Goal: Task Accomplishment & Management: Complete application form

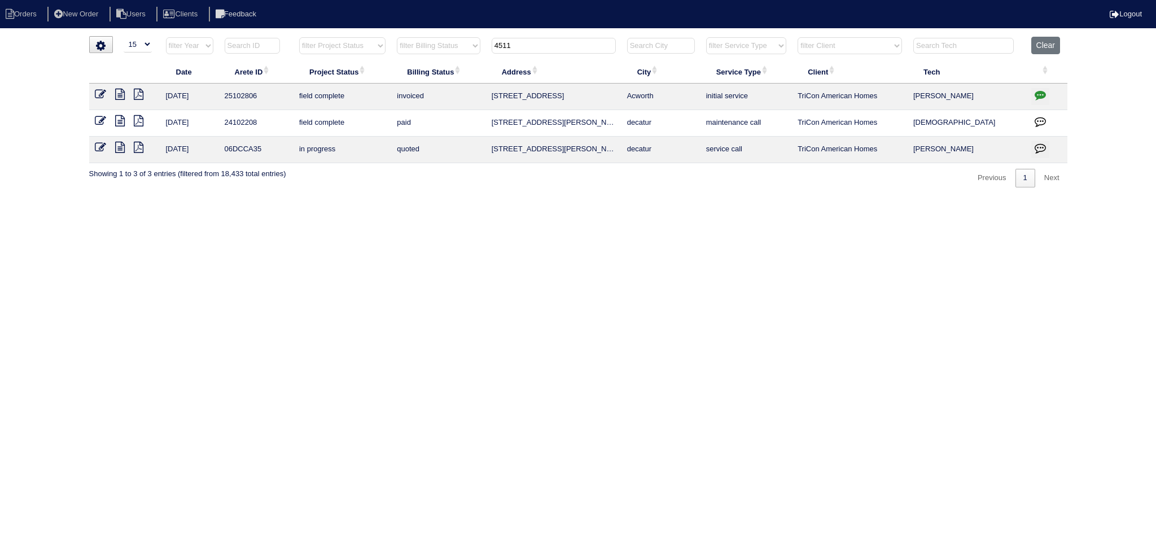
select select "15"
drag, startPoint x: 504, startPoint y: 38, endPoint x: 404, endPoint y: 42, distance: 100.0
click at [422, 43] on tr "filter Year -- Any Year -- 2025 2024 2023 2022 2021 2020 2019 filter Project St…" at bounding box center [578, 48] width 978 height 23
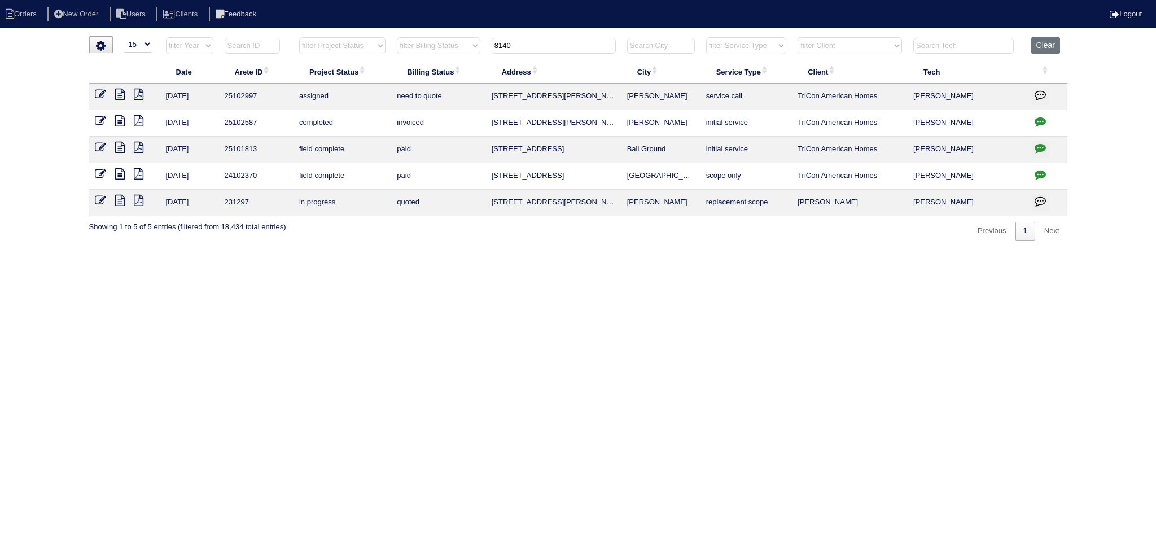
type input "8140"
click at [119, 93] on icon at bounding box center [120, 94] width 10 height 11
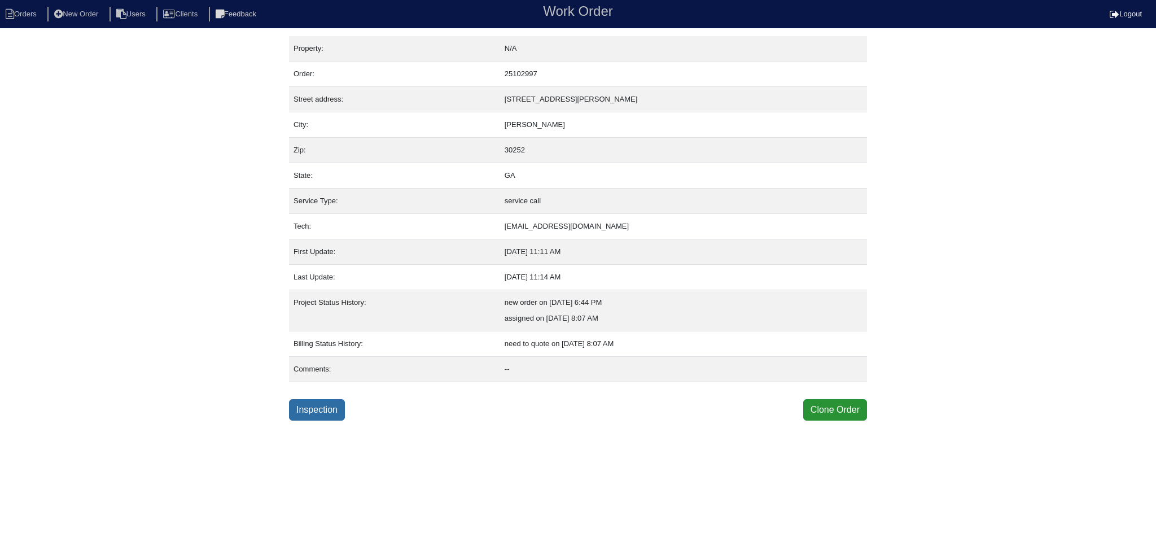
click at [321, 402] on link "Inspection" at bounding box center [317, 409] width 56 height 21
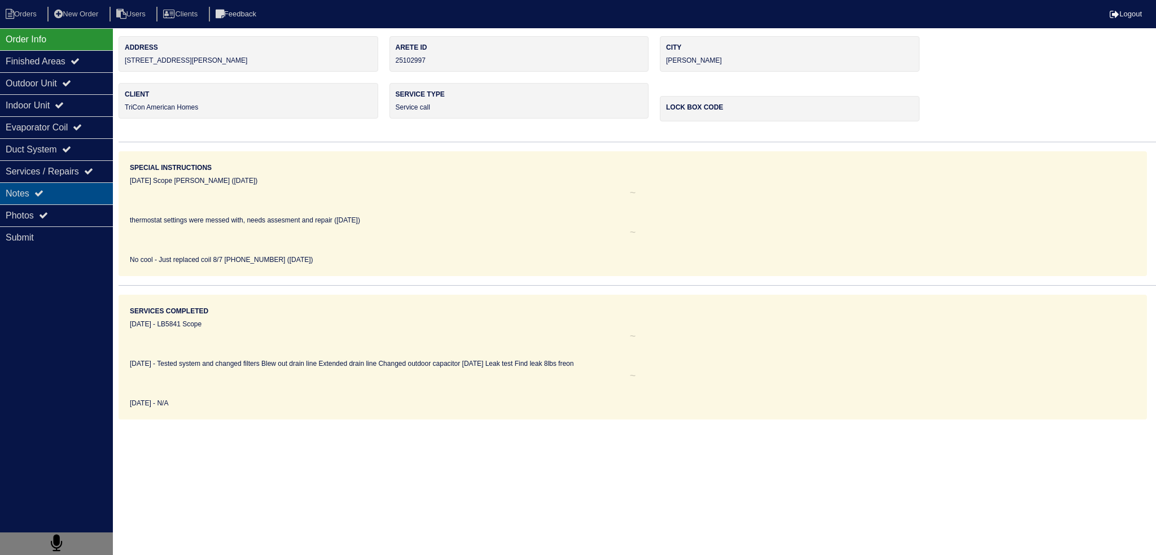
click at [64, 187] on div "Notes" at bounding box center [56, 193] width 113 height 22
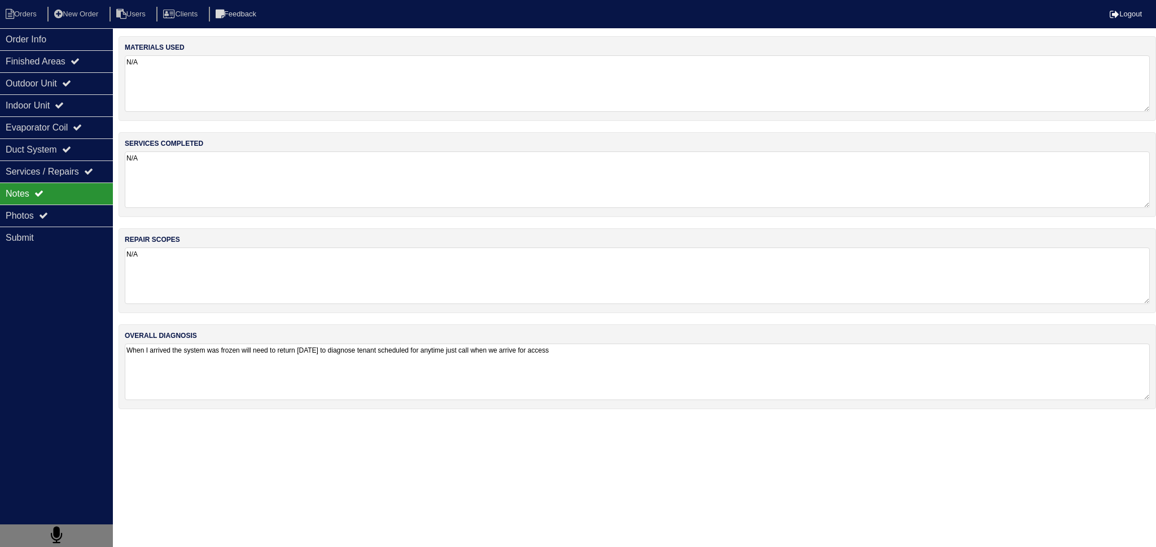
click at [274, 365] on textarea "When I arrived the system was frozen will need to return tomorrow to diagnose t…" at bounding box center [637, 371] width 1025 height 56
click at [626, 348] on textarea "When I arrived the system was frozen will need to return tomorrow to diagnose t…" at bounding box center [637, 370] width 1025 height 55
click at [49, 228] on div "Submit" at bounding box center [56, 237] width 113 height 22
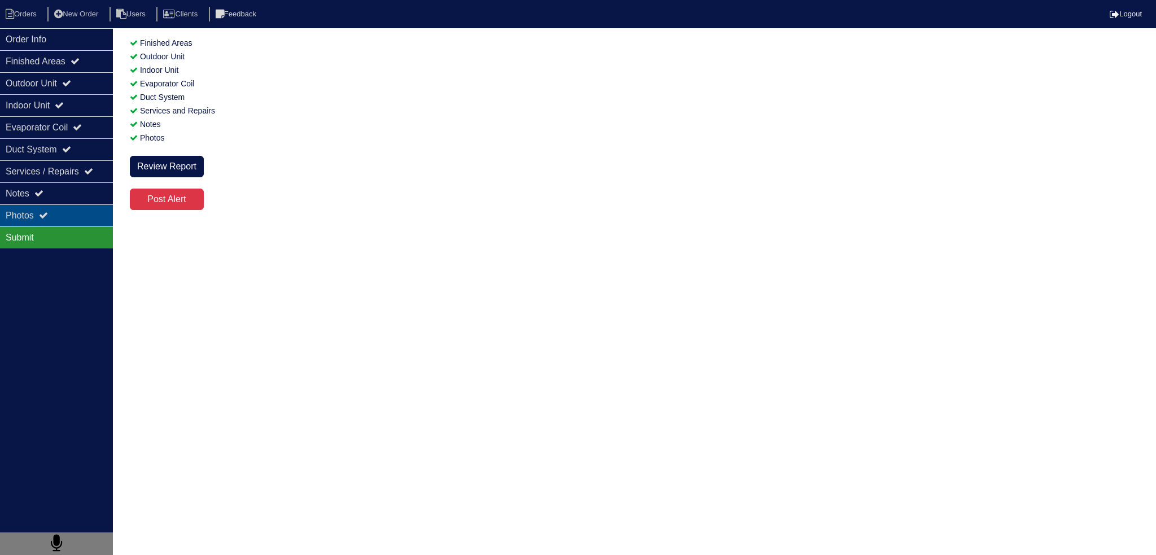
click at [56, 216] on div "Photos" at bounding box center [56, 215] width 113 height 22
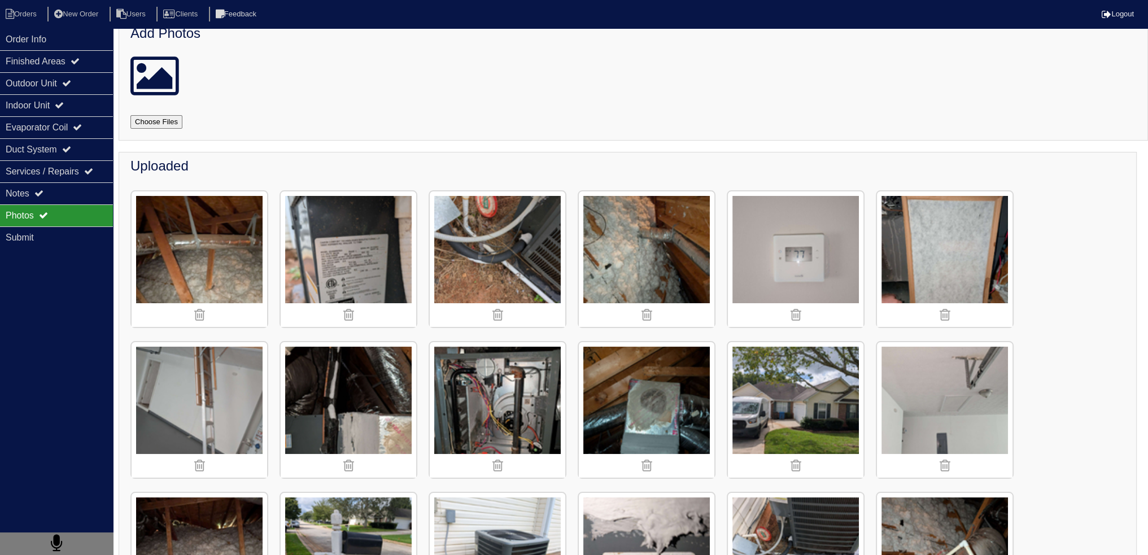
scroll to position [56, 0]
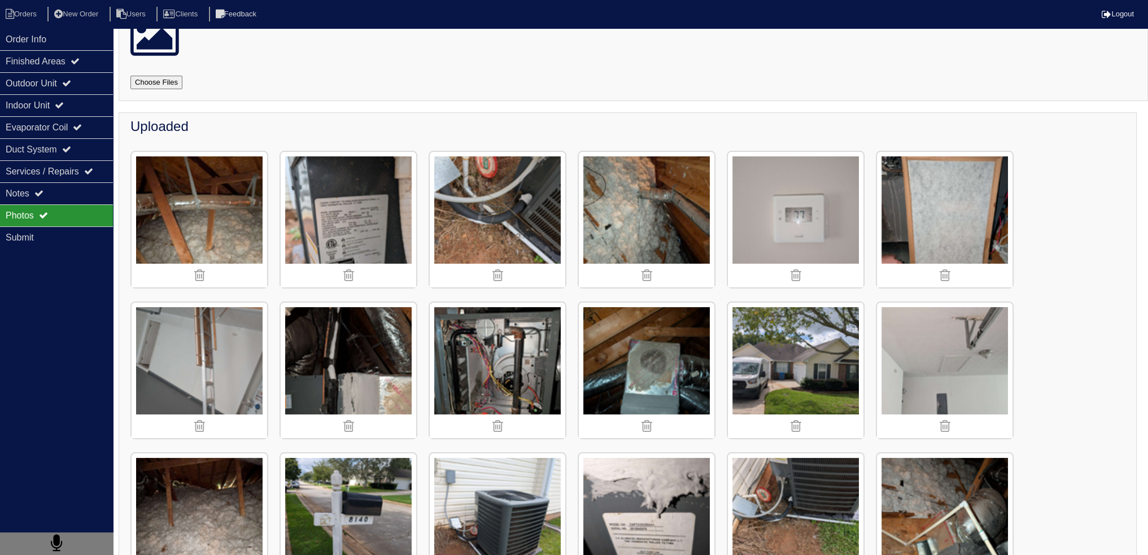
click at [779, 235] on img at bounding box center [796, 220] width 136 height 136
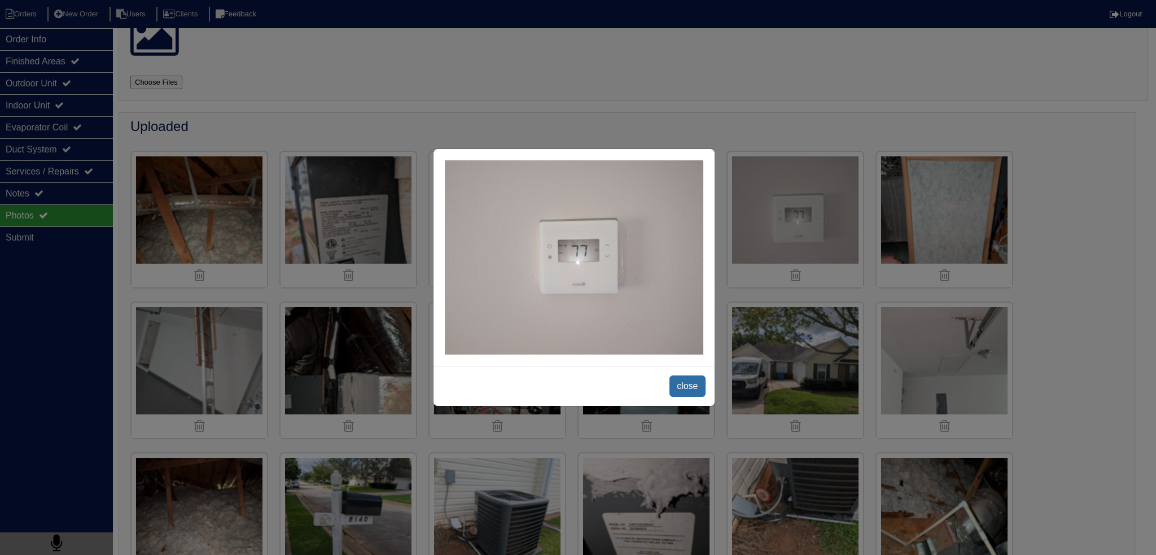
click at [676, 386] on span "close" at bounding box center [688, 385] width 36 height 21
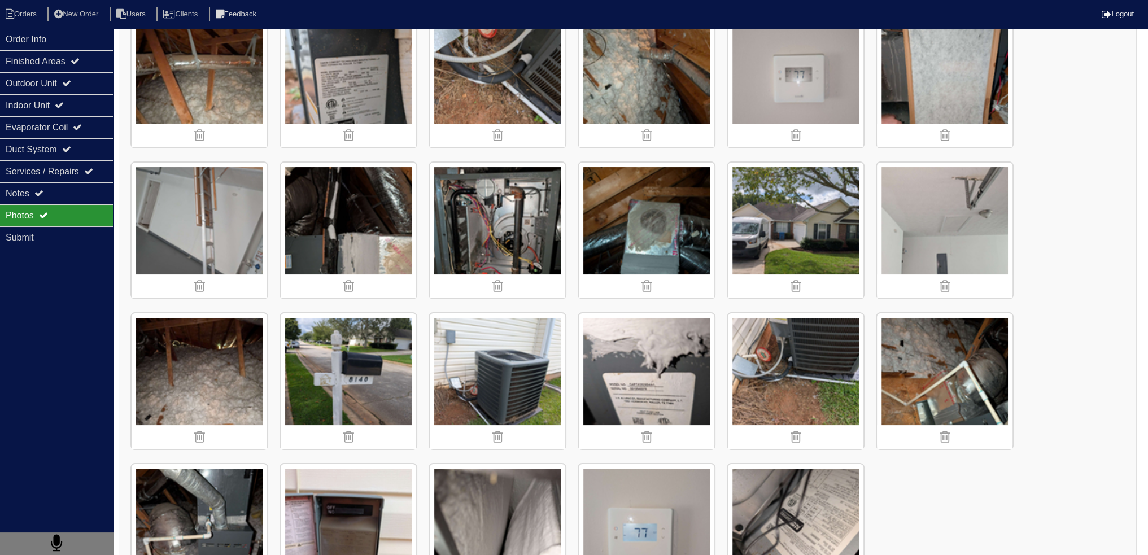
scroll to position [264, 0]
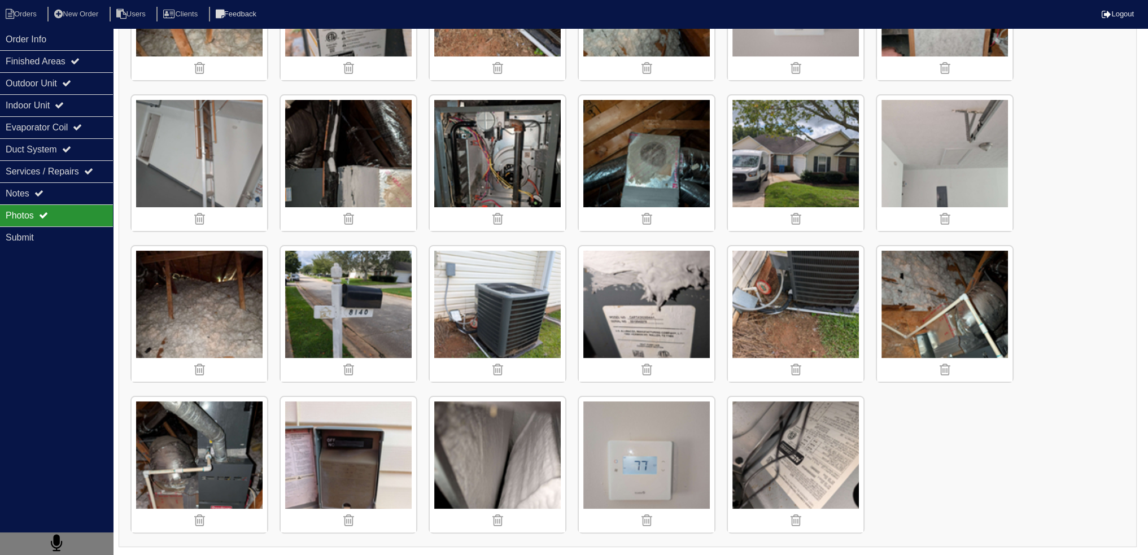
click at [635, 447] on img at bounding box center [647, 465] width 136 height 136
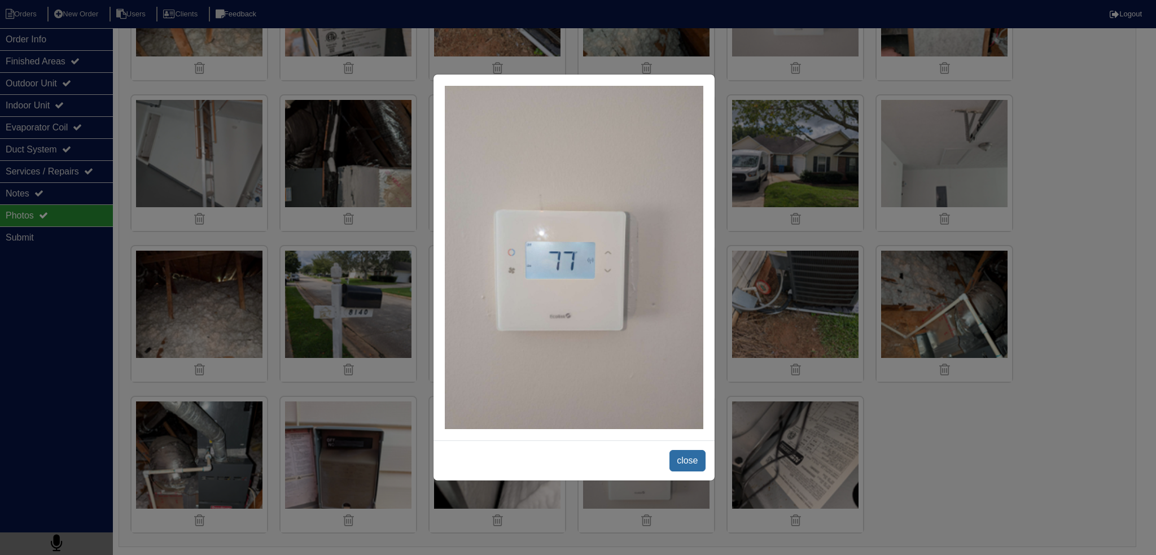
click at [687, 464] on span "close" at bounding box center [688, 460] width 36 height 21
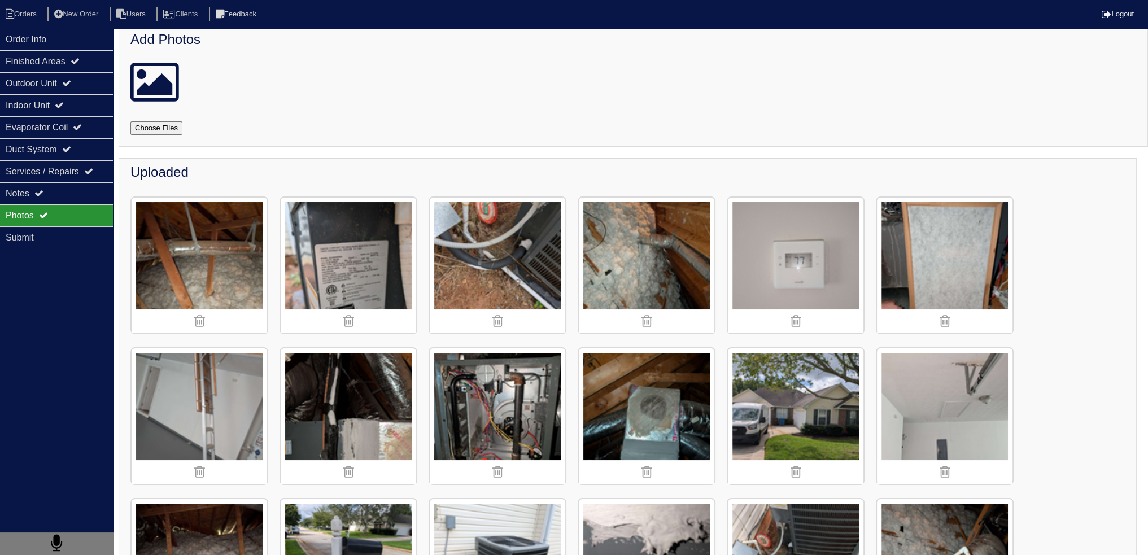
scroll to position [0, 0]
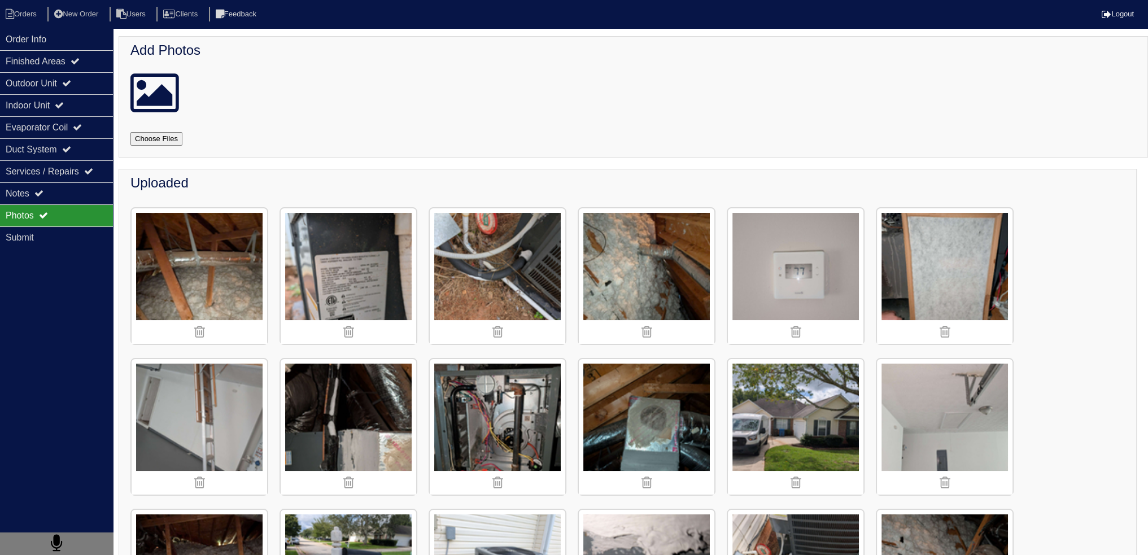
click at [785, 243] on img at bounding box center [796, 276] width 136 height 136
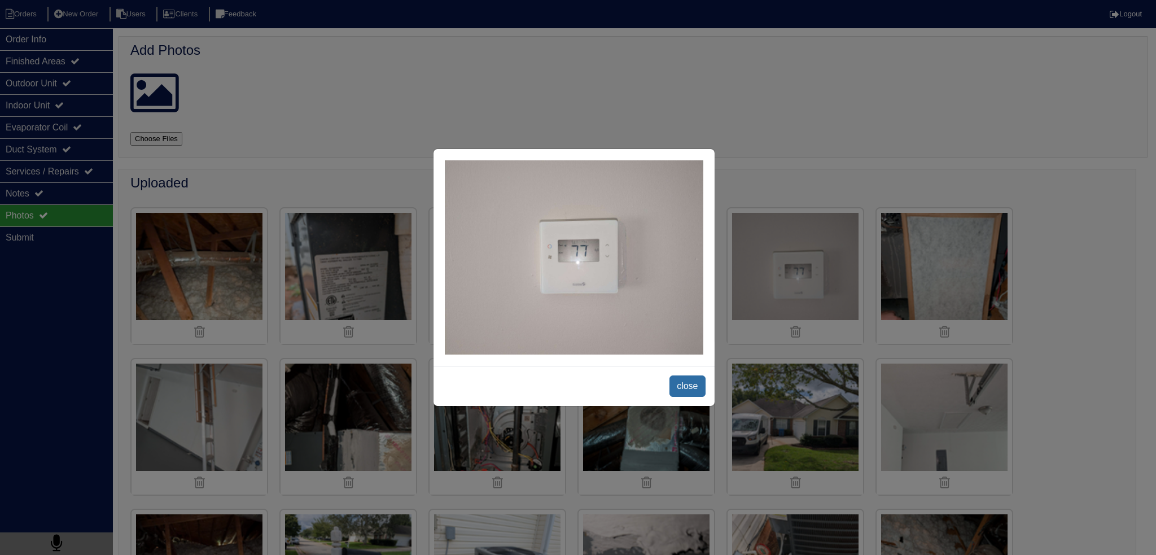
click at [682, 390] on span "close" at bounding box center [688, 385] width 36 height 21
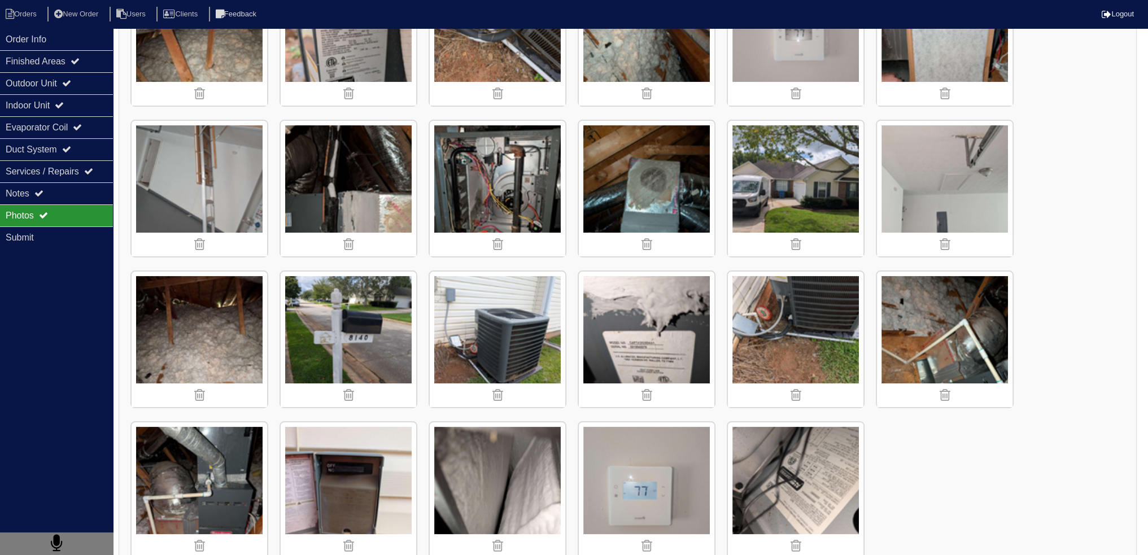
scroll to position [264, 0]
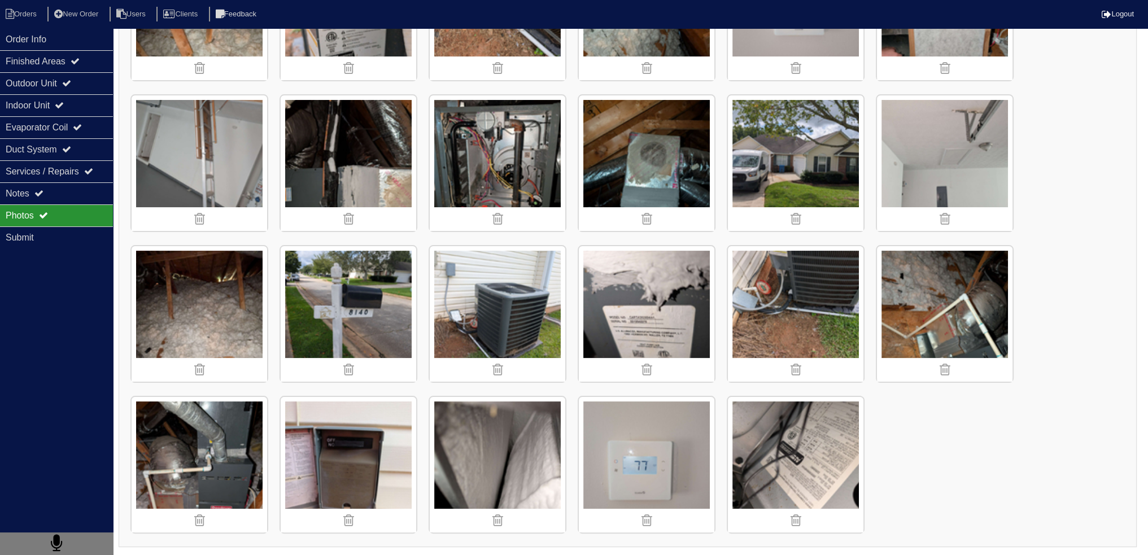
click at [650, 150] on img at bounding box center [647, 163] width 136 height 136
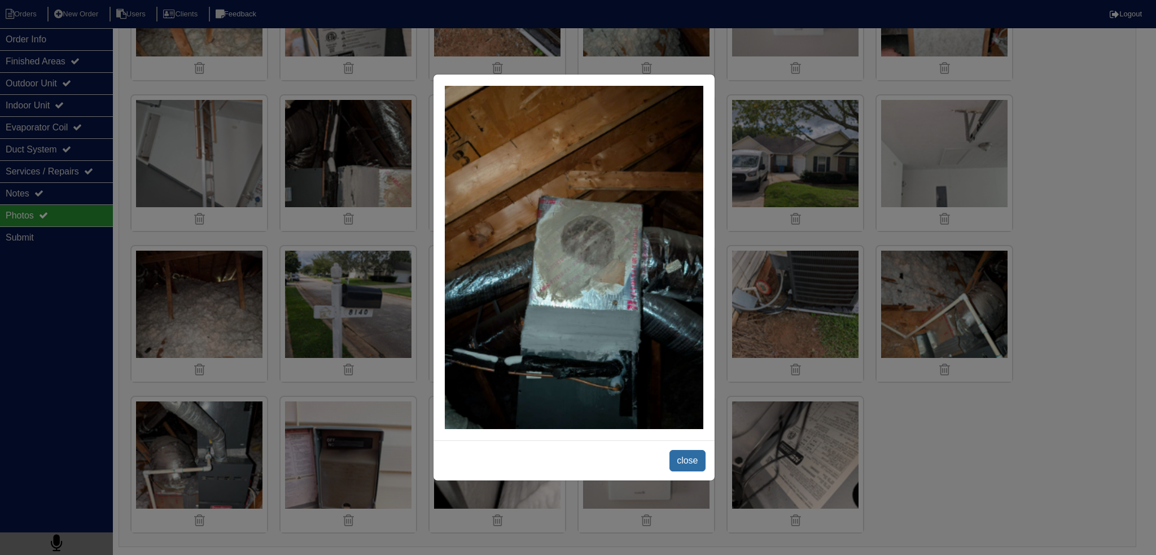
click at [696, 462] on span "close" at bounding box center [688, 460] width 36 height 21
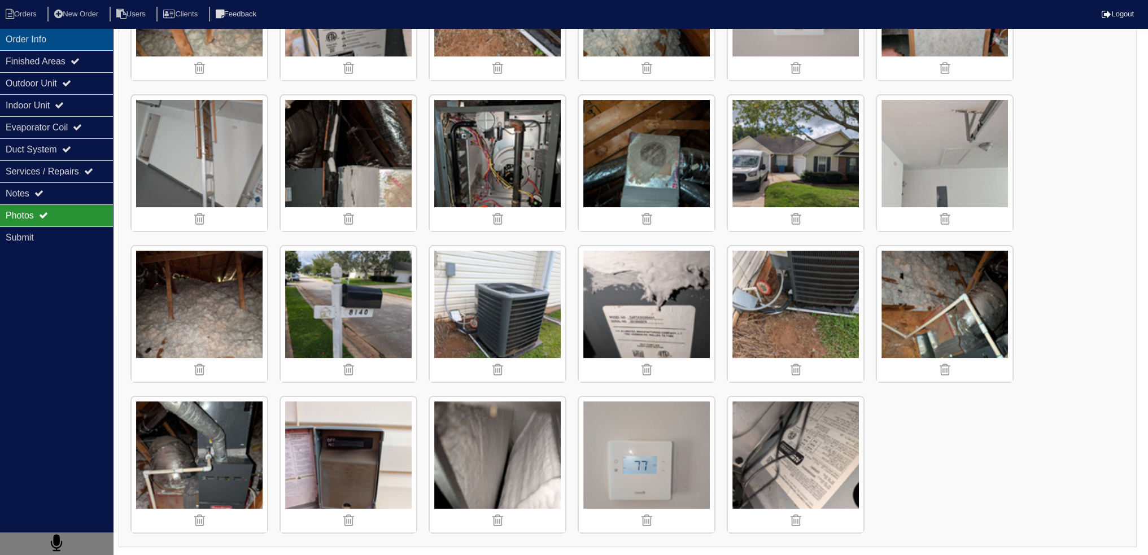
click at [70, 29] on div "Order Info" at bounding box center [56, 39] width 113 height 22
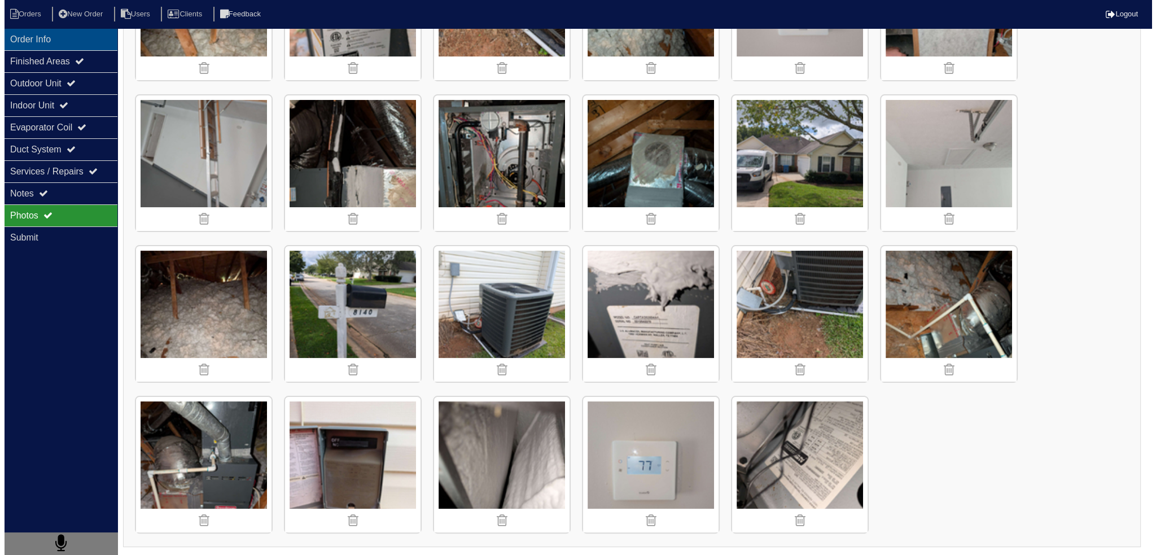
scroll to position [0, 0]
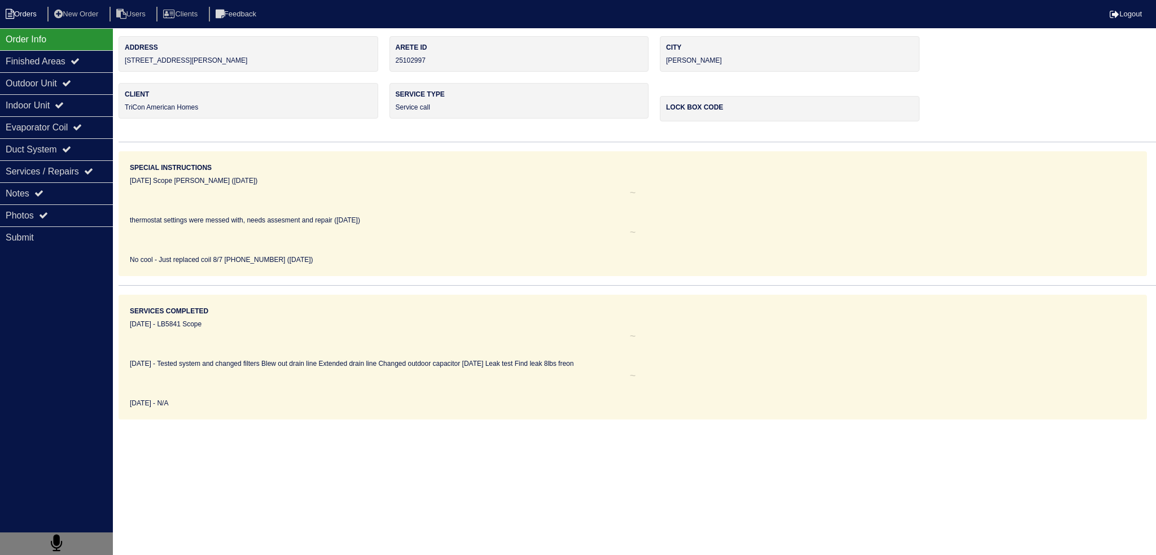
click at [31, 10] on li "Orders" at bounding box center [23, 14] width 46 height 15
select select "15"
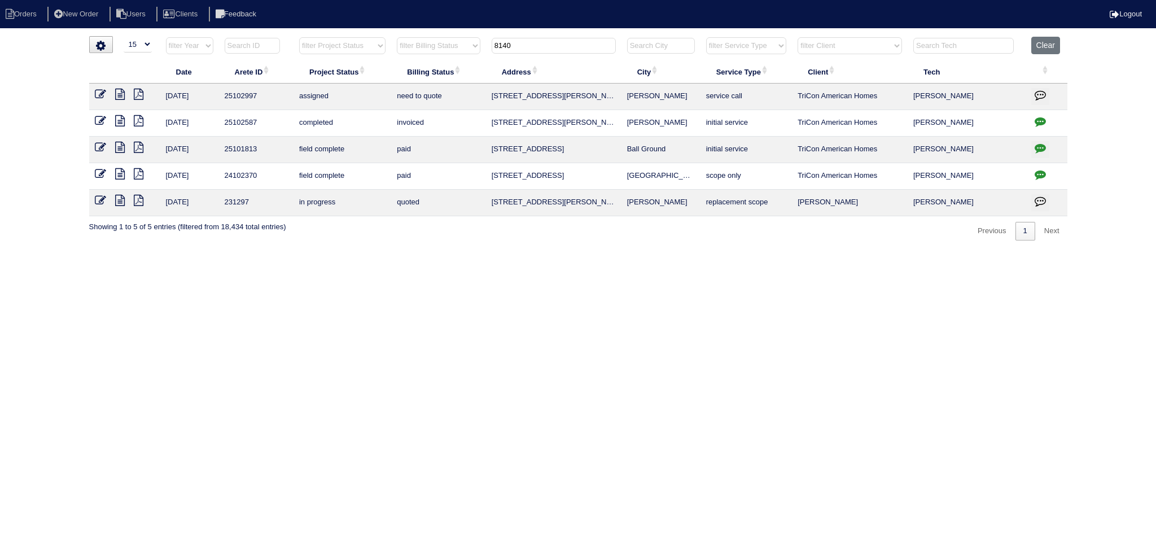
drag, startPoint x: 600, startPoint y: 49, endPoint x: 331, endPoint y: 38, distance: 269.5
click at [330, 38] on tr "filter Year -- Any Year -- 2025 2024 2023 2022 2021 2020 2019 filter Project St…" at bounding box center [578, 48] width 978 height 23
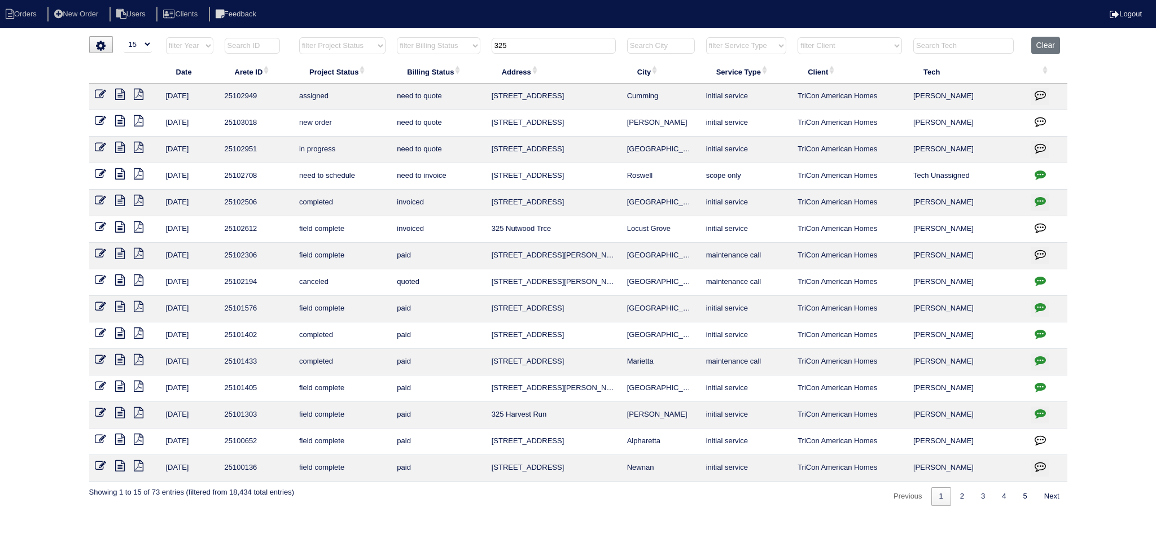
type input "325"
click at [115, 173] on icon at bounding box center [120, 173] width 10 height 11
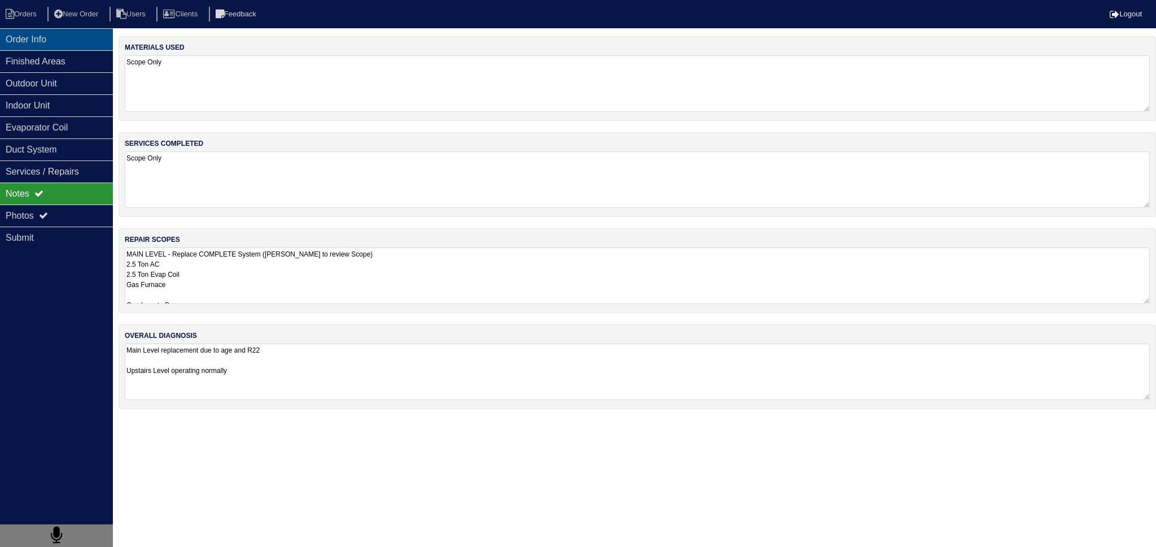
click at [64, 30] on div "Order Info" at bounding box center [56, 39] width 113 height 22
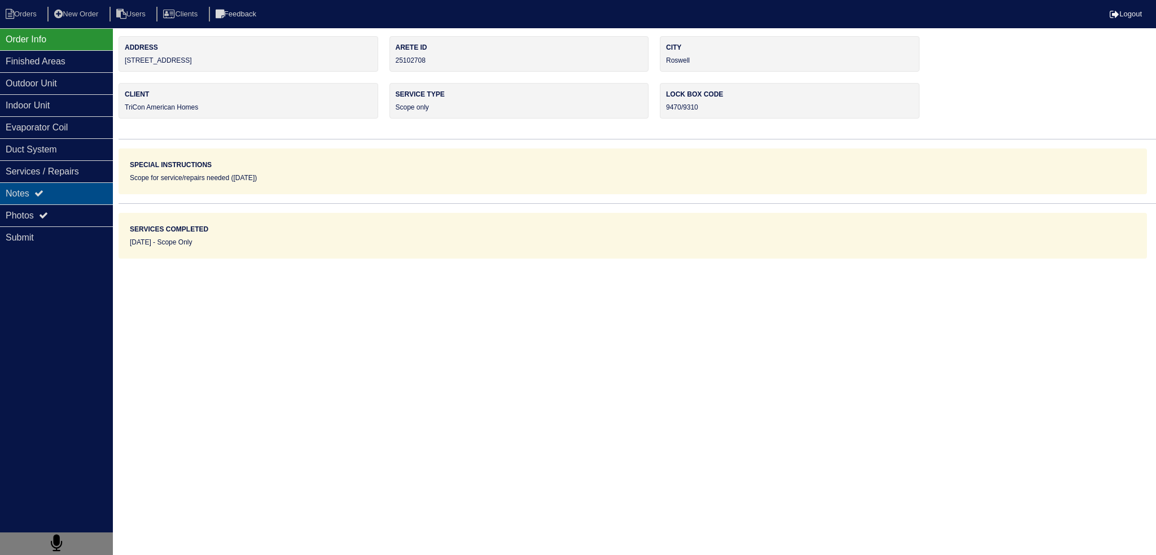
click at [84, 193] on div "Notes" at bounding box center [56, 193] width 113 height 22
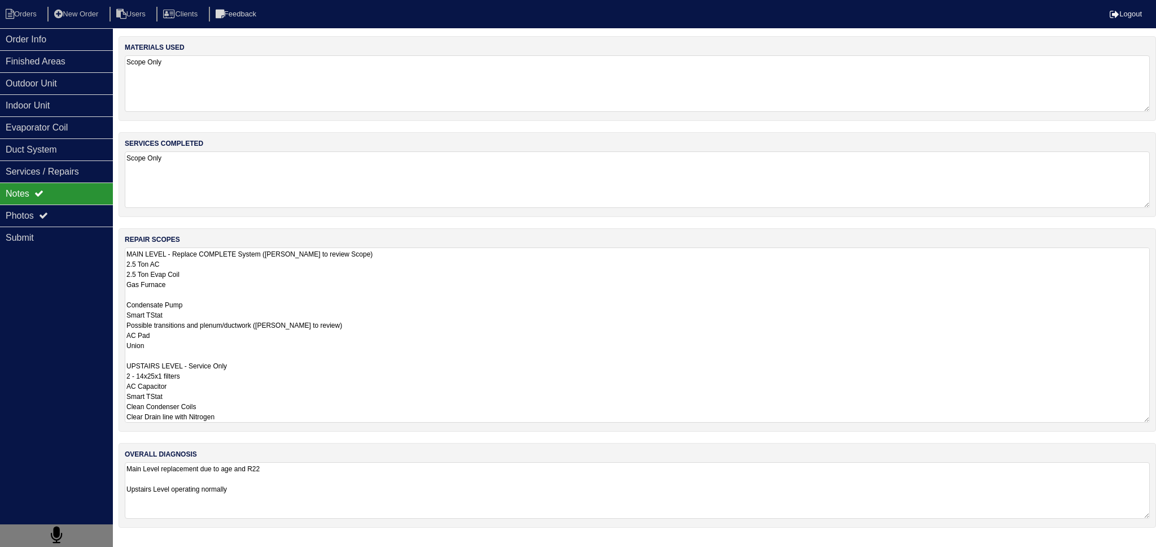
click at [237, 262] on textarea "MAIN LEVEL - Replace COMPLETE System (Payton to review Scope) 2.5 Ton AC 2.5 To…" at bounding box center [637, 334] width 1025 height 175
click at [67, 226] on div "Submit" at bounding box center [56, 237] width 113 height 22
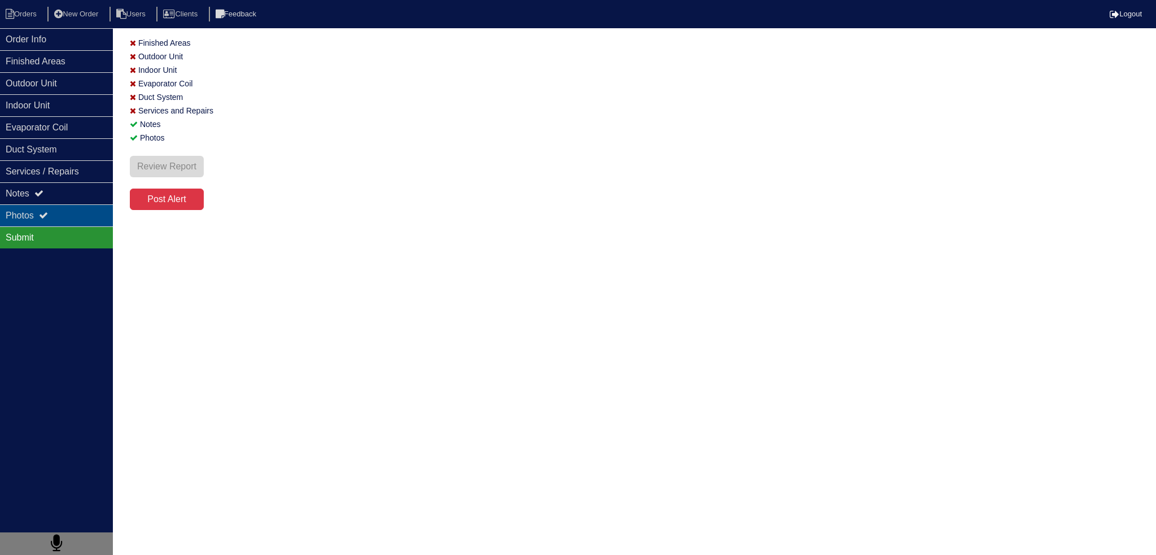
click at [64, 219] on div "Photos" at bounding box center [56, 215] width 113 height 22
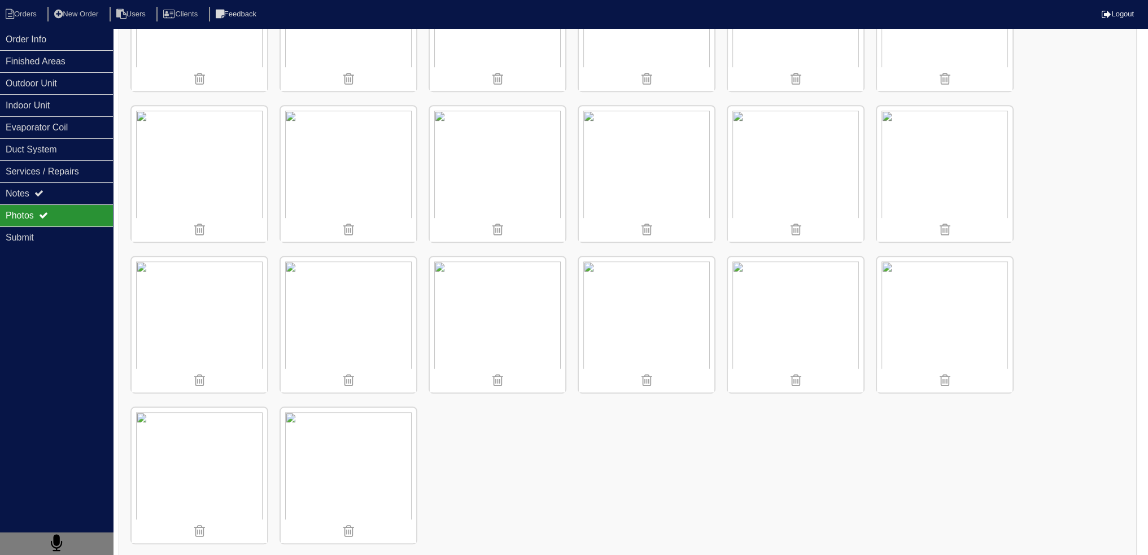
scroll to position [864, 0]
click at [47, 173] on div "Services / Repairs" at bounding box center [56, 171] width 113 height 22
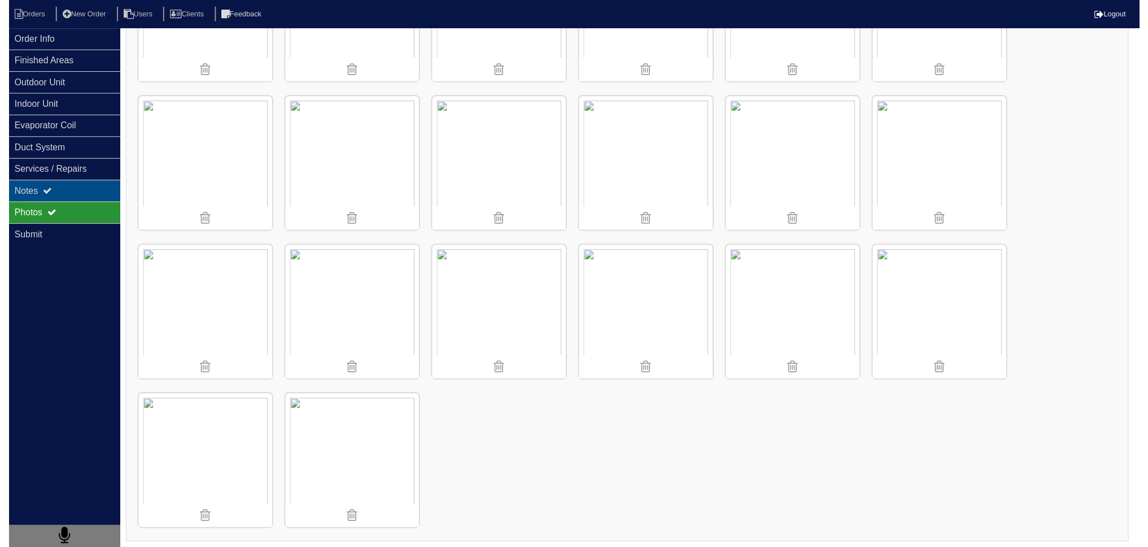
scroll to position [0, 0]
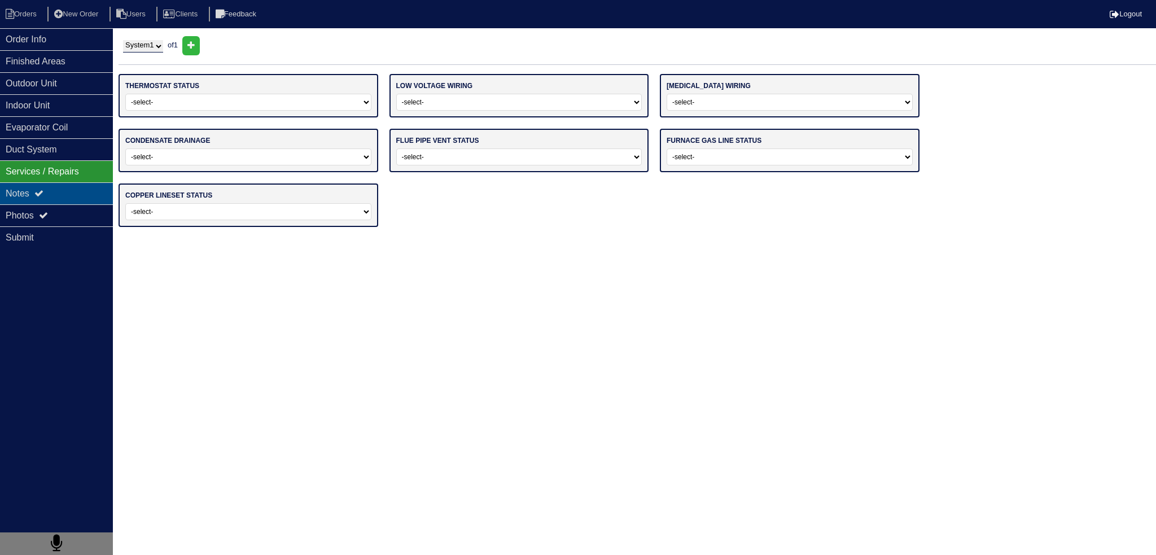
click at [45, 183] on div "Notes" at bounding box center [56, 193] width 113 height 22
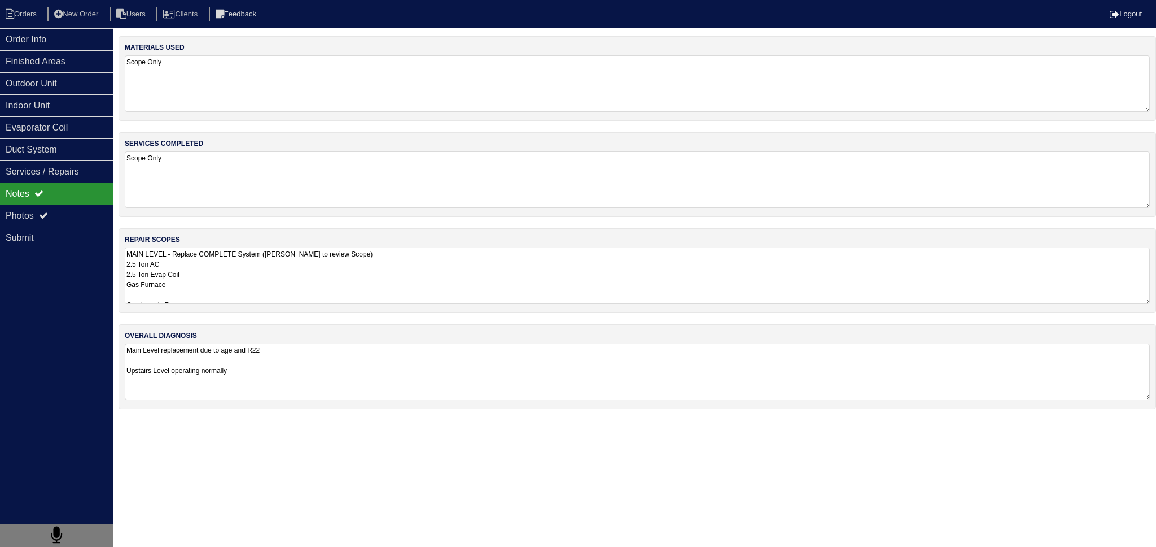
click at [224, 267] on textarea "MAIN LEVEL - Replace COMPLETE System (Payton to review Scope) 2.5 Ton AC 2.5 To…" at bounding box center [637, 275] width 1025 height 56
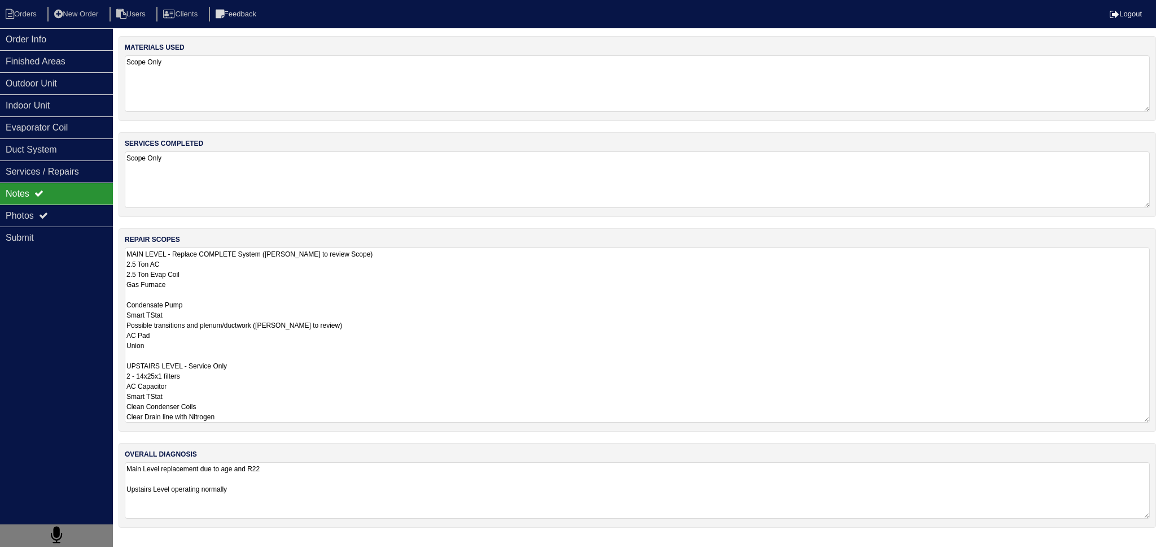
drag, startPoint x: 173, startPoint y: 286, endPoint x: 118, endPoint y: 288, distance: 54.8
click at [119, 288] on div "repair scopes MAIN LEVEL - Replace COMPLETE System (Payton to review Scope) 2.5…" at bounding box center [638, 329] width 1038 height 203
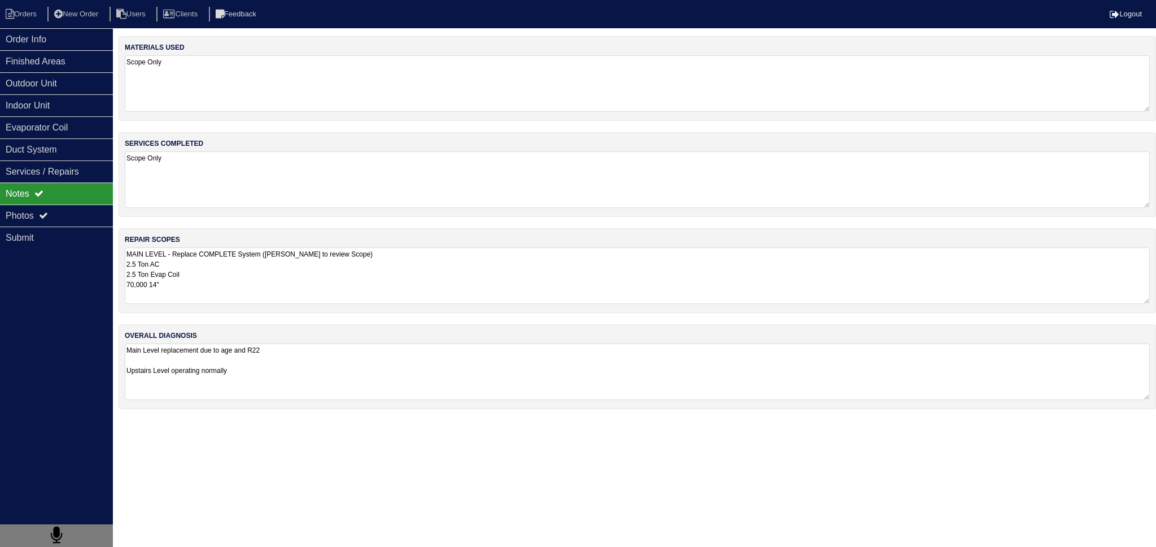
drag, startPoint x: 833, startPoint y: 238, endPoint x: 946, endPoint y: 251, distance: 113.7
click at [833, 238] on div "repair scopes MAIN LEVEL - Replace COMPLETE System (Payton to review Scope) 2.5…" at bounding box center [638, 270] width 1038 height 85
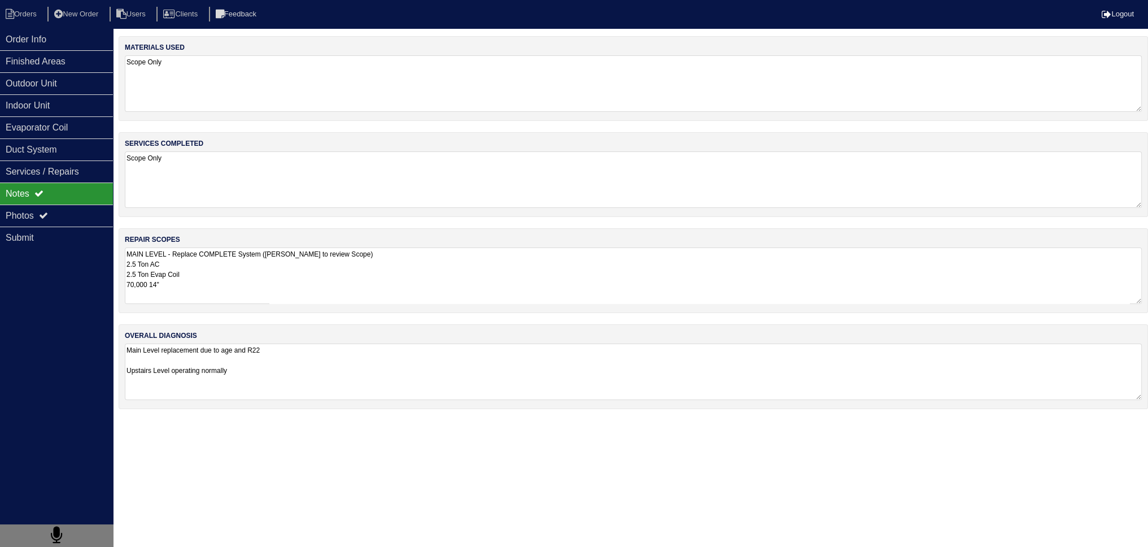
click at [168, 286] on textarea "MAIN LEVEL - Replace COMPLETE System (Payton to review Scope) 2.5 Ton AC 2.5 To…" at bounding box center [633, 275] width 1017 height 56
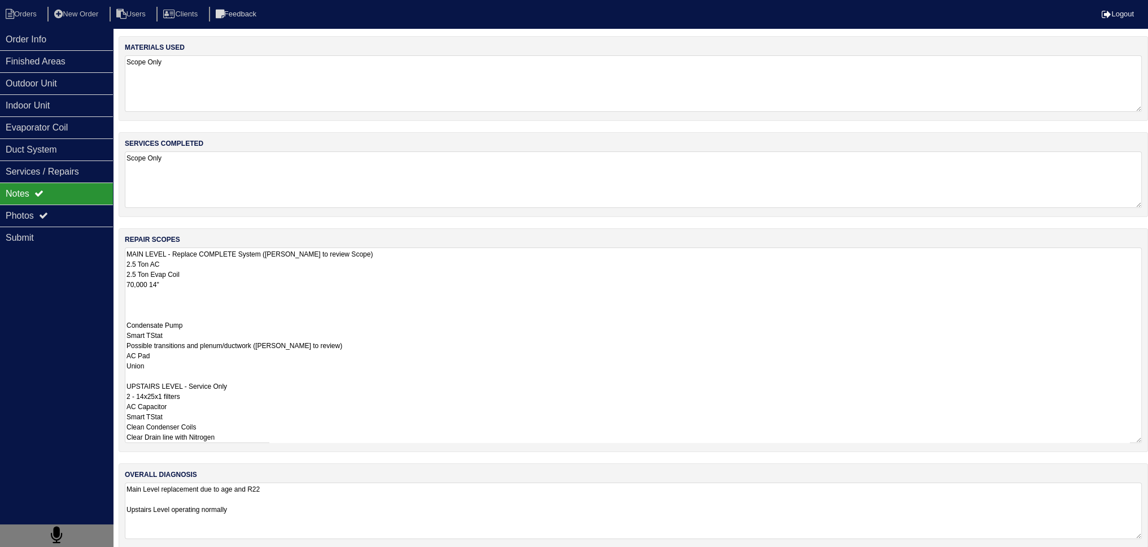
paste textarea "Pan No hole Horizontal Pan 36x36 Pad 40x40 Pad Aquaguard Floatswitch SS2 Floats…"
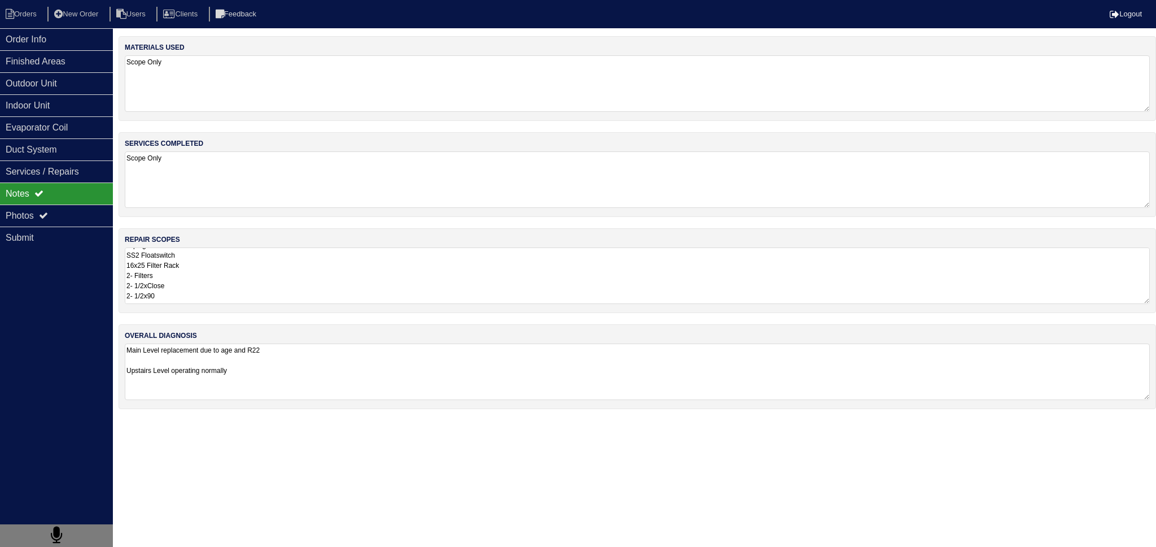
drag, startPoint x: 203, startPoint y: 217, endPoint x: 200, endPoint y: 260, distance: 43.0
click at [203, 218] on div "materials used Scope Only services completed Scope Only repair scopes MAIN LEVE…" at bounding box center [638, 228] width 1038 height 384
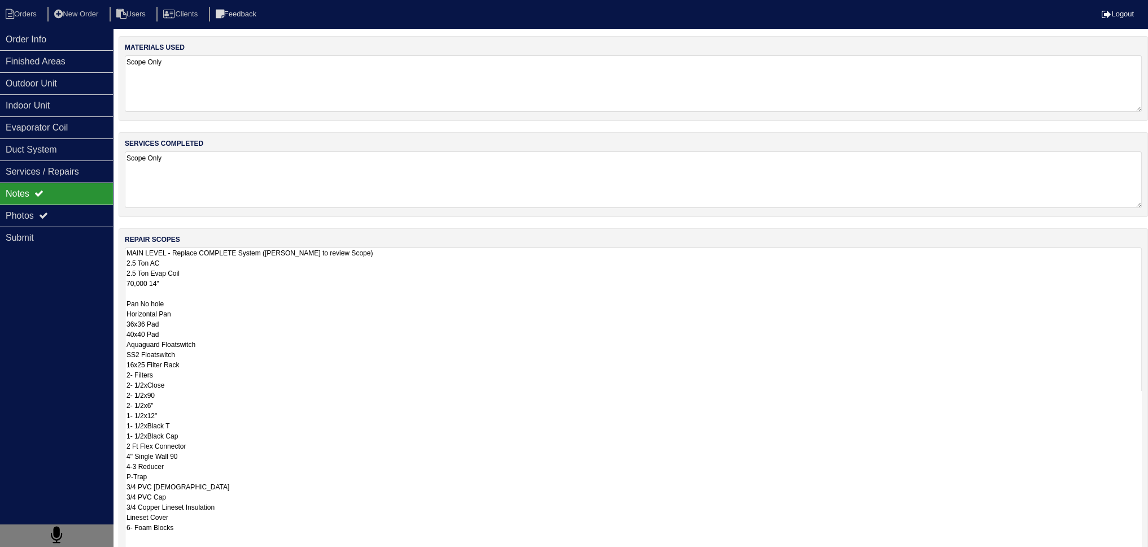
scroll to position [1, 0]
click at [192, 284] on textarea "MAIN LEVEL - Replace COMPLETE System (Payton to review Scope) 2.5 Ton AC 2.5 To…" at bounding box center [633, 461] width 1017 height 429
drag, startPoint x: 188, startPoint y: 311, endPoint x: 117, endPoint y: 318, distance: 70.9
click at [117, 318] on div "Order Info Finished Areas Outdoor Unit Indoor Unit Evaporator Coil Duct System …" at bounding box center [574, 414] width 1148 height 757
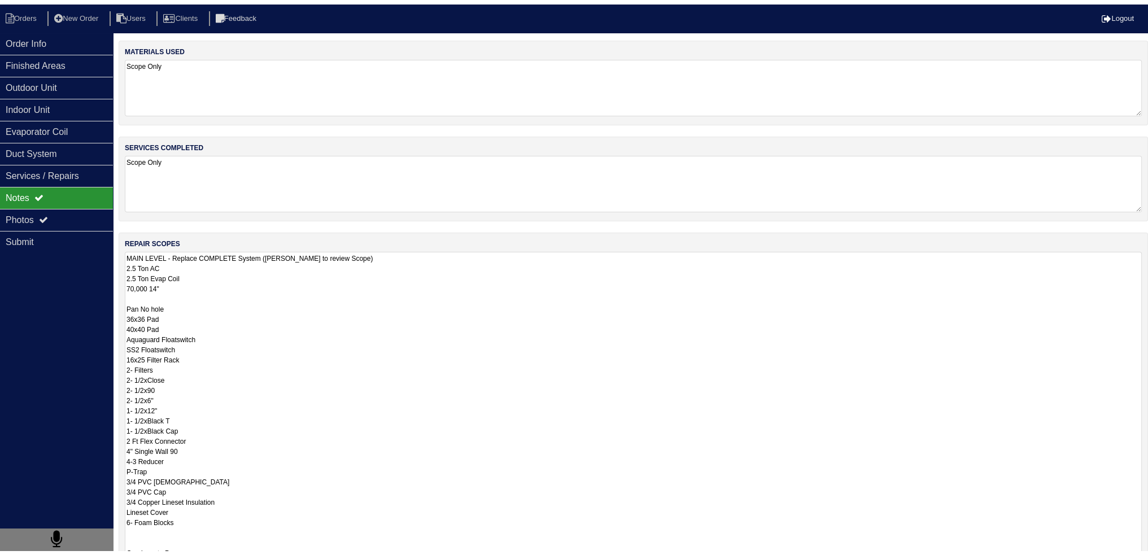
scroll to position [0, 0]
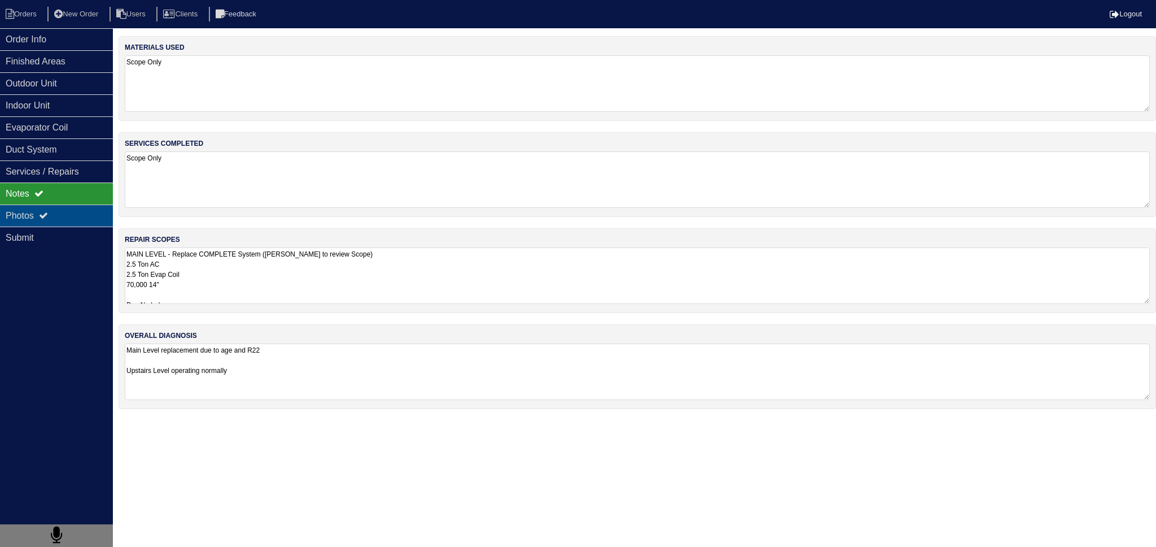
click at [74, 208] on div "Photos" at bounding box center [56, 215] width 113 height 22
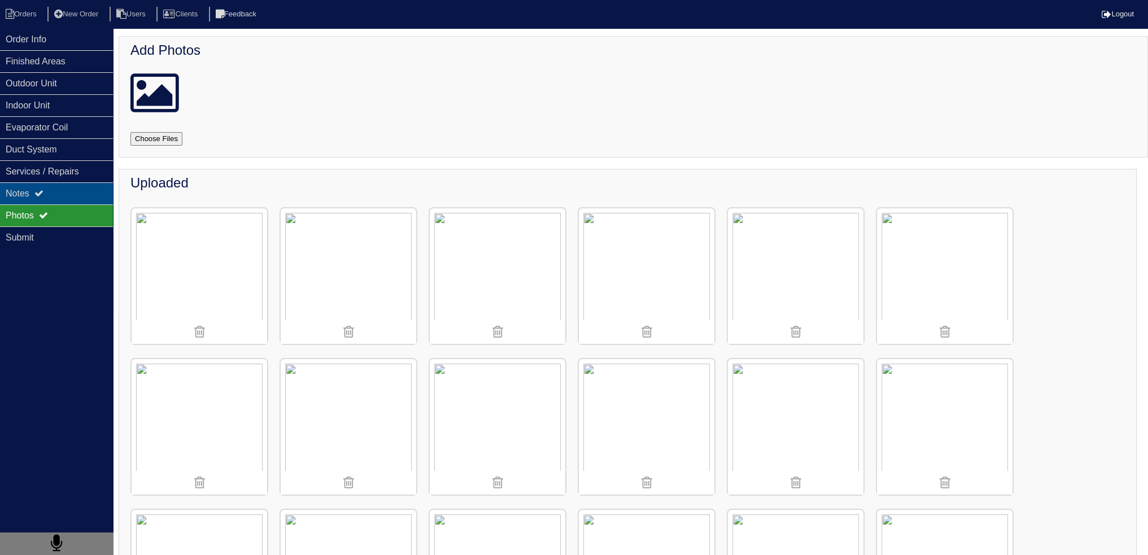
click at [37, 196] on icon at bounding box center [38, 193] width 9 height 9
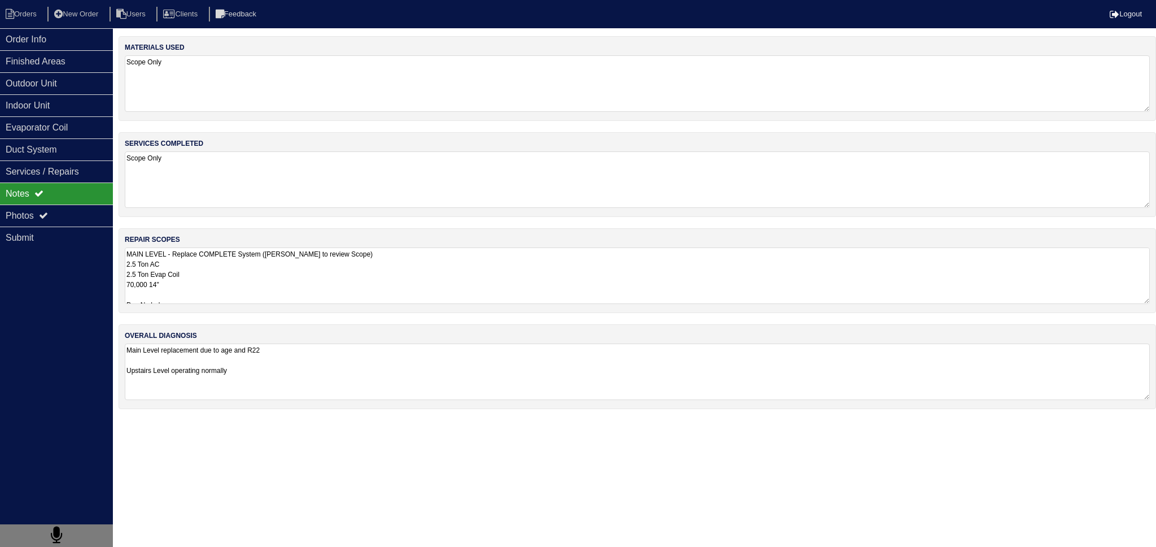
click at [226, 275] on textarea "MAIN LEVEL - Replace COMPLETE System (Payton to review Scope) 2.5 Ton AC 2.5 To…" at bounding box center [637, 275] width 1025 height 56
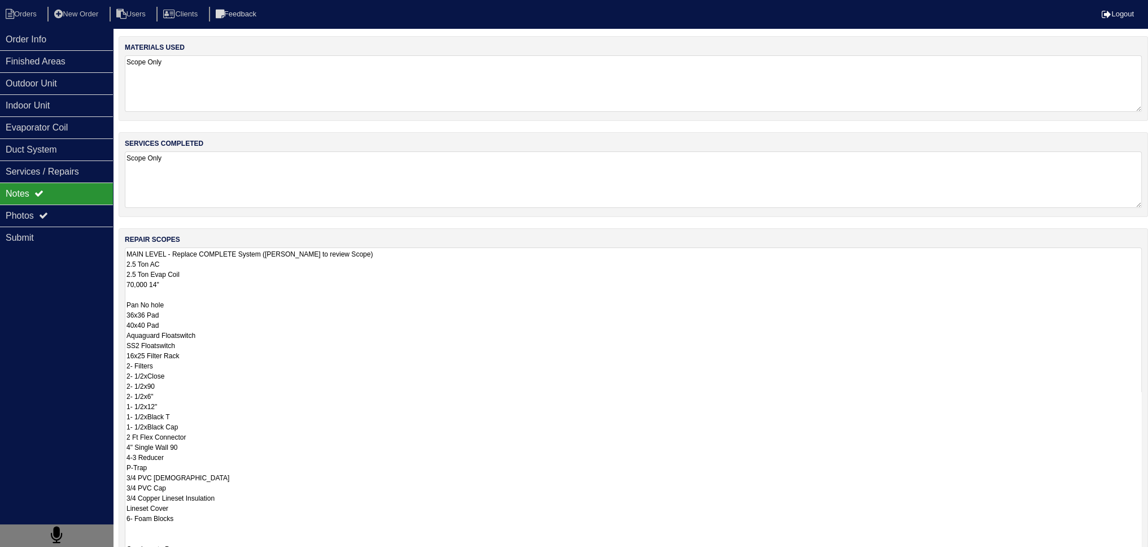
drag, startPoint x: 172, startPoint y: 323, endPoint x: 114, endPoint y: 322, distance: 57.6
click at [114, 322] on div "Order Info Finished Areas Outdoor Unit Indoor Unit Evaporator Coil Duct System …" at bounding box center [574, 409] width 1148 height 746
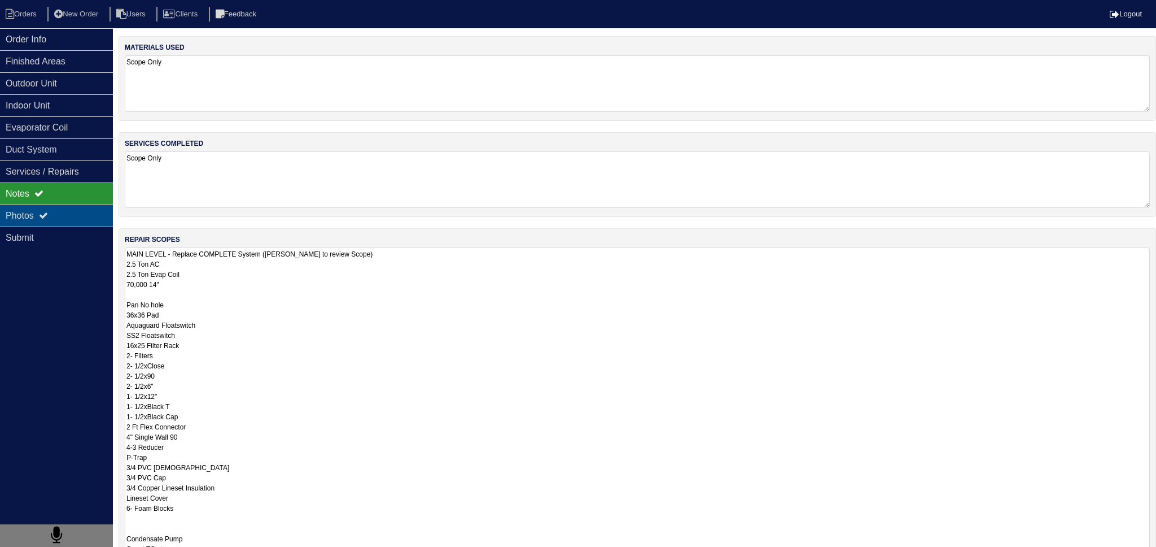
click at [75, 220] on div "Photos" at bounding box center [56, 215] width 113 height 22
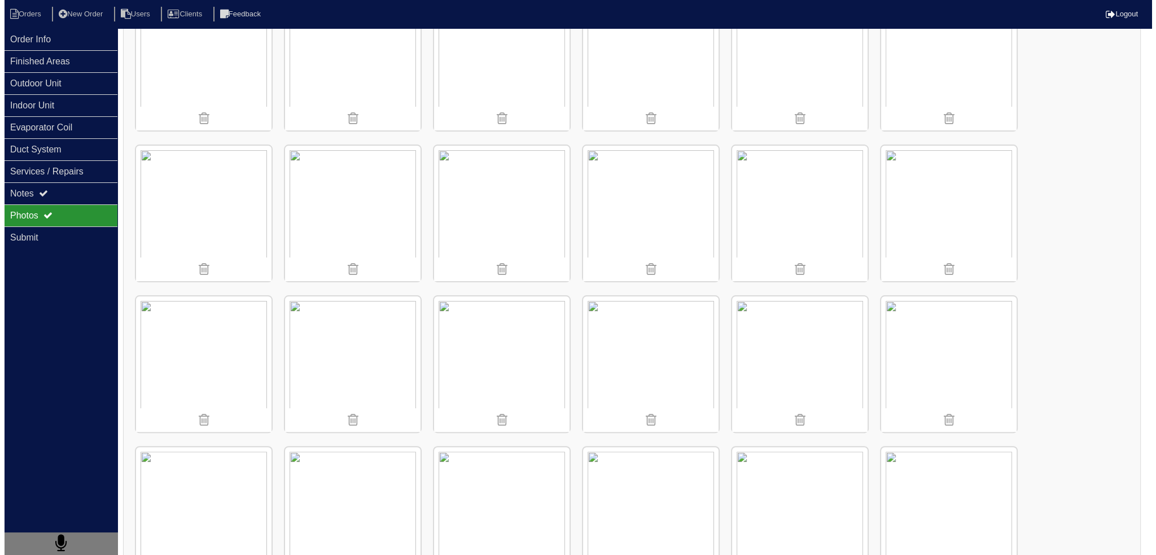
scroll to position [395, 0]
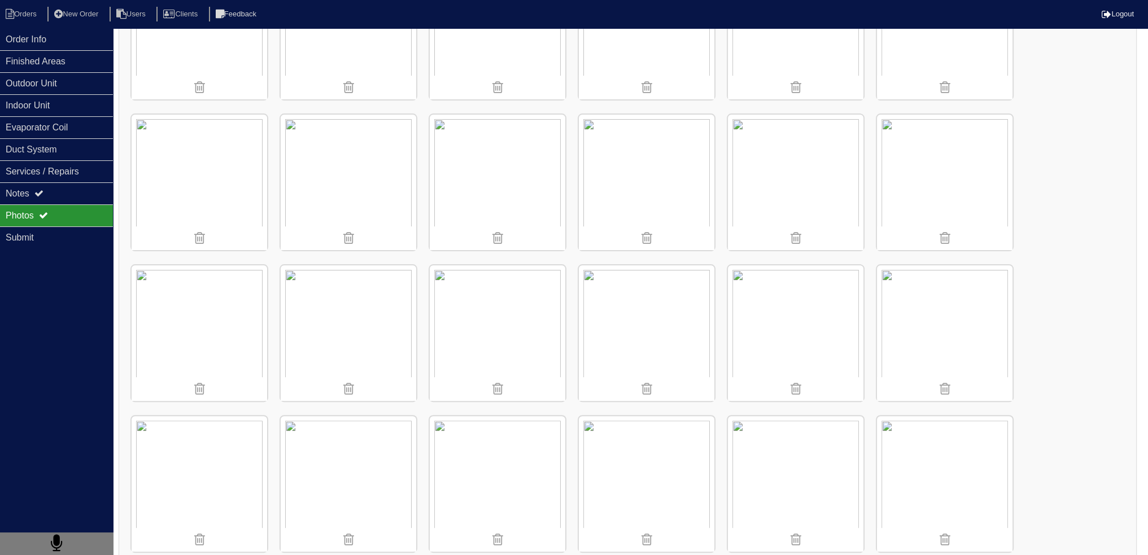
click at [533, 291] on img at bounding box center [498, 333] width 136 height 136
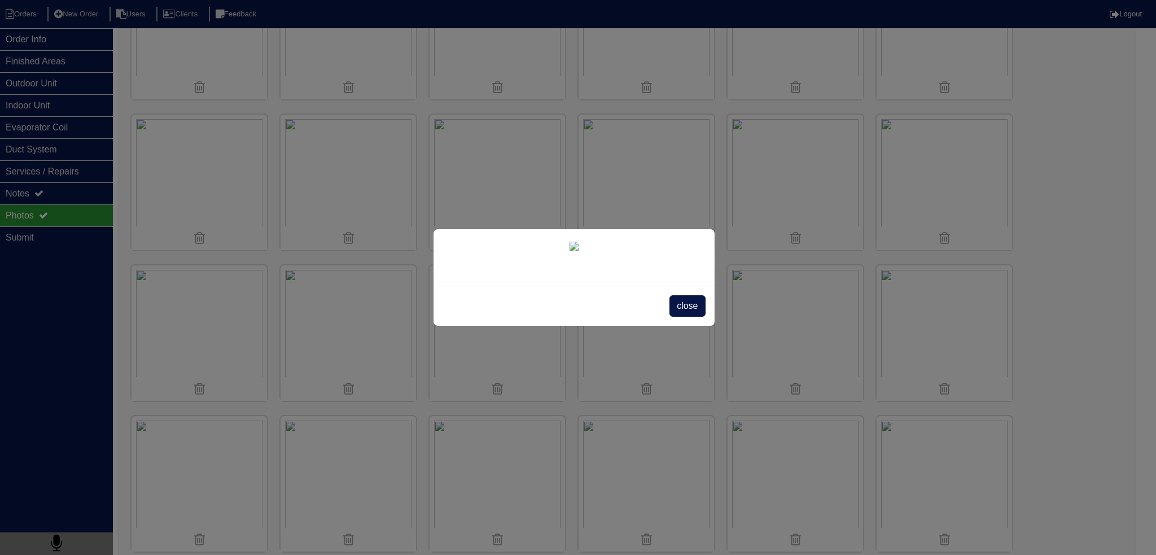
scroll to position [99, 0]
click at [682, 317] on span "close" at bounding box center [688, 305] width 36 height 21
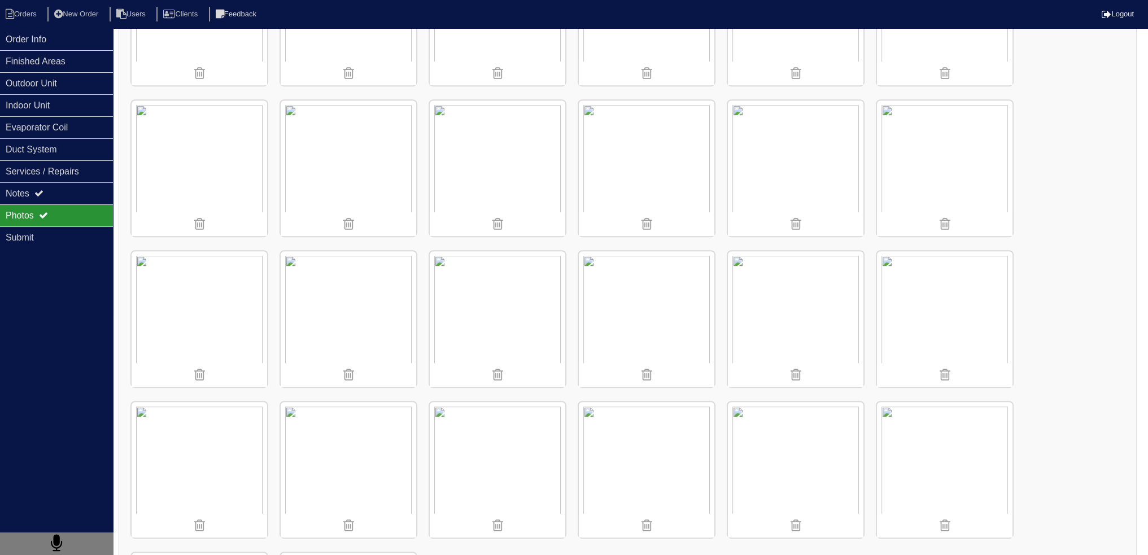
scroll to position [864, 0]
click at [47, 83] on div "Outdoor Unit" at bounding box center [56, 83] width 113 height 22
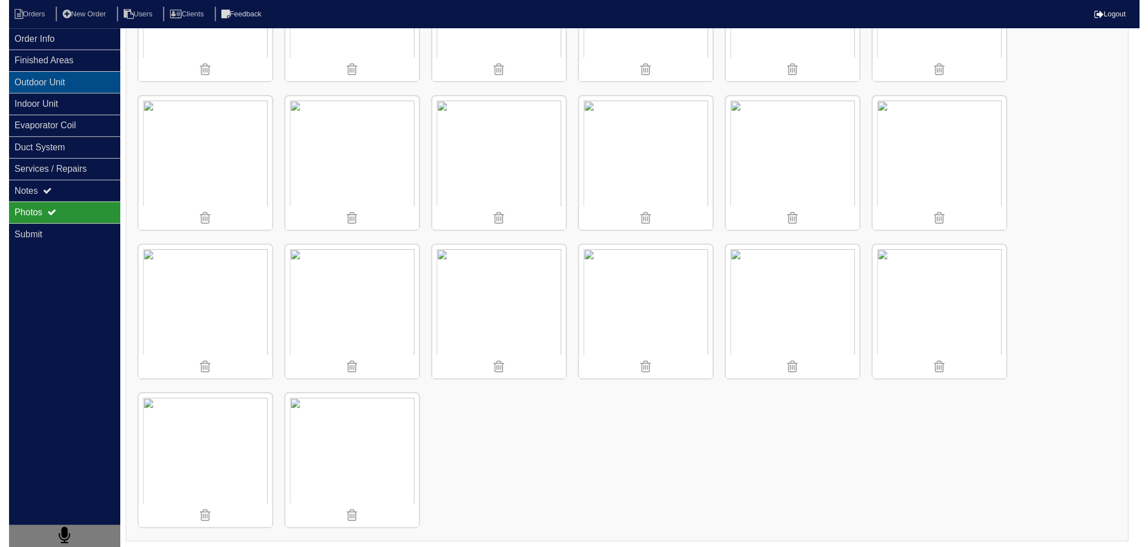
scroll to position [0, 0]
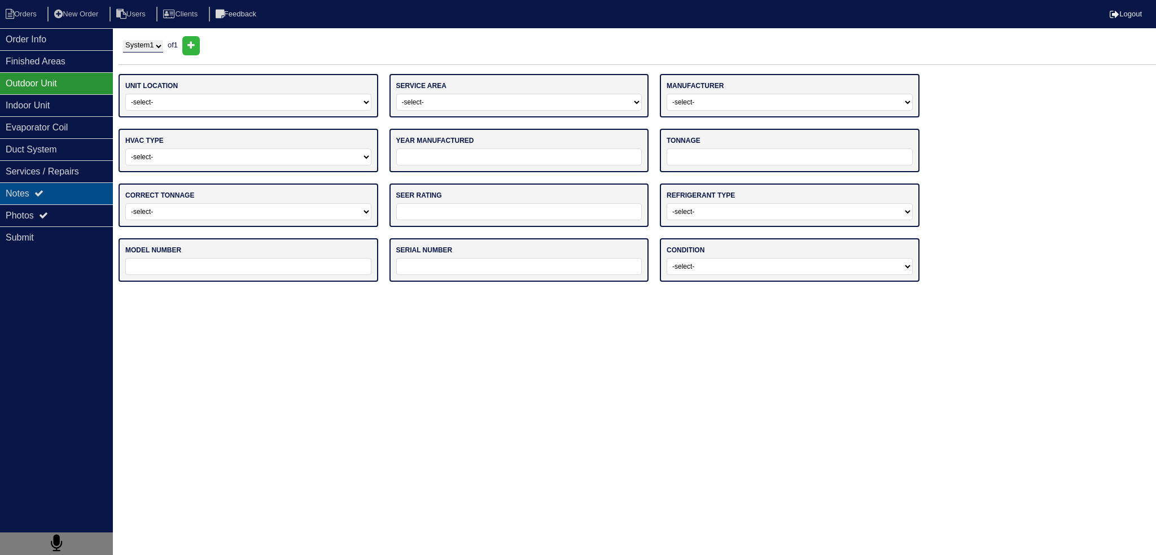
click at [72, 191] on div "Notes" at bounding box center [56, 193] width 113 height 22
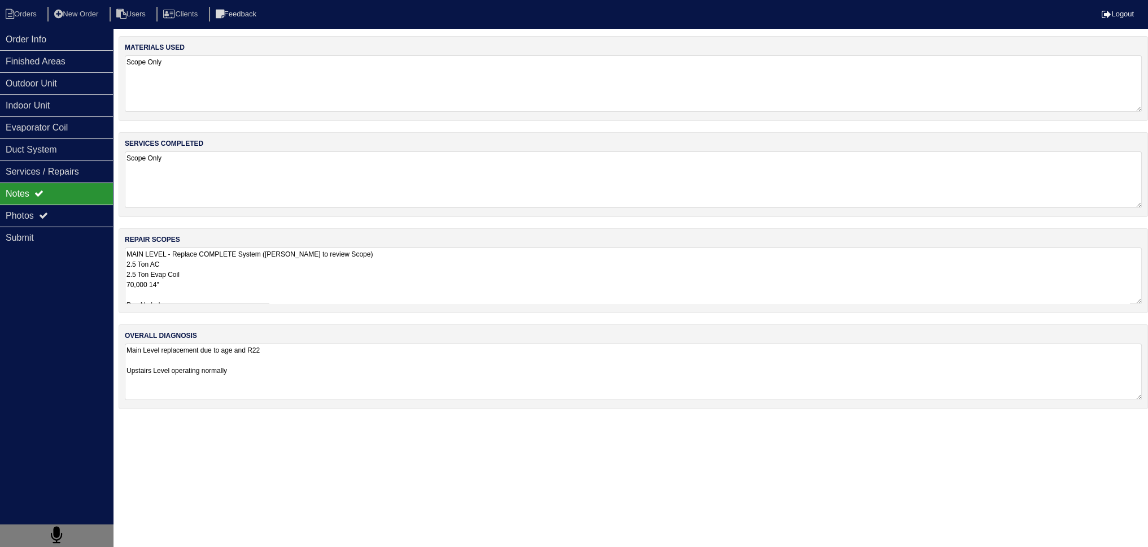
click at [207, 261] on textarea "MAIN LEVEL - Replace COMPLETE System (Payton to review Scope) 2.5 Ton AC 2.5 To…" at bounding box center [633, 275] width 1017 height 56
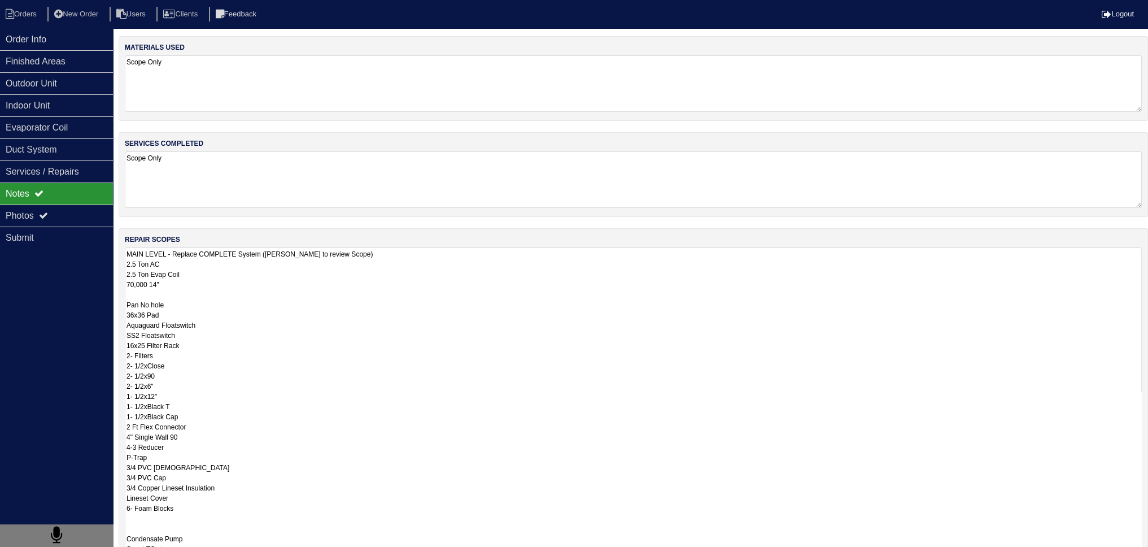
scroll to position [1, 0]
click at [171, 340] on textarea "MAIN LEVEL - Replace COMPLETE System (Payton to review Scope) 2.5 Ton AC 2.5 To…" at bounding box center [633, 451] width 1017 height 409
drag, startPoint x: 165, startPoint y: 456, endPoint x: 115, endPoint y: 442, distance: 51.5
click at [115, 442] on div "Order Info Finished Areas Outdoor Unit Indoor Unit Evaporator Coil Duct System …" at bounding box center [574, 404] width 1148 height 736
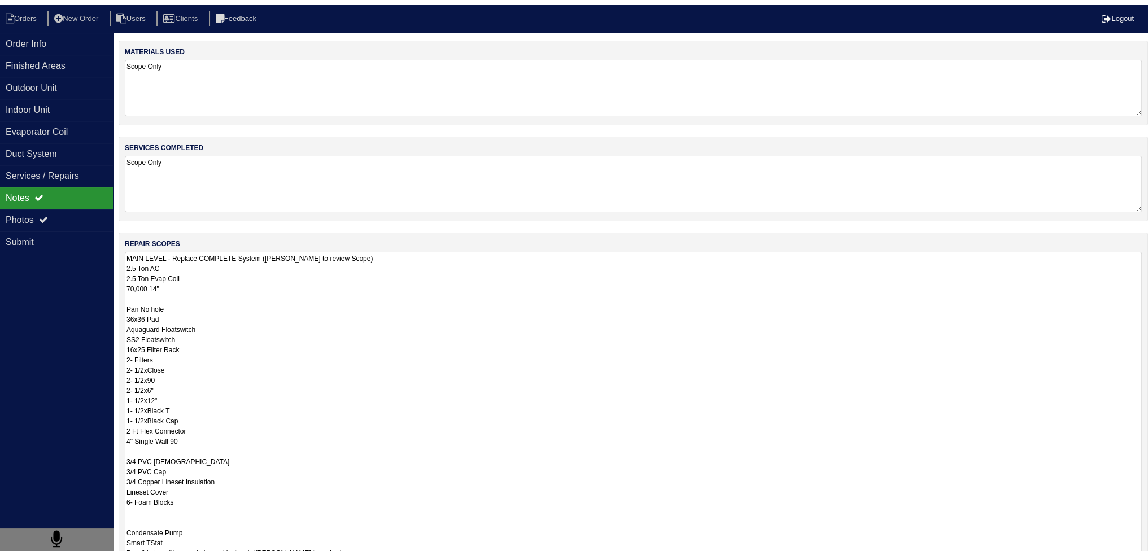
scroll to position [0, 0]
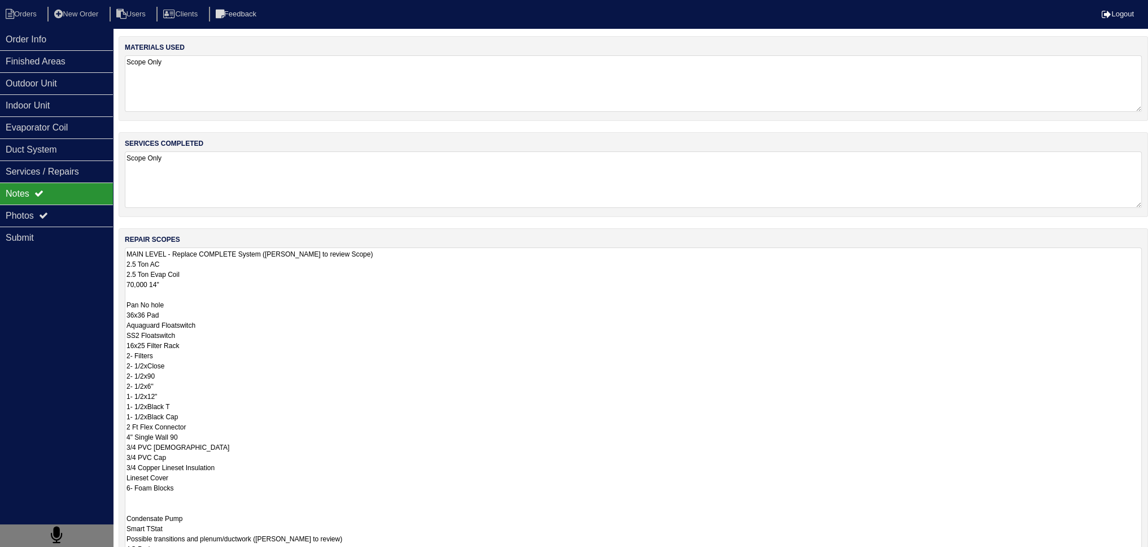
drag, startPoint x: 128, startPoint y: 364, endPoint x: 199, endPoint y: 423, distance: 93.0
click at [199, 423] on textarea "MAIN LEVEL - Replace COMPLETE System (Payton to review Scope) 2.5 Ton AC 2.5 To…" at bounding box center [633, 451] width 1017 height 409
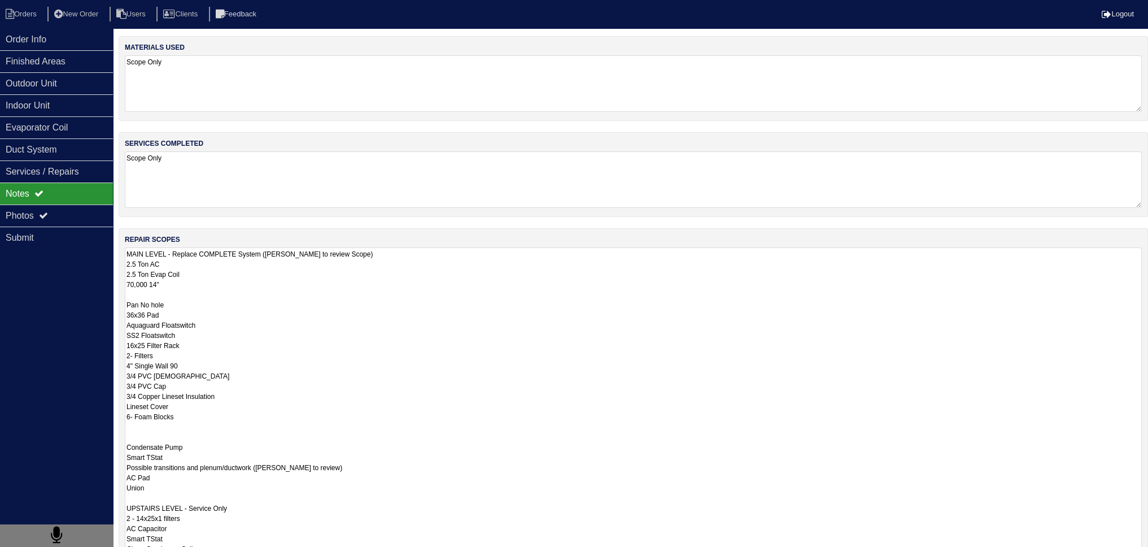
drag, startPoint x: 171, startPoint y: 384, endPoint x: 119, endPoint y: 391, distance: 52.4
click at [119, 391] on div "repair scopes MAIN LEVEL - Replace COMPLETE System (Payton to review Scope) 2.5…" at bounding box center [633, 446] width 1029 height 437
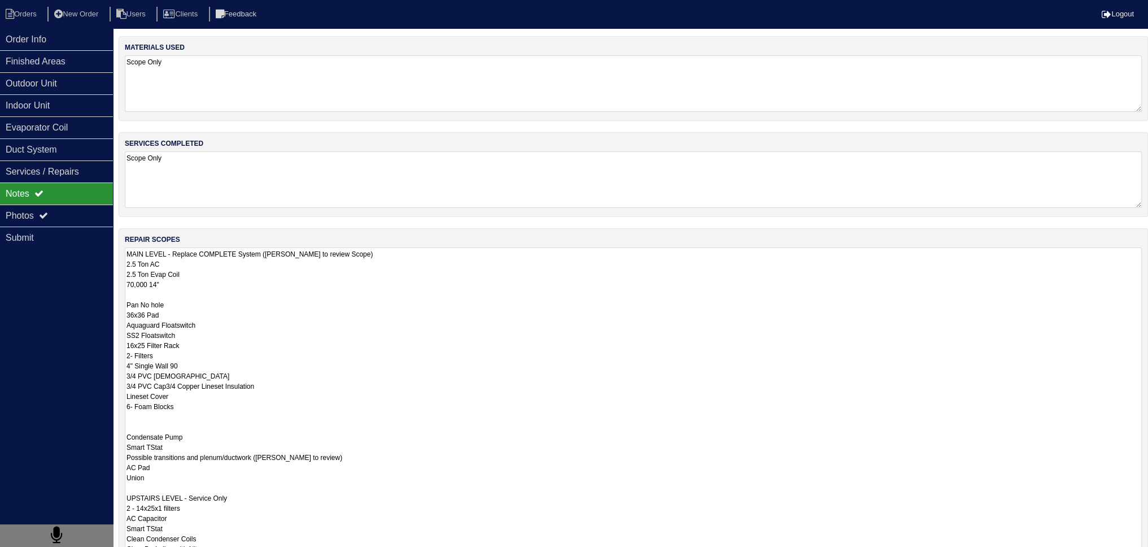
drag, startPoint x: 169, startPoint y: 387, endPoint x: 111, endPoint y: 388, distance: 58.7
click at [111, 388] on div "Order Info Finished Areas Outdoor Unit Indoor Unit Evaporator Coil Duct System …" at bounding box center [574, 404] width 1148 height 736
click at [239, 382] on textarea "MAIN LEVEL - Replace COMPLETE System (Payton to review Scope) 2.5 Ton AC 2.5 To…" at bounding box center [633, 451] width 1017 height 409
click at [183, 400] on textarea "MAIN LEVEL - Replace COMPLETE System (Payton to review Scope) 2.5 Ton AC 2.5 To…" at bounding box center [633, 451] width 1017 height 409
drag, startPoint x: 184, startPoint y: 409, endPoint x: 117, endPoint y: 407, distance: 66.7
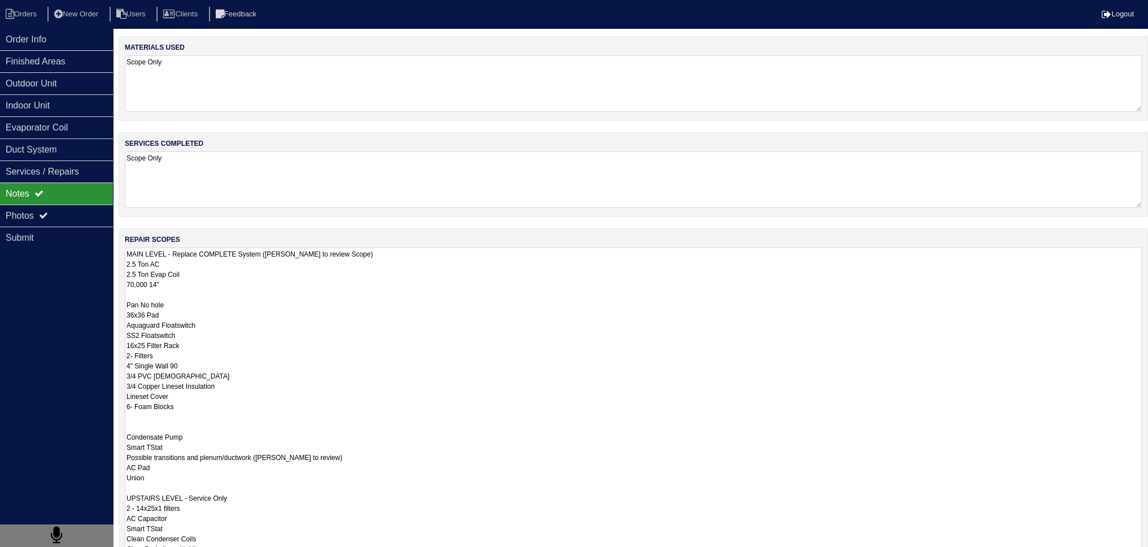
click at [117, 407] on div "Order Info Finished Areas Outdoor Unit Indoor Unit Evaporator Coil Duct System …" at bounding box center [574, 404] width 1148 height 736
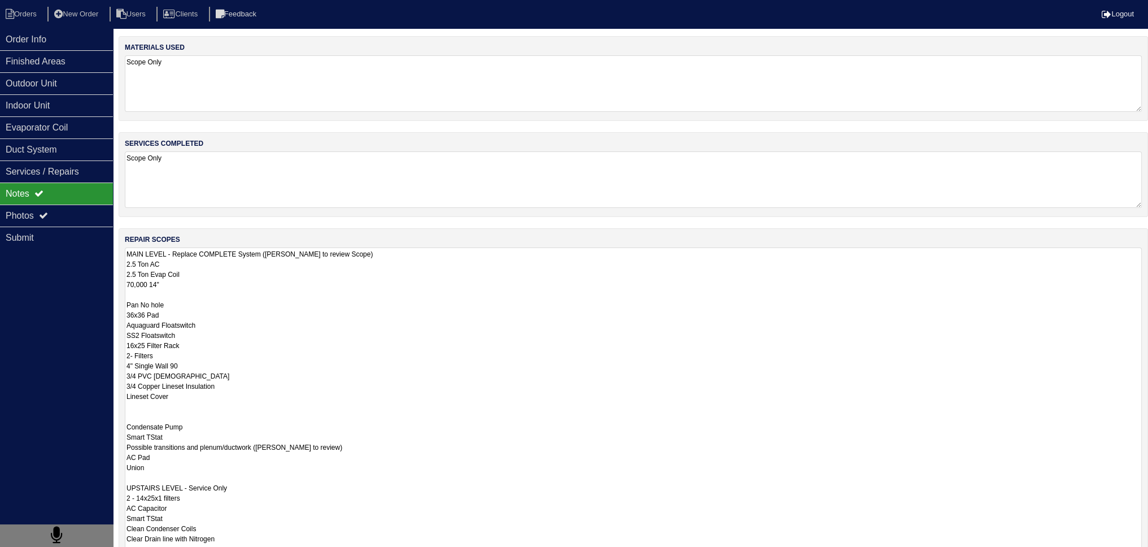
click at [143, 418] on textarea "MAIN LEVEL - Replace COMPLETE System (Payton to review Scope) 2.5 Ton AC 2.5 To…" at bounding box center [633, 451] width 1017 height 409
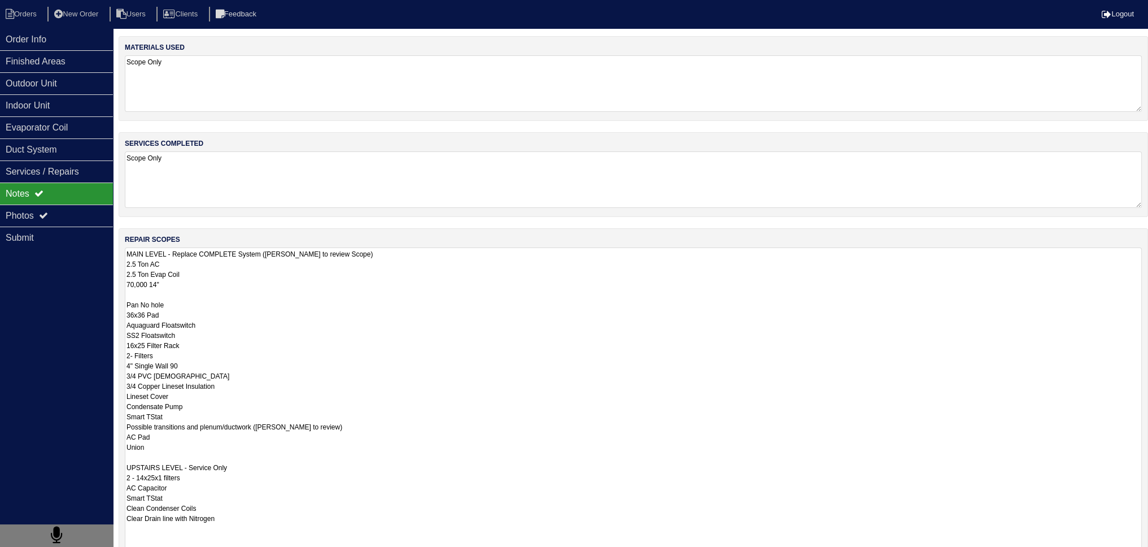
drag, startPoint x: 151, startPoint y: 445, endPoint x: 121, endPoint y: 432, distance: 32.6
click at [121, 432] on div "repair scopes MAIN LEVEL - Replace COMPLETE System (Payton to review Scope) 2.5…" at bounding box center [633, 446] width 1029 height 437
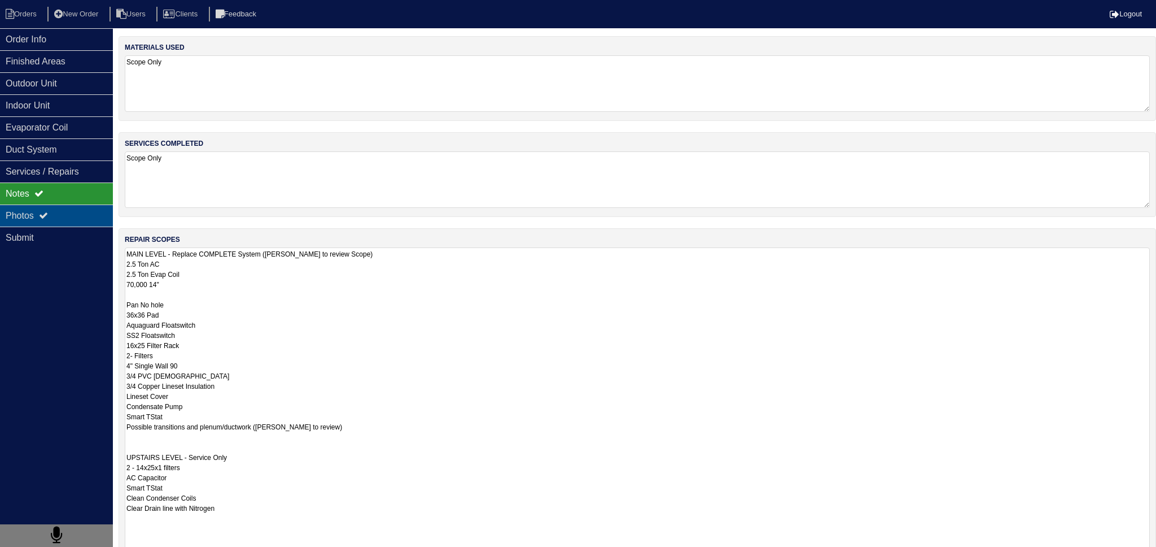
click at [41, 213] on div "Photos" at bounding box center [56, 215] width 113 height 22
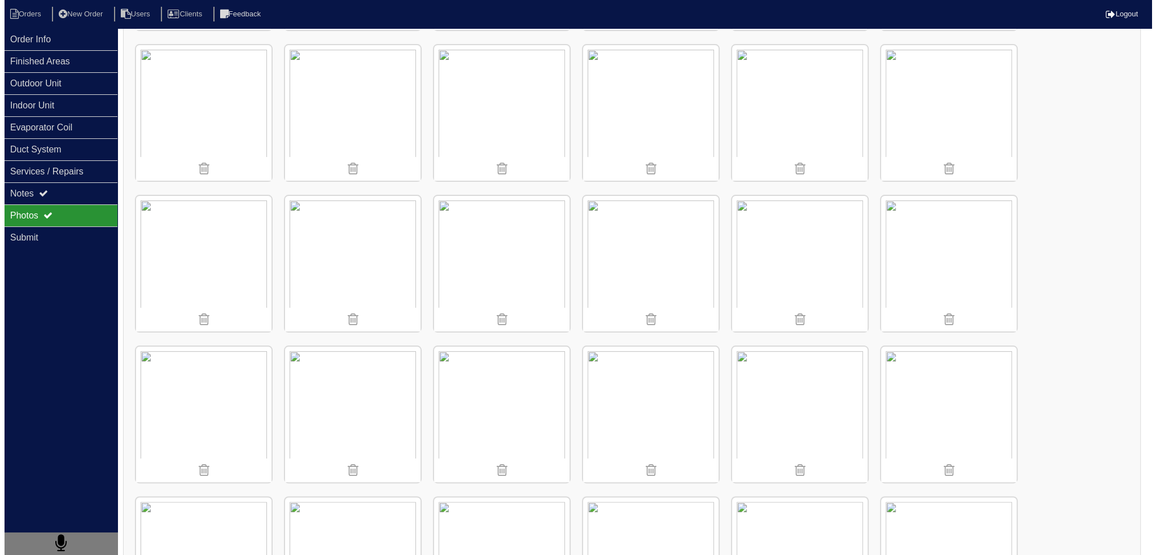
scroll to position [508, 0]
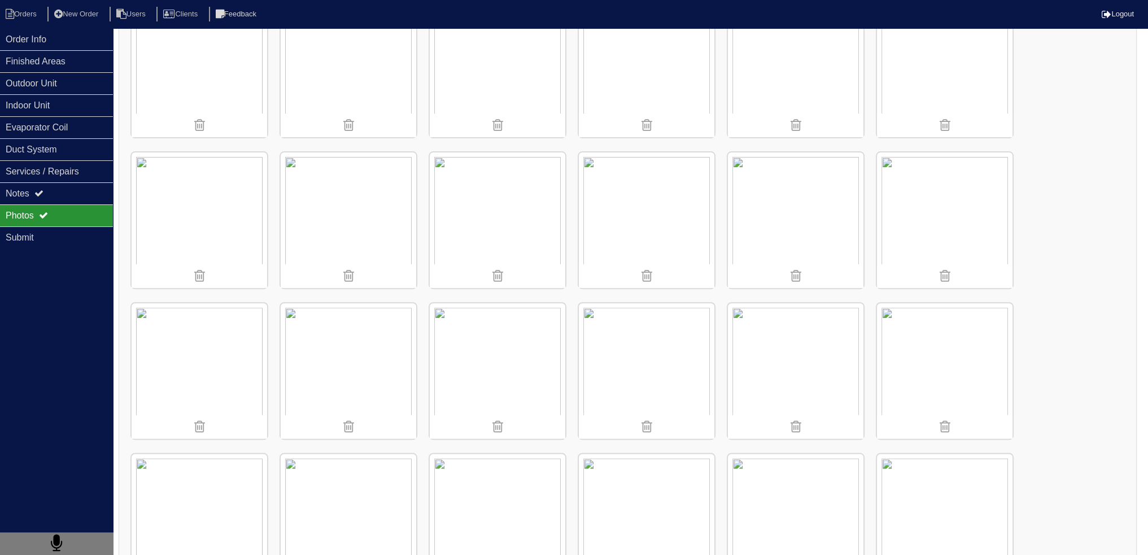
click at [476, 194] on img at bounding box center [498, 220] width 136 height 136
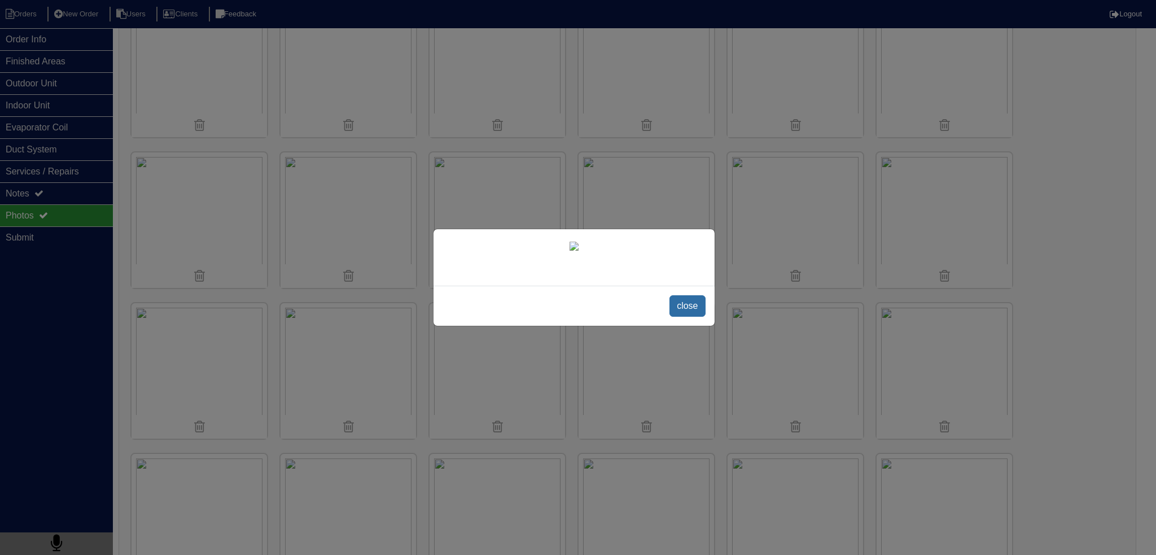
scroll to position [99, 0]
click at [689, 317] on span "close" at bounding box center [688, 305] width 36 height 21
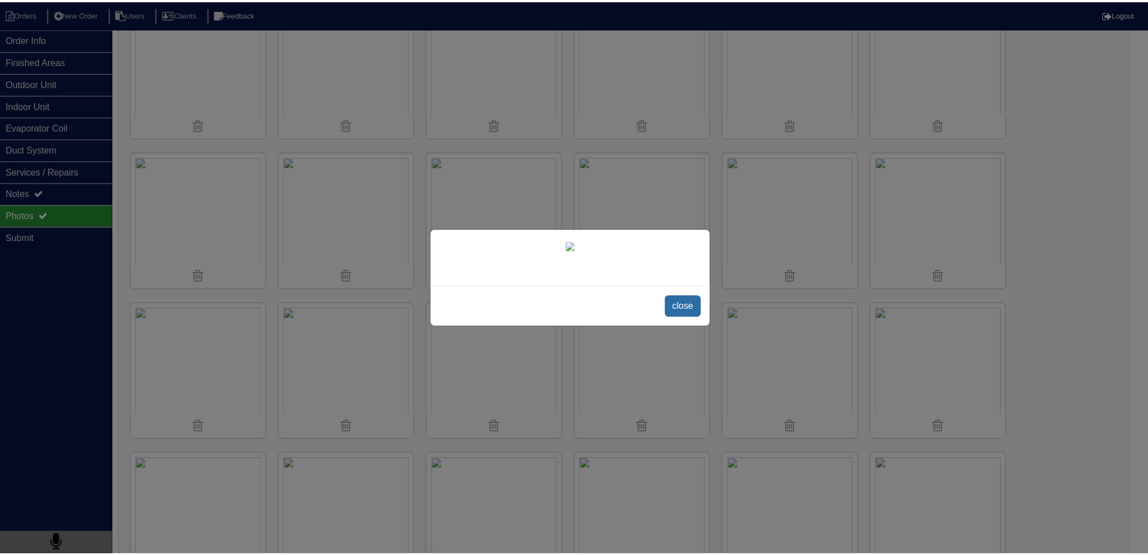
scroll to position [0, 0]
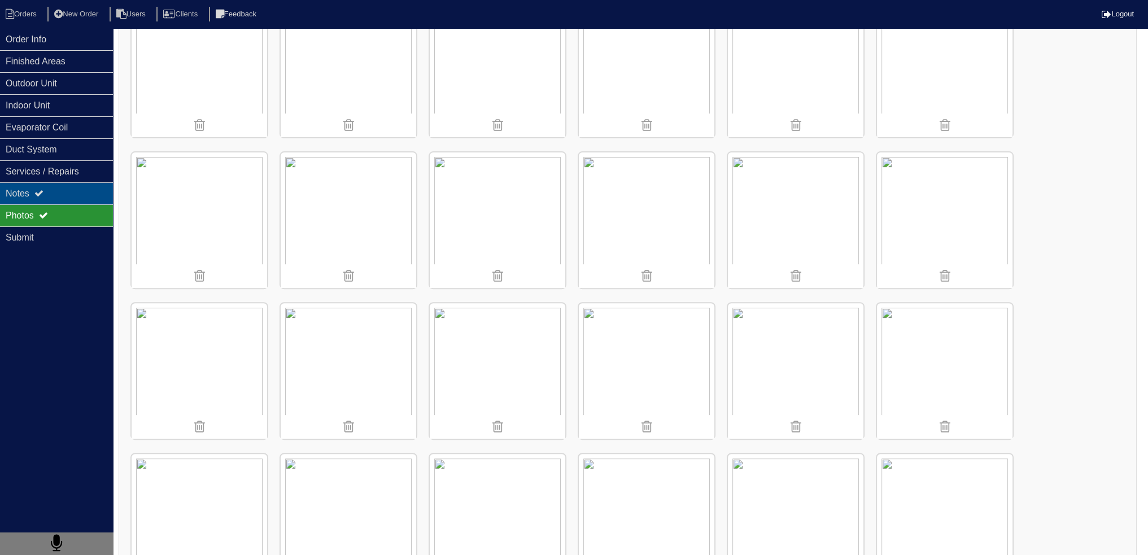
click at [72, 194] on div "Notes" at bounding box center [56, 193] width 113 height 22
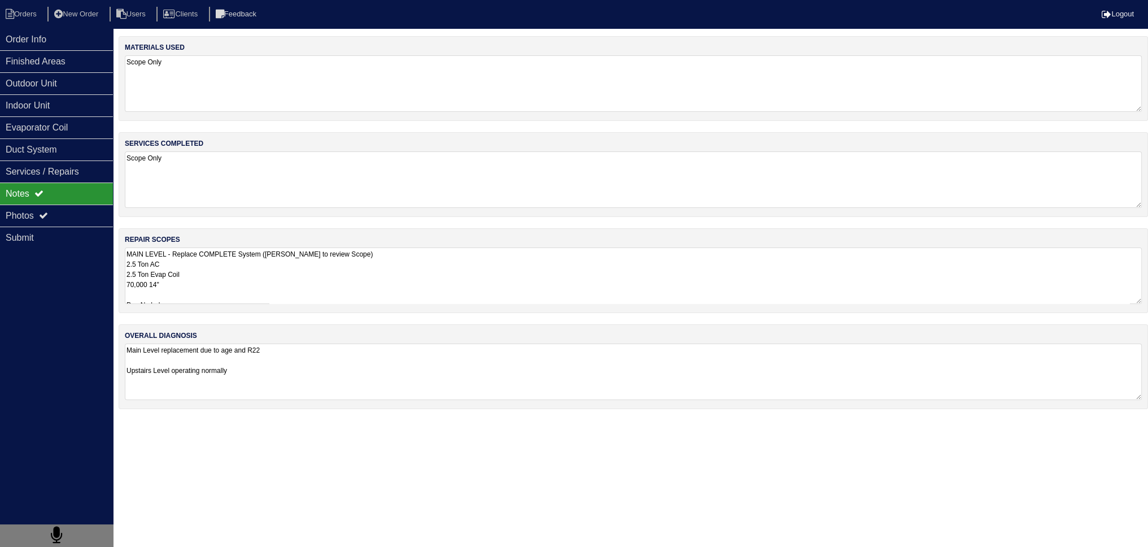
click at [199, 281] on textarea "MAIN LEVEL - Replace COMPLETE System (Payton to review Scope) 2.5 Ton AC 2.5 To…" at bounding box center [633, 275] width 1017 height 56
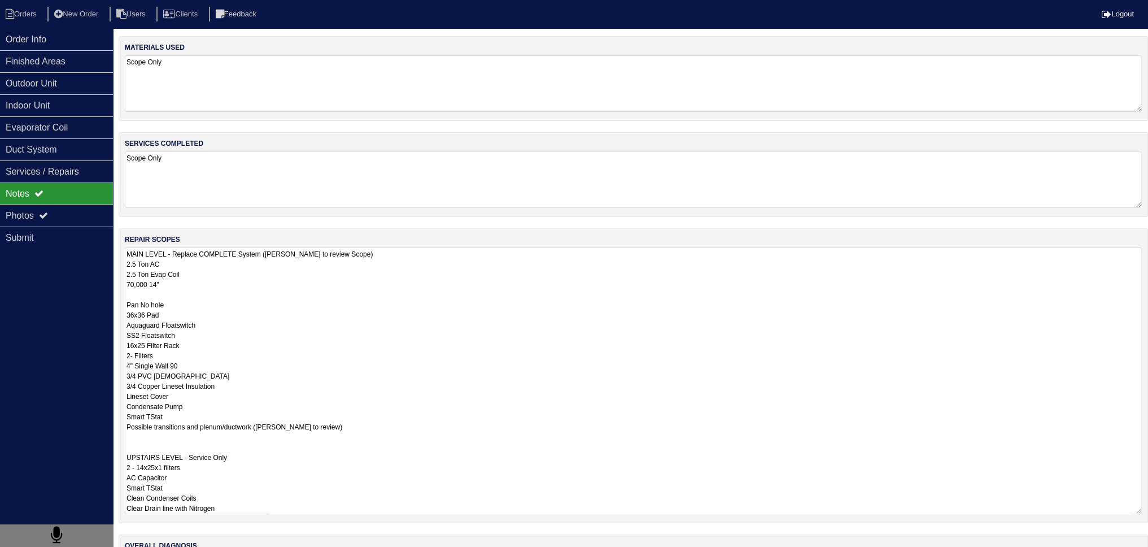
drag, startPoint x: 266, startPoint y: 419, endPoint x: 110, endPoint y: 425, distance: 157.1
click at [110, 425] on div "Order Info Finished Areas Outdoor Unit Indoor Unit Evaporator Coil Duct System …" at bounding box center [574, 333] width 1148 height 594
type textarea "MAIN LEVEL - Replace COMPLETE System (Payton to review Scope) 2.5 Ton AC 2.5 To…"
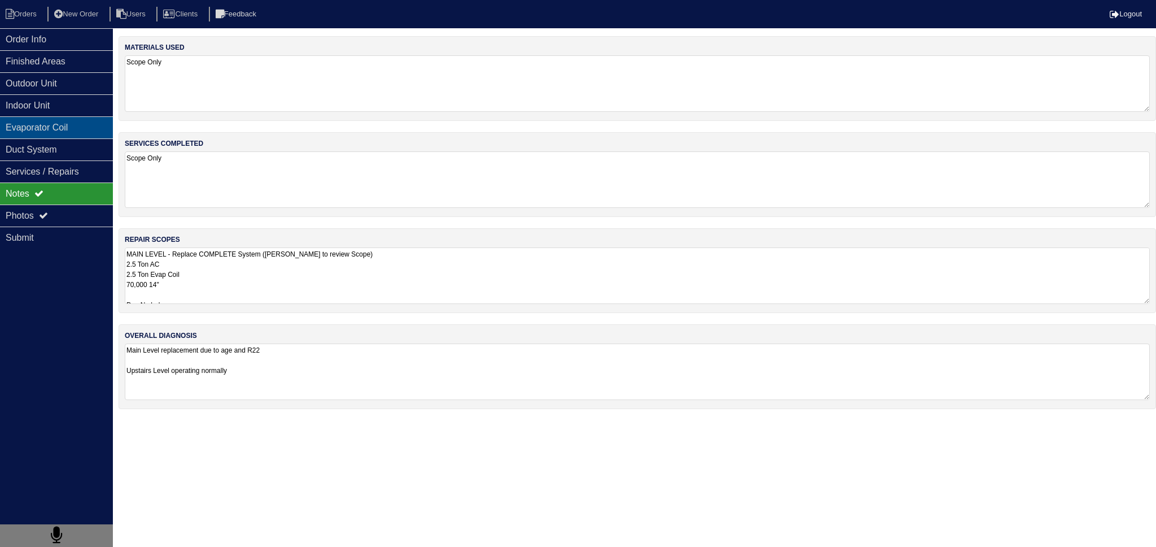
click at [22, 133] on div "Evaporator Coil" at bounding box center [56, 127] width 113 height 22
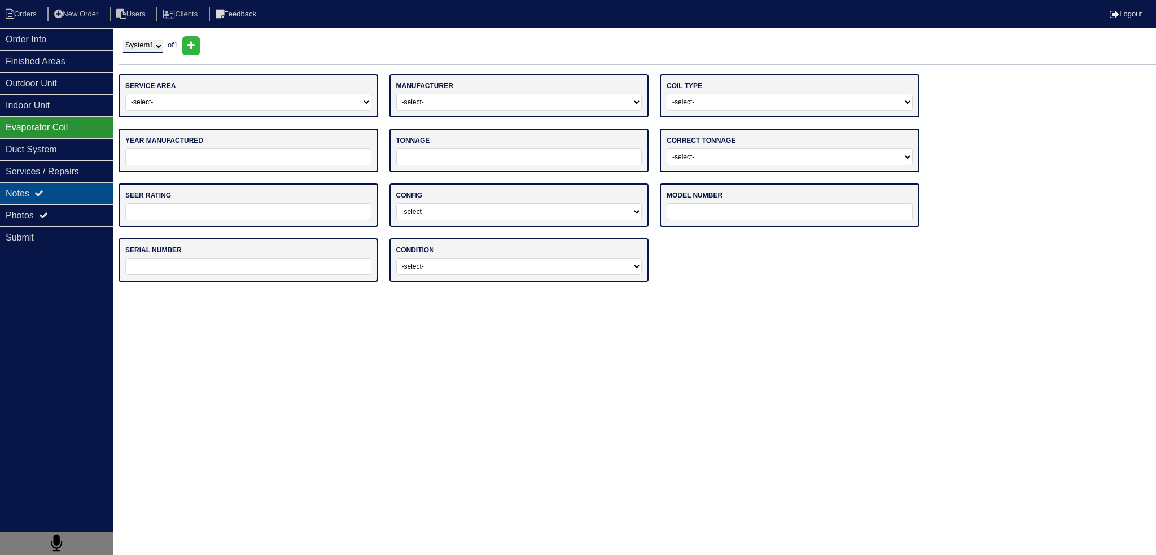
click at [40, 186] on div "Notes" at bounding box center [56, 193] width 113 height 22
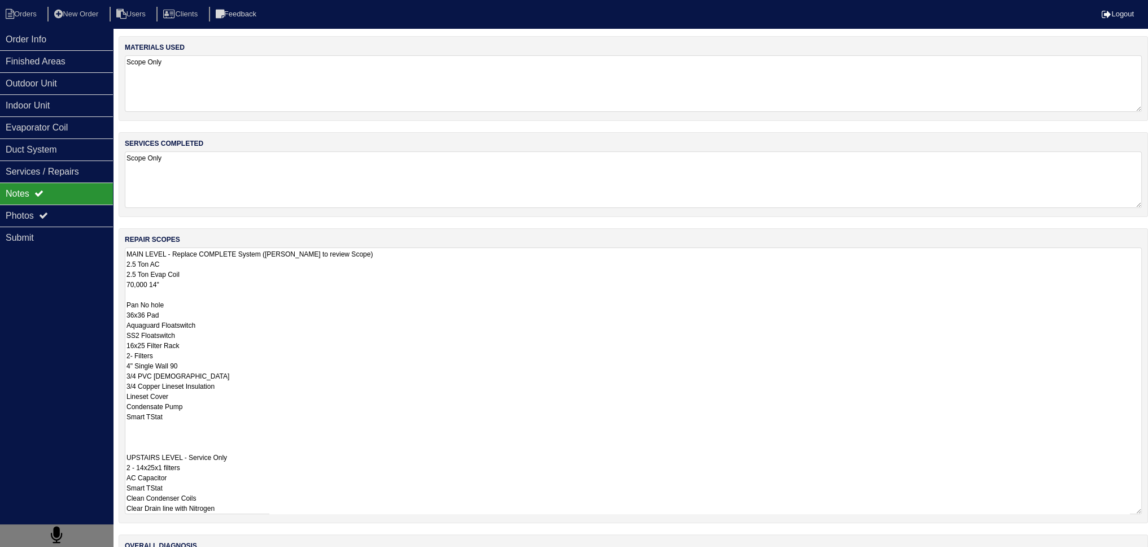
click at [362, 280] on textarea "MAIN LEVEL - Replace COMPLETE System (Payton to review Scope) 2.5 Ton AC 2.5 To…" at bounding box center [633, 380] width 1017 height 266
click at [269, 298] on textarea "MAIN LEVEL - Replace COMPLETE System (Payton to review Scope) 2.5 Ton AC 2.5 To…" at bounding box center [633, 380] width 1017 height 266
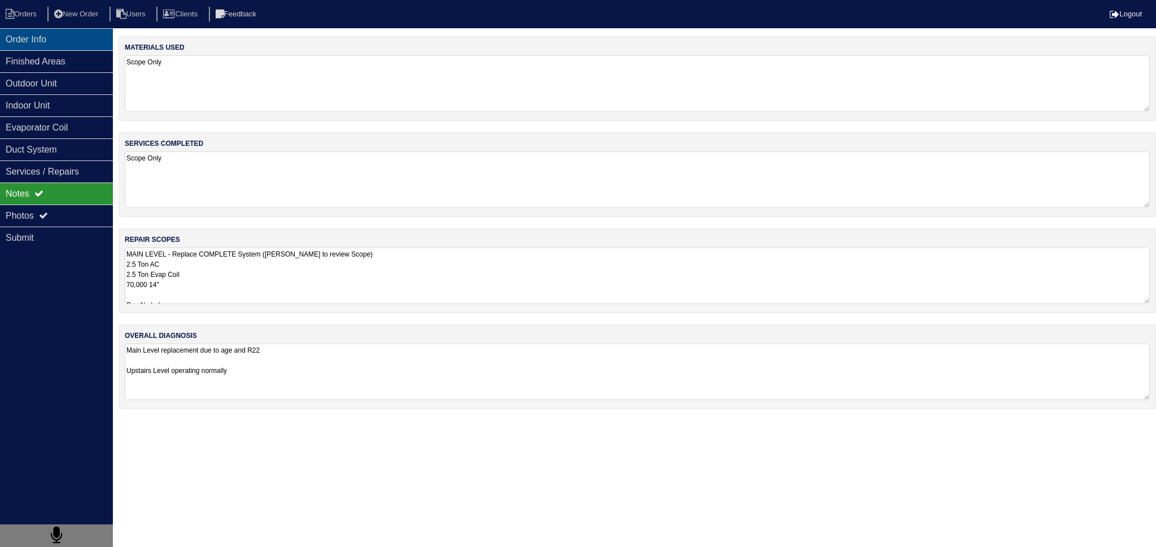
drag, startPoint x: 78, startPoint y: 47, endPoint x: 69, endPoint y: 38, distance: 12.8
click at [77, 47] on div "Order Info" at bounding box center [56, 39] width 113 height 22
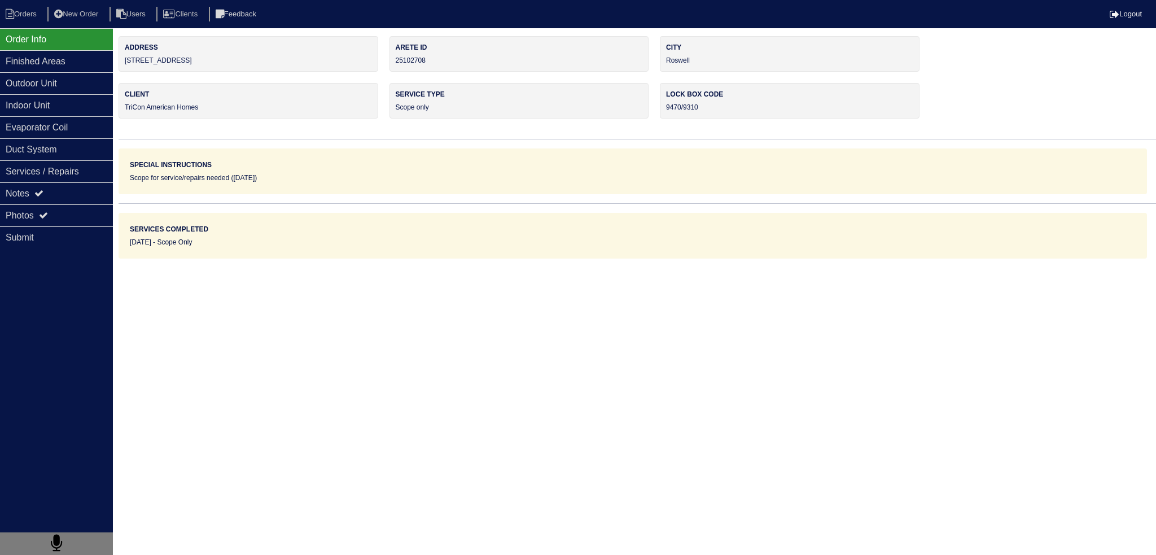
click at [28, 22] on nav "Orders New Order Users Clients Feedback Logout" at bounding box center [578, 14] width 1156 height 28
click at [25, 15] on li "Orders" at bounding box center [23, 14] width 46 height 15
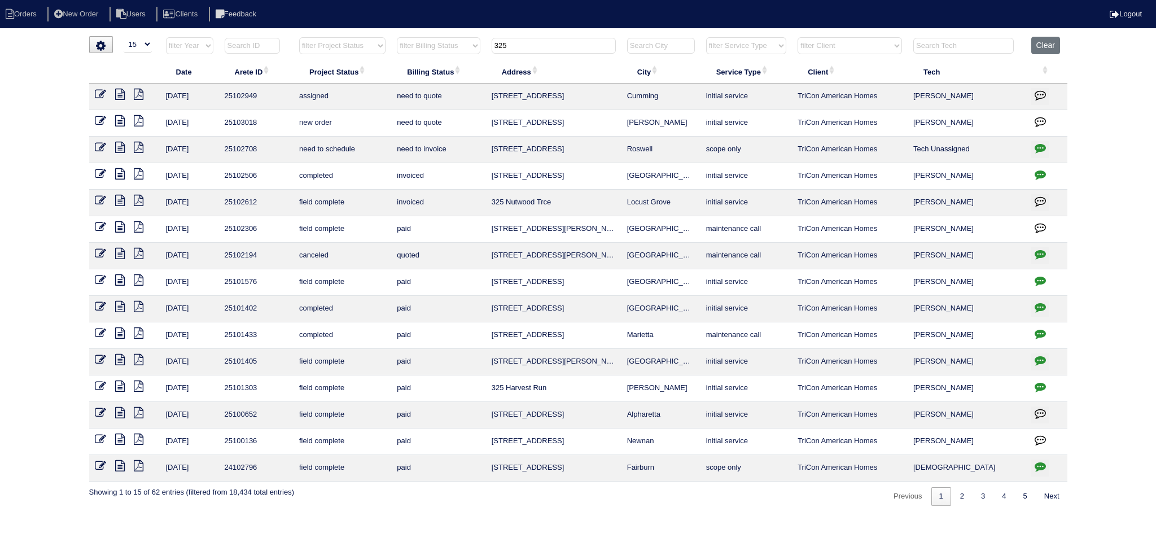
select select "15"
drag, startPoint x: 576, startPoint y: 38, endPoint x: 488, endPoint y: 67, distance: 92.1
click at [424, 42] on tr "filter Year -- Any Year -- 2025 2024 2023 2022 2021 2020 2019 filter Project St…" at bounding box center [578, 48] width 978 height 23
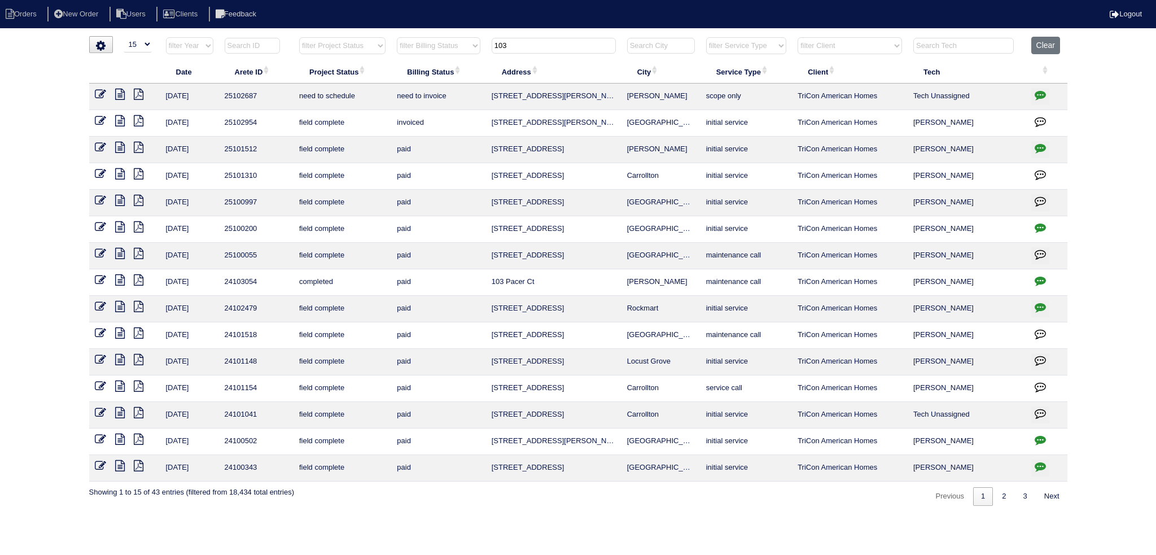
type input "103"
click at [124, 94] on icon at bounding box center [120, 94] width 10 height 11
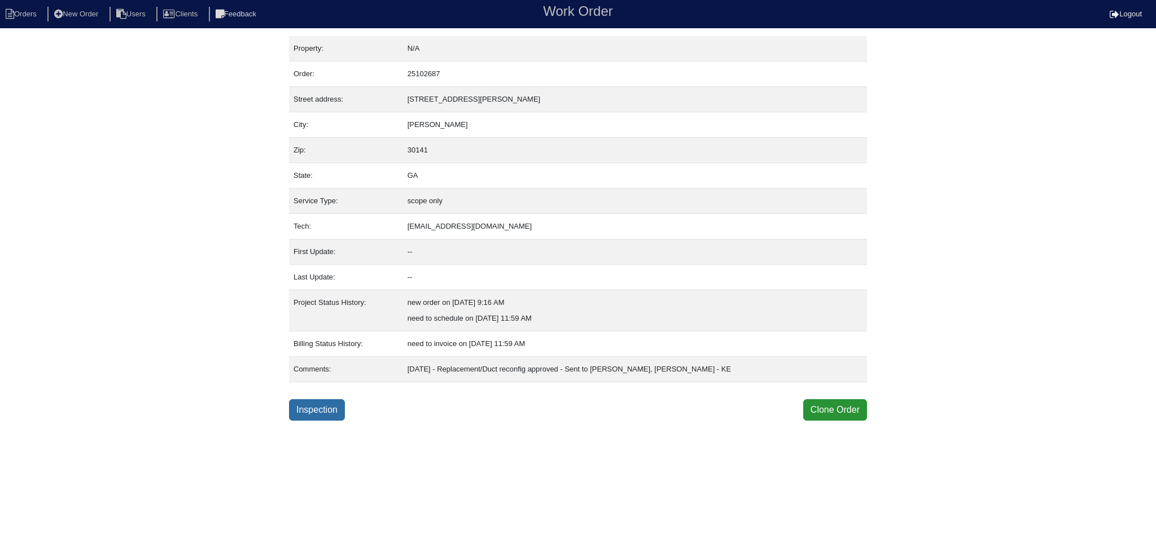
click at [334, 409] on link "Inspection" at bounding box center [317, 409] width 56 height 21
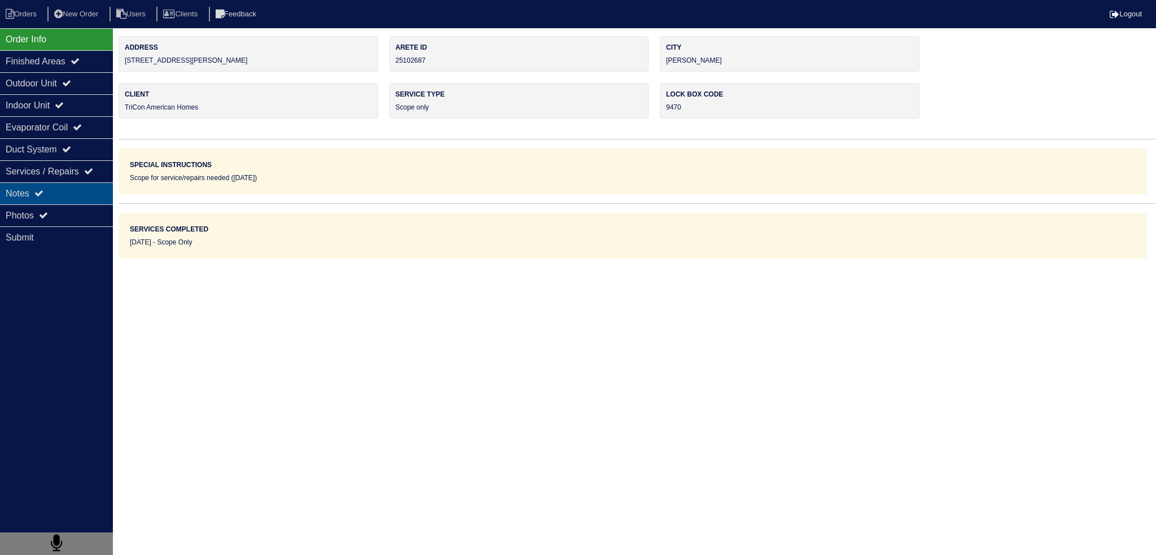
click at [54, 191] on div "Notes" at bounding box center [56, 193] width 113 height 22
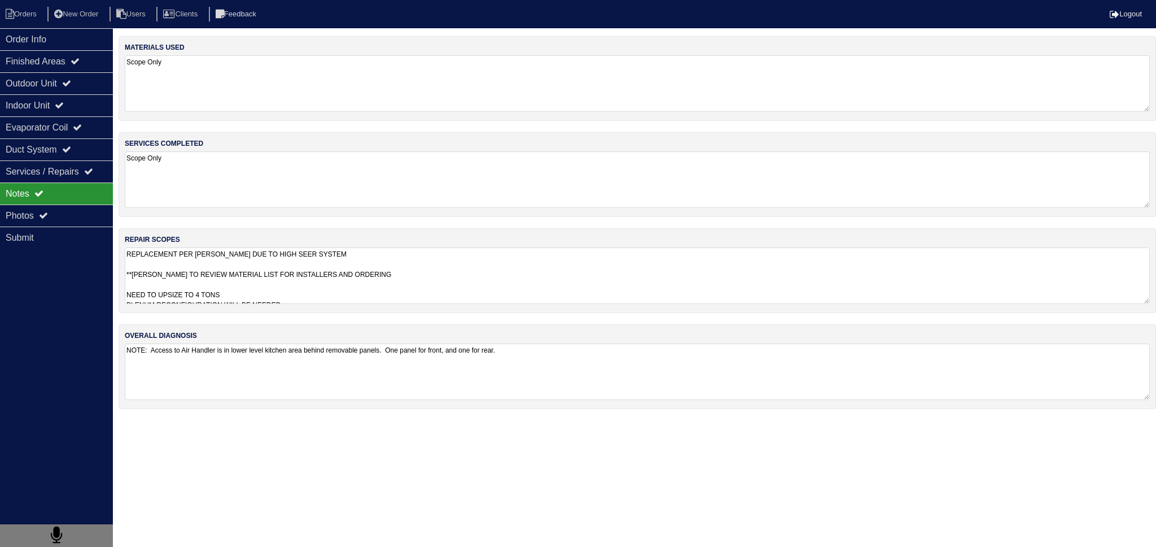
click at [239, 270] on textarea "REPLACEMENT PER [PERSON_NAME] DUE TO HIGH SEER SYSTEM **[PERSON_NAME] TO REVIEW…" at bounding box center [637, 275] width 1025 height 56
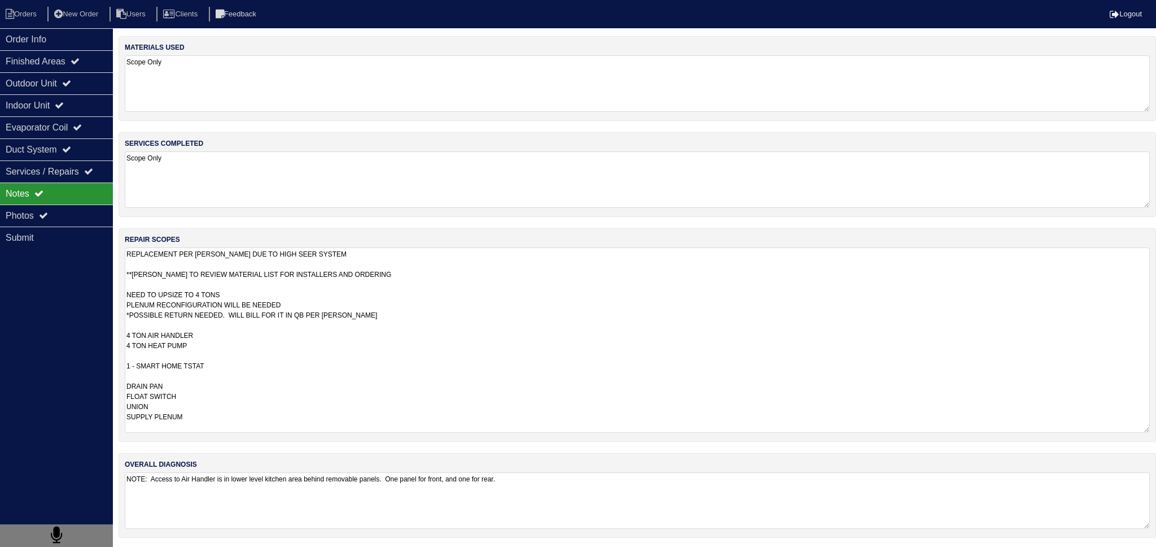
drag, startPoint x: 215, startPoint y: 336, endPoint x: 215, endPoint y: 346, distance: 9.0
click at [215, 338] on textarea "REPLACEMENT PER [PERSON_NAME] DUE TO HIGH SEER SYSTEM **[PERSON_NAME] TO REVIEW…" at bounding box center [637, 339] width 1025 height 185
click at [215, 346] on textarea "REPLACEMENT PER [PERSON_NAME] DUE TO HIGH SEER SYSTEM **[PERSON_NAME] TO REVIEW…" at bounding box center [637, 339] width 1025 height 185
drag, startPoint x: 208, startPoint y: 428, endPoint x: 121, endPoint y: 374, distance: 101.7
click at [121, 374] on div "repair scopes REPLACEMENT PER [PERSON_NAME] DUE TO HIGH SEER SYSTEM **[PERSON_N…" at bounding box center [638, 334] width 1038 height 213
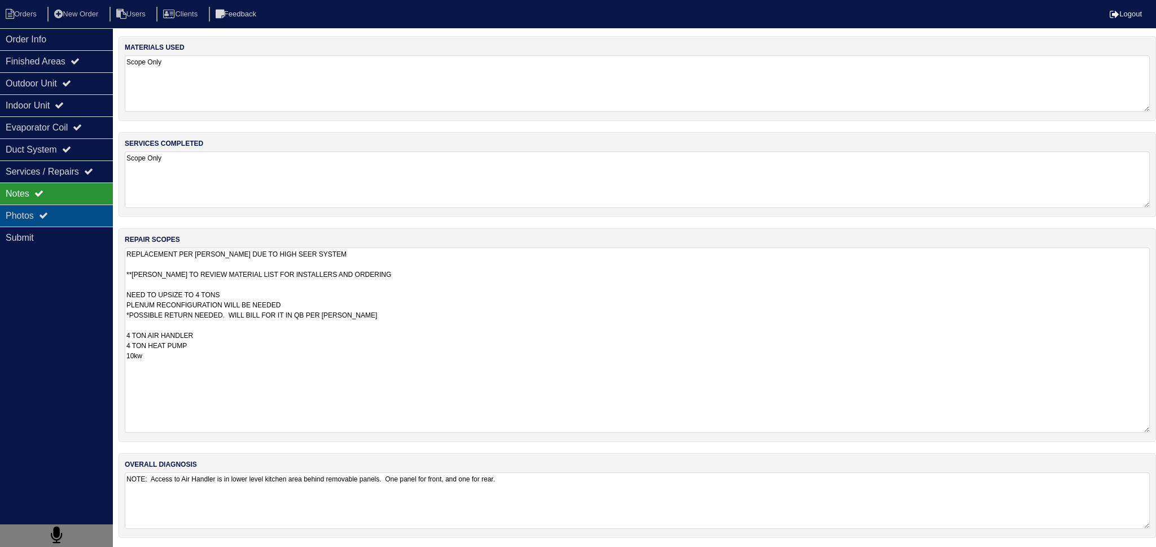
type textarea "REPLACEMENT PER [PERSON_NAME] DUE TO HIGH SEER SYSTEM **[PERSON_NAME] TO REVIEW…"
click at [41, 220] on div "Photos" at bounding box center [56, 215] width 113 height 22
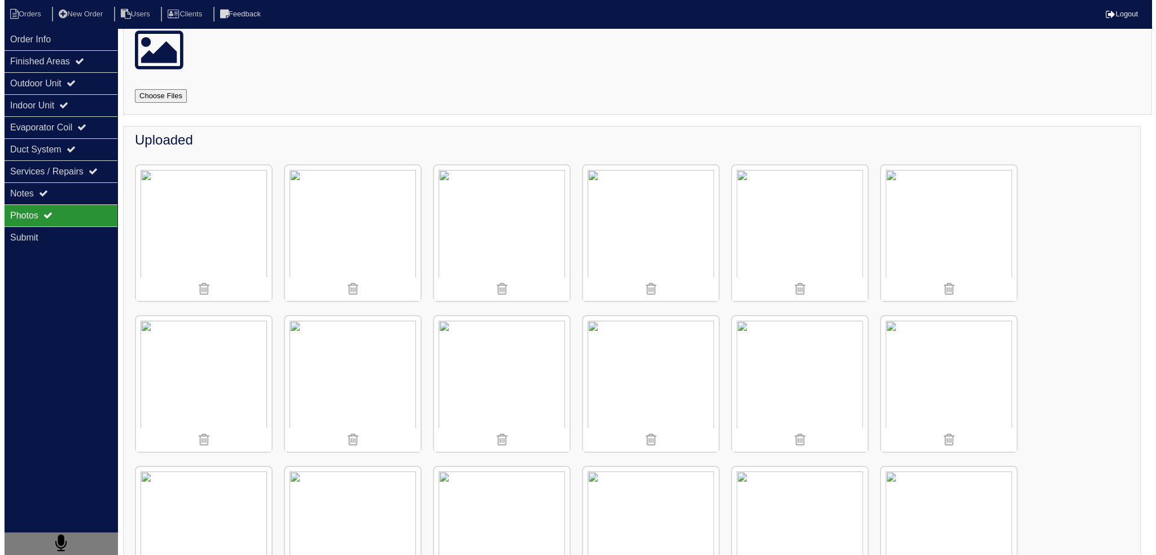
scroll to position [187, 0]
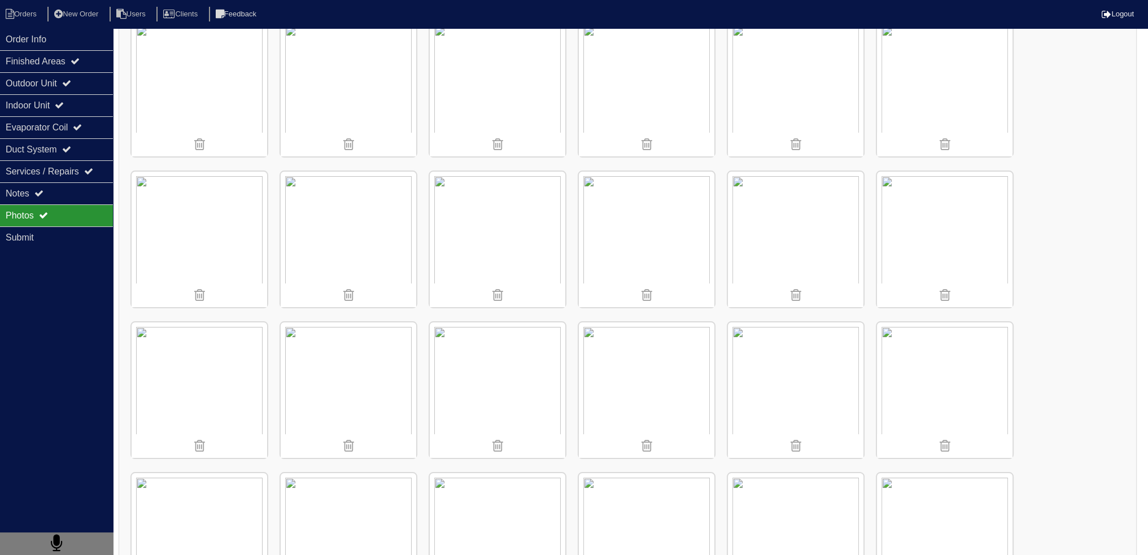
click at [953, 225] on img at bounding box center [945, 240] width 136 height 136
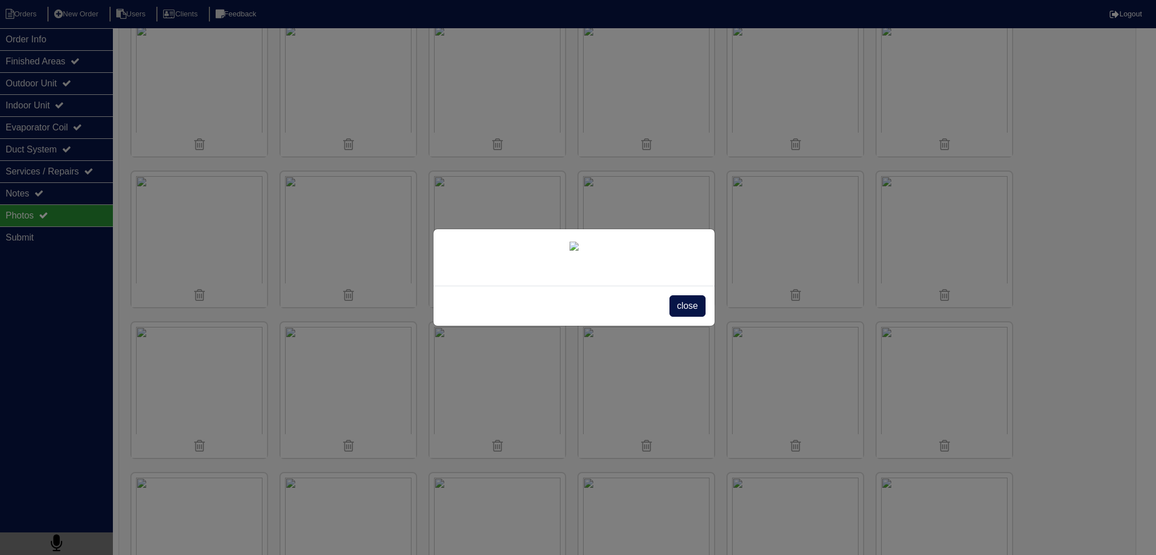
click at [316, 212] on div "close" at bounding box center [578, 277] width 1156 height 555
drag, startPoint x: 684, startPoint y: 523, endPoint x: 635, endPoint y: 472, distance: 71.1
click at [684, 317] on span "close" at bounding box center [688, 305] width 36 height 21
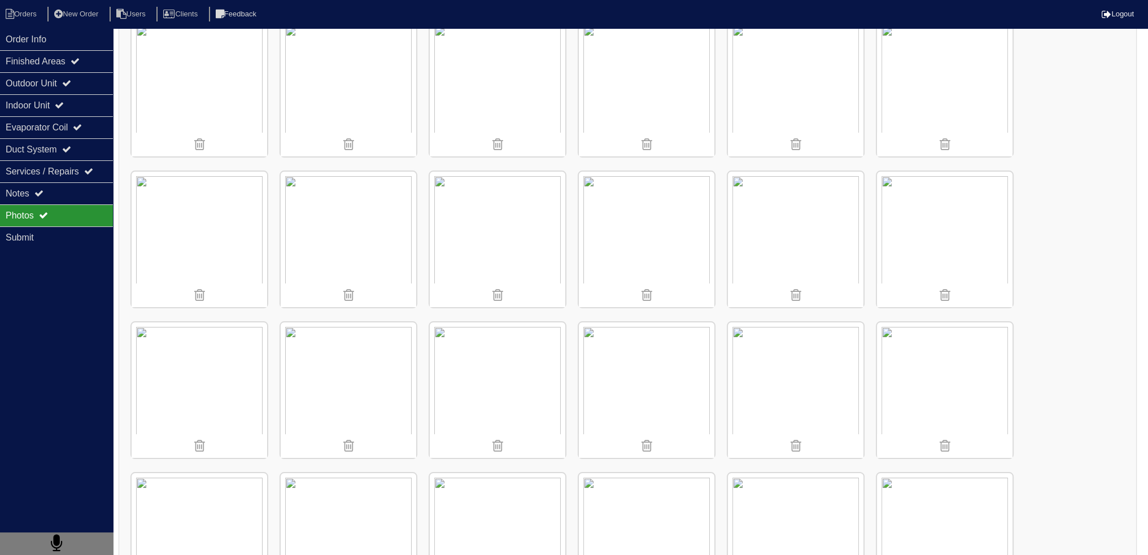
click at [667, 206] on img at bounding box center [647, 240] width 136 height 136
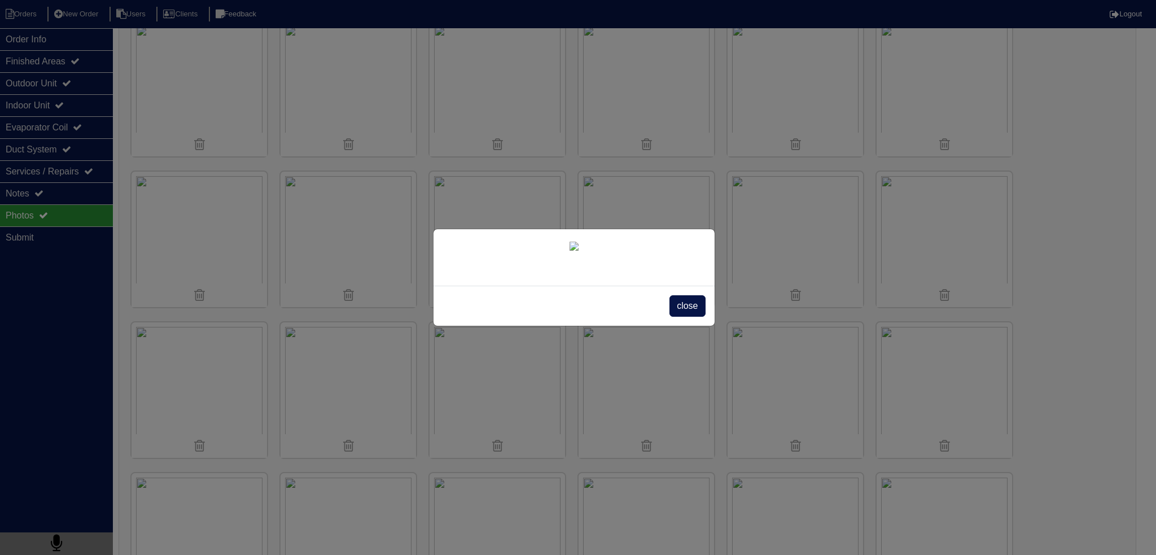
click at [373, 236] on div "close" at bounding box center [578, 277] width 1156 height 555
click at [676, 317] on span "close" at bounding box center [688, 305] width 36 height 21
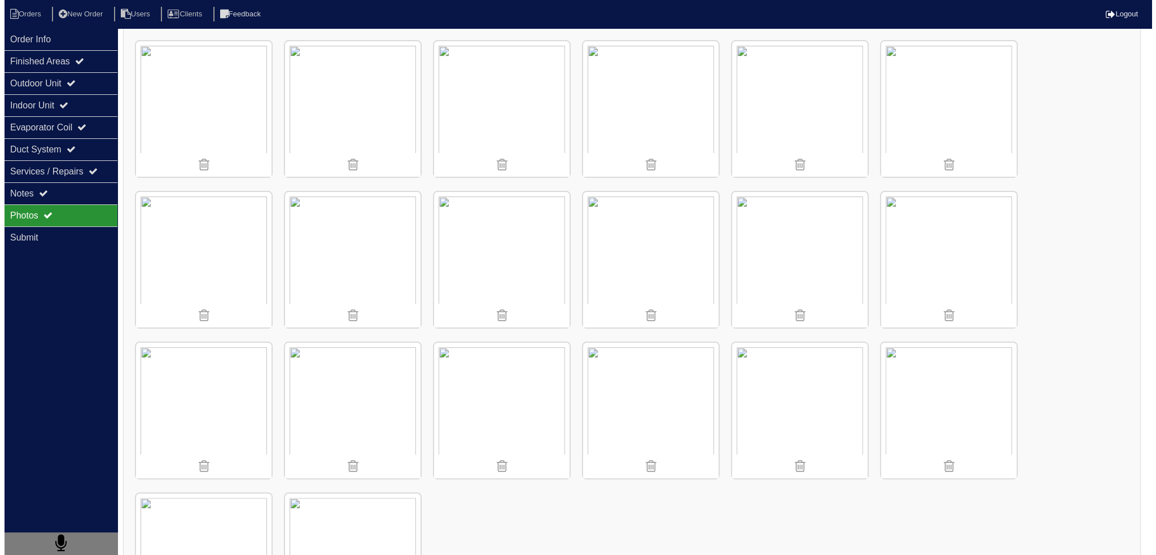
scroll to position [187, 0]
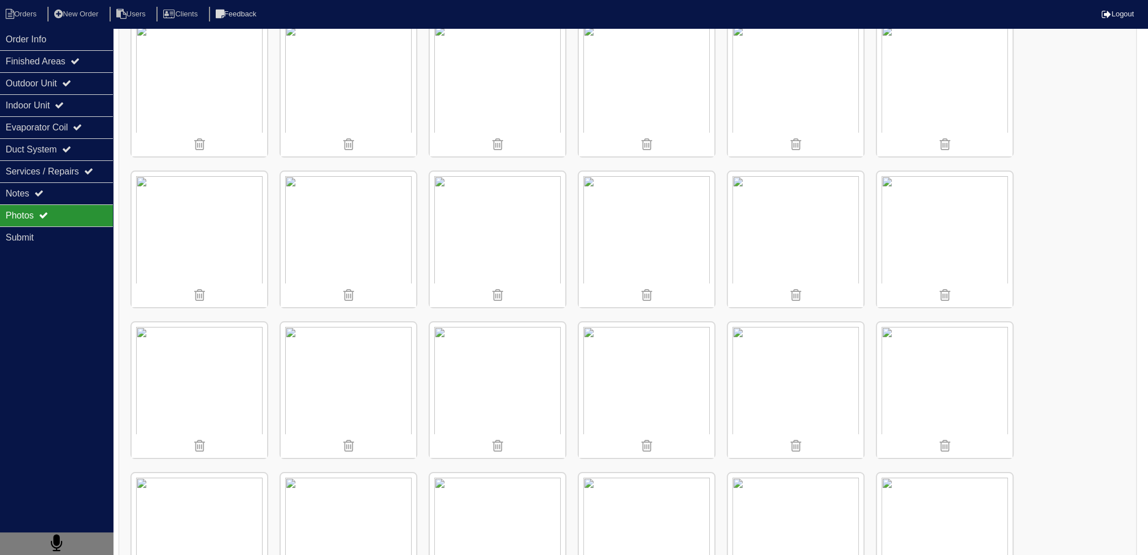
click at [666, 229] on img at bounding box center [647, 240] width 136 height 136
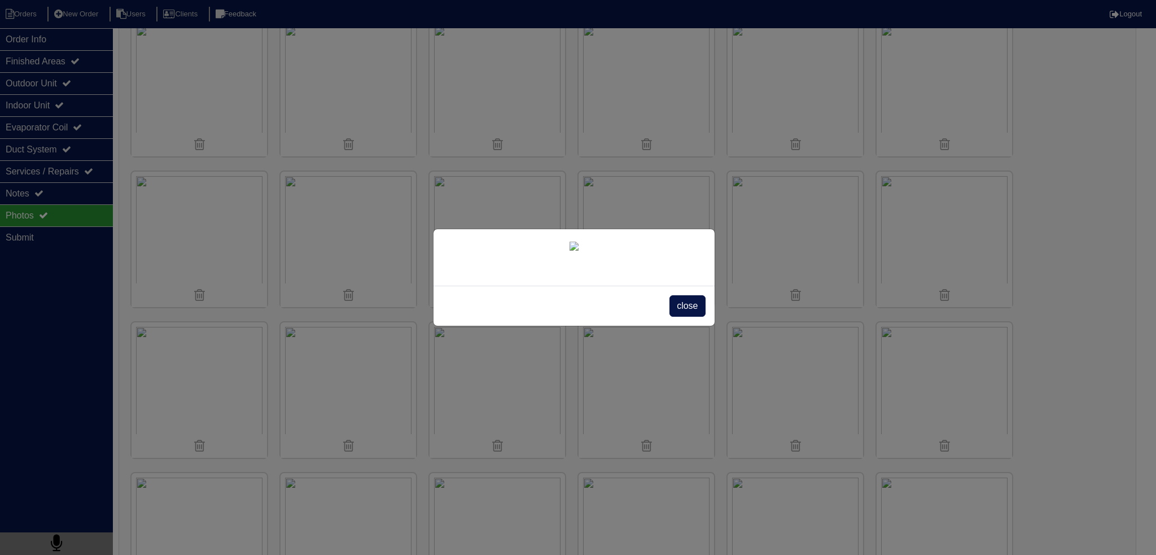
scroll to position [99, 0]
click at [680, 317] on span "close" at bounding box center [688, 305] width 36 height 21
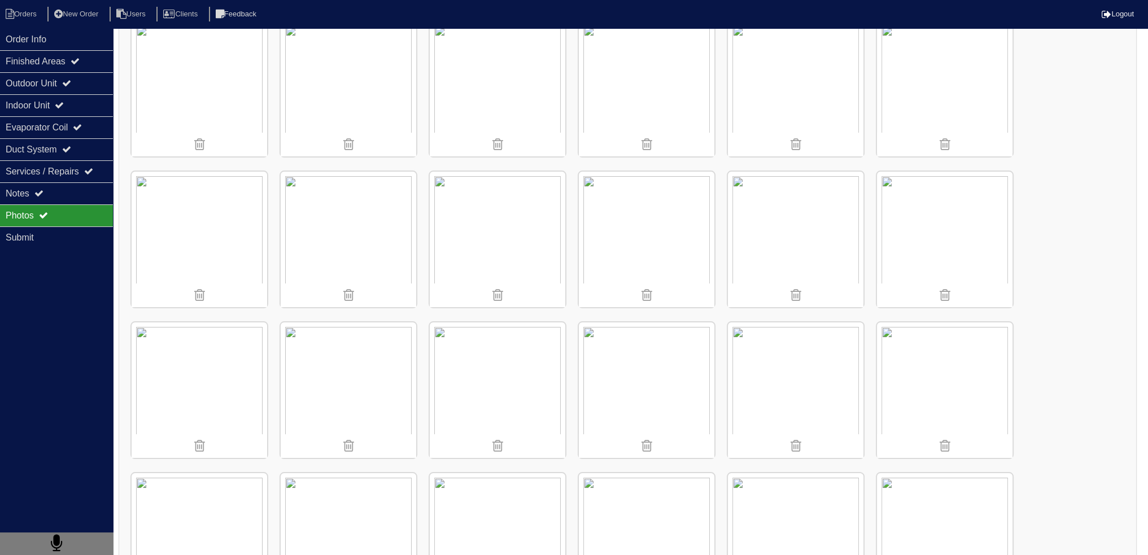
click at [971, 232] on img at bounding box center [945, 240] width 136 height 136
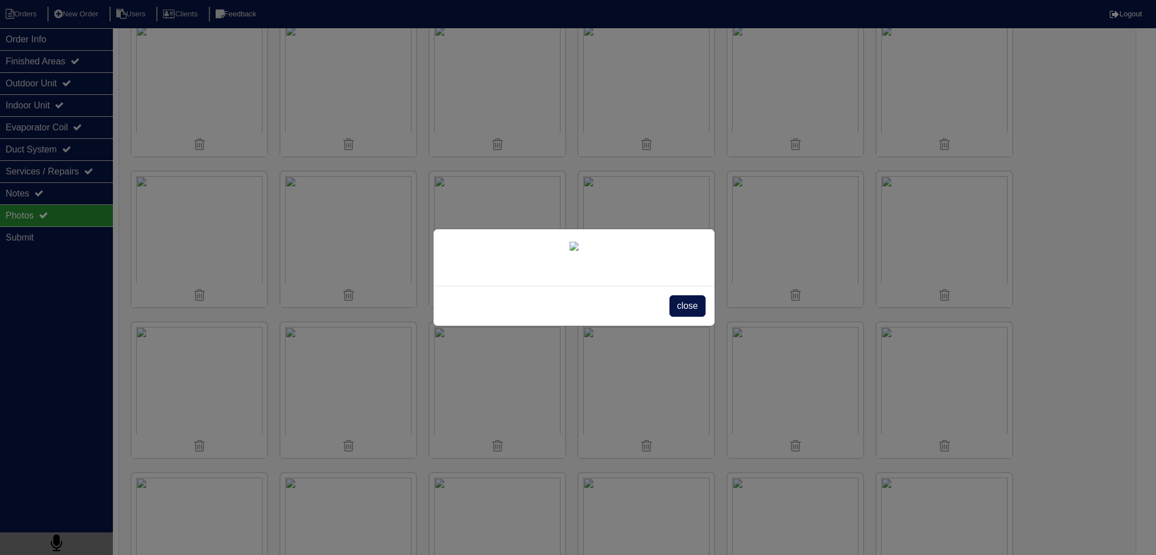
scroll to position [99, 0]
click at [692, 317] on span "close" at bounding box center [688, 305] width 36 height 21
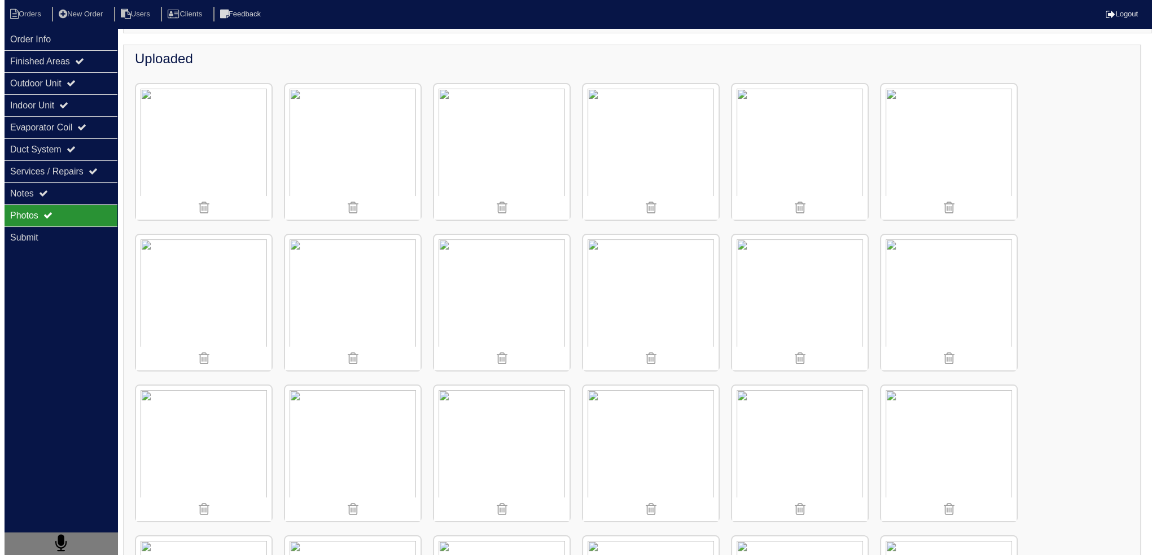
scroll to position [187, 0]
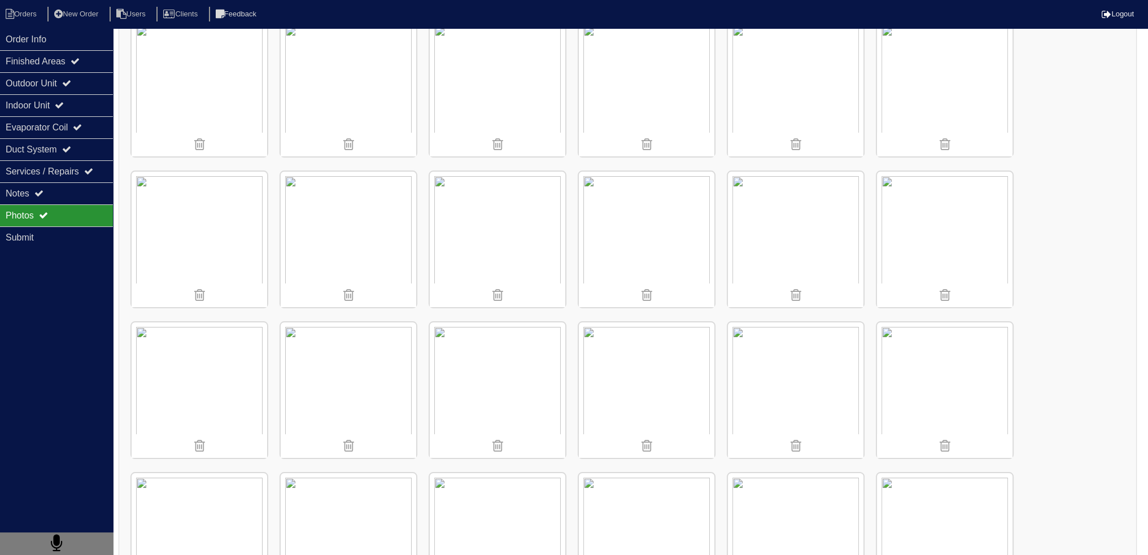
click at [938, 192] on img at bounding box center [945, 240] width 136 height 136
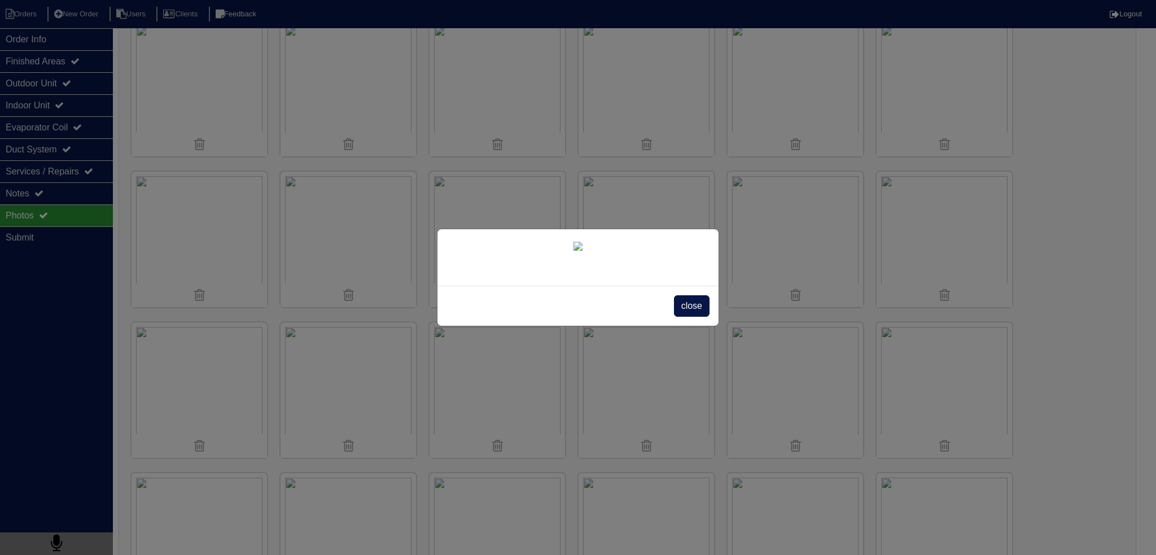
drag, startPoint x: 102, startPoint y: 156, endPoint x: 92, endPoint y: 193, distance: 37.9
click at [101, 157] on div "close" at bounding box center [578, 277] width 1156 height 555
click at [88, 195] on div "close" at bounding box center [578, 277] width 1156 height 555
click at [697, 317] on span "close" at bounding box center [692, 305] width 36 height 21
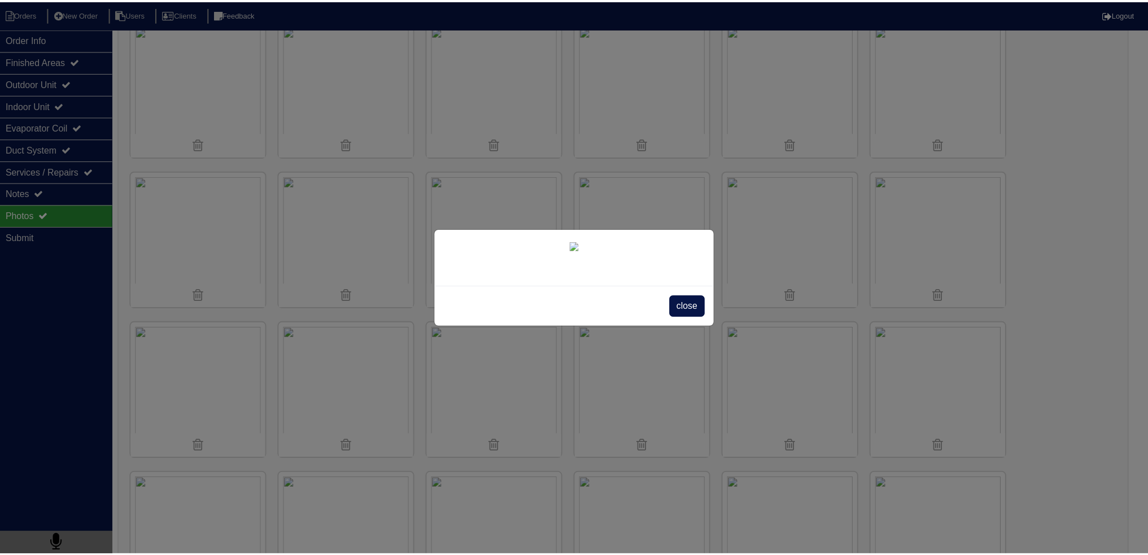
scroll to position [0, 0]
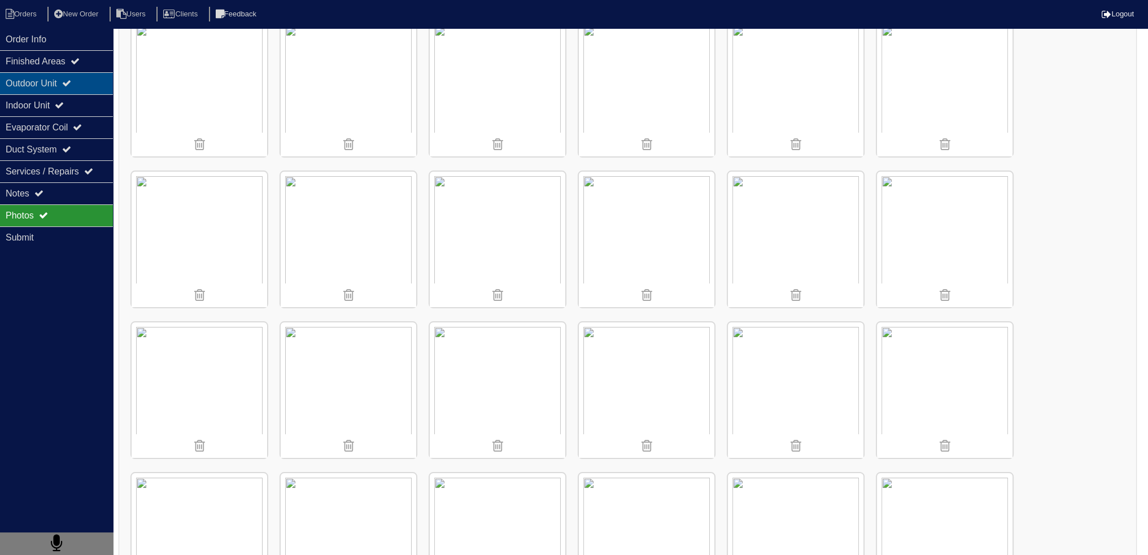
click at [64, 86] on div "Outdoor Unit" at bounding box center [56, 83] width 113 height 22
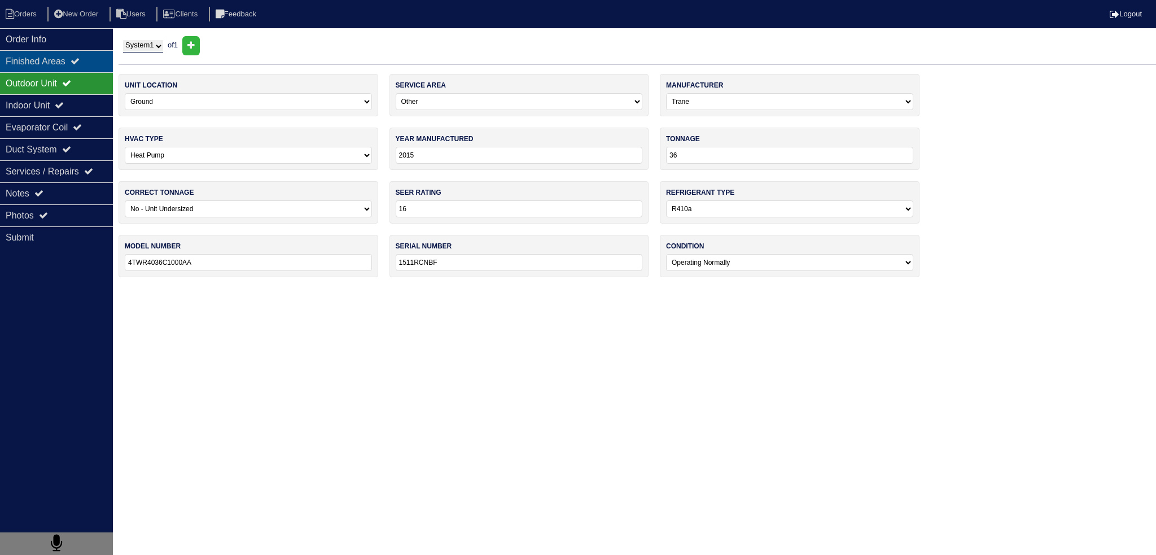
click at [63, 54] on div "Finished Areas" at bounding box center [56, 61] width 113 height 22
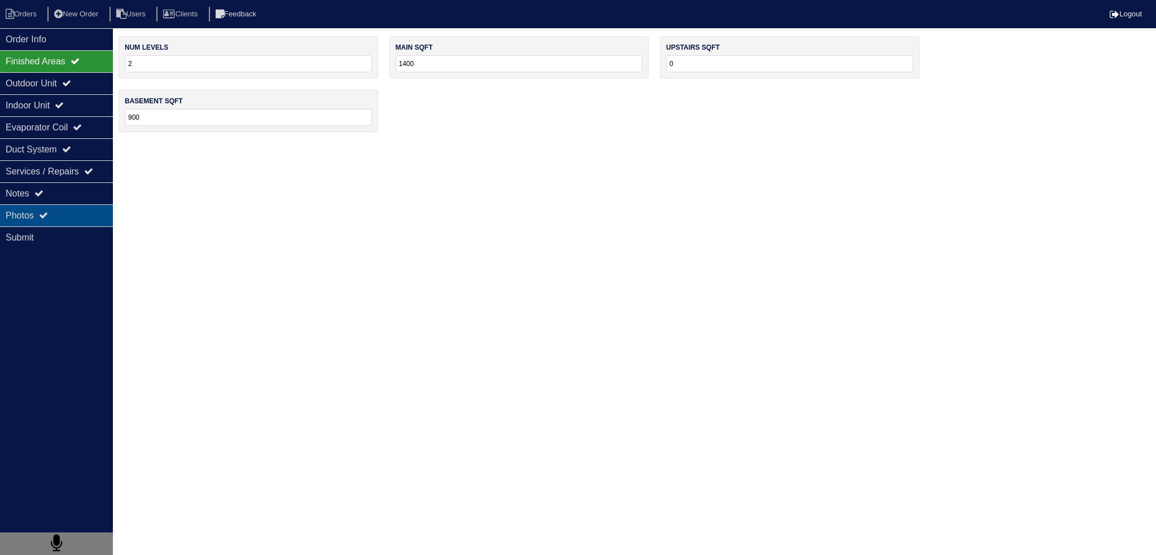
click at [63, 209] on div "Photos" at bounding box center [56, 215] width 113 height 22
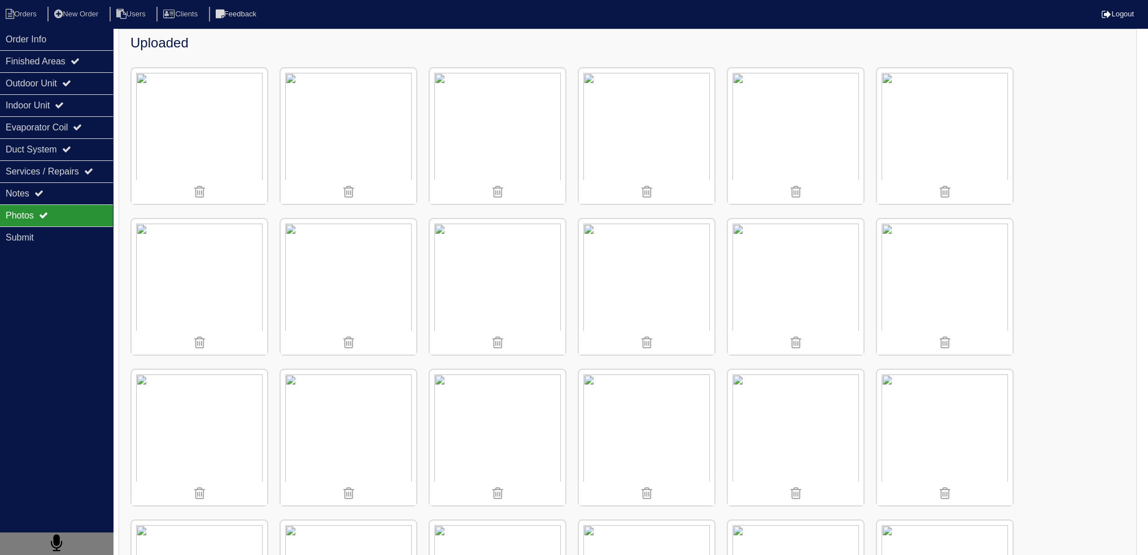
scroll to position [131, 0]
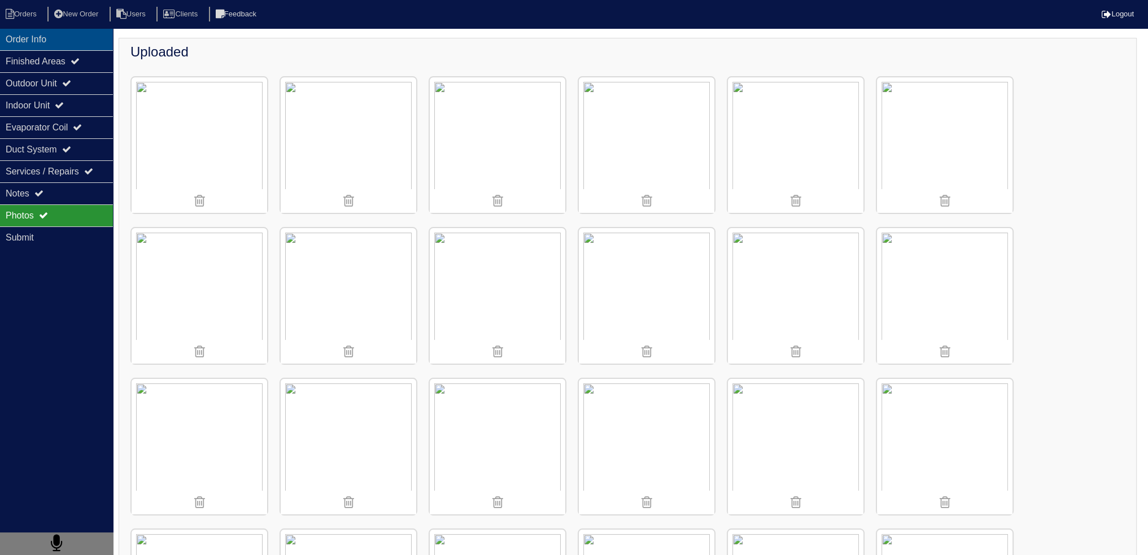
click at [65, 48] on div "Order Info" at bounding box center [56, 39] width 113 height 22
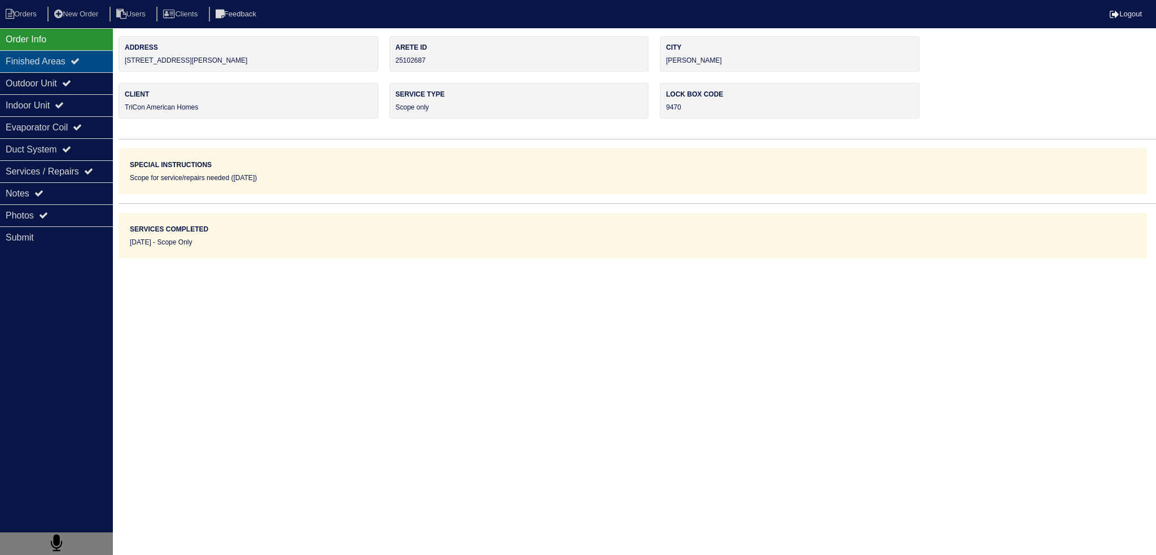
click at [65, 56] on div "Finished Areas" at bounding box center [56, 61] width 113 height 22
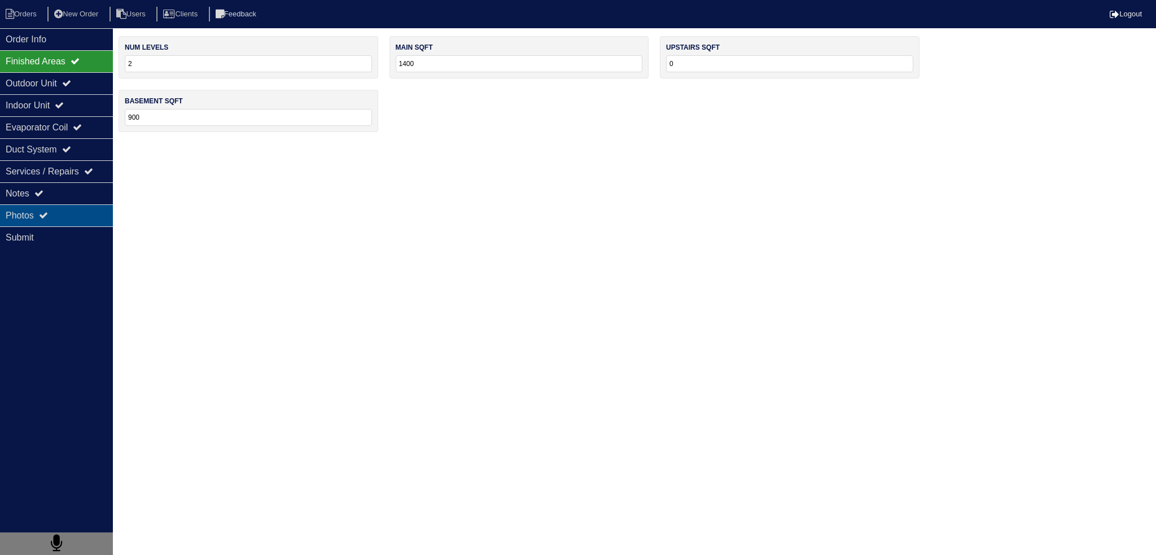
click at [75, 220] on div "Photos" at bounding box center [56, 215] width 113 height 22
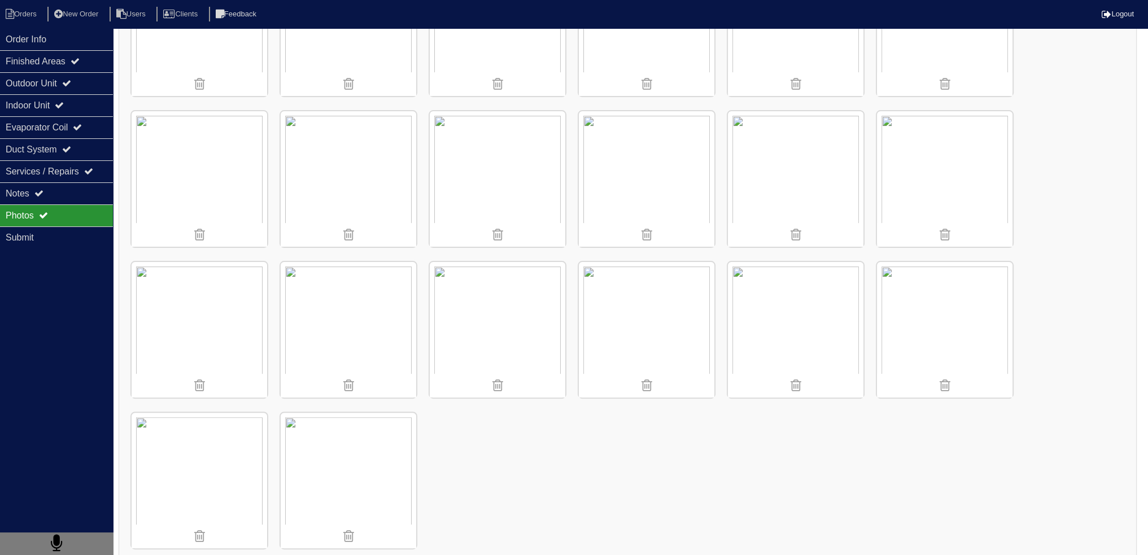
scroll to position [413, 0]
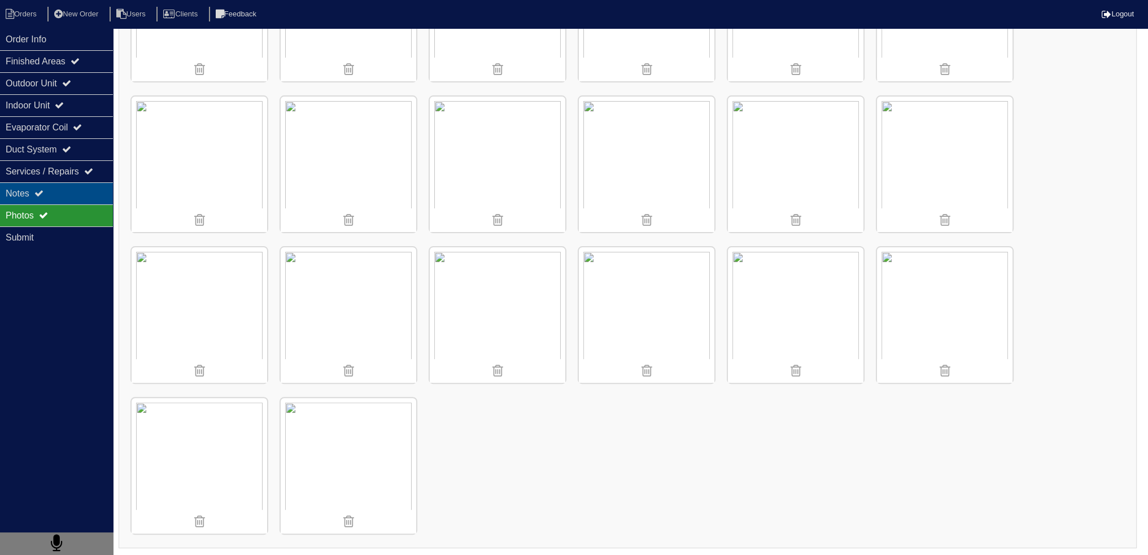
click at [43, 197] on icon at bounding box center [38, 193] width 9 height 9
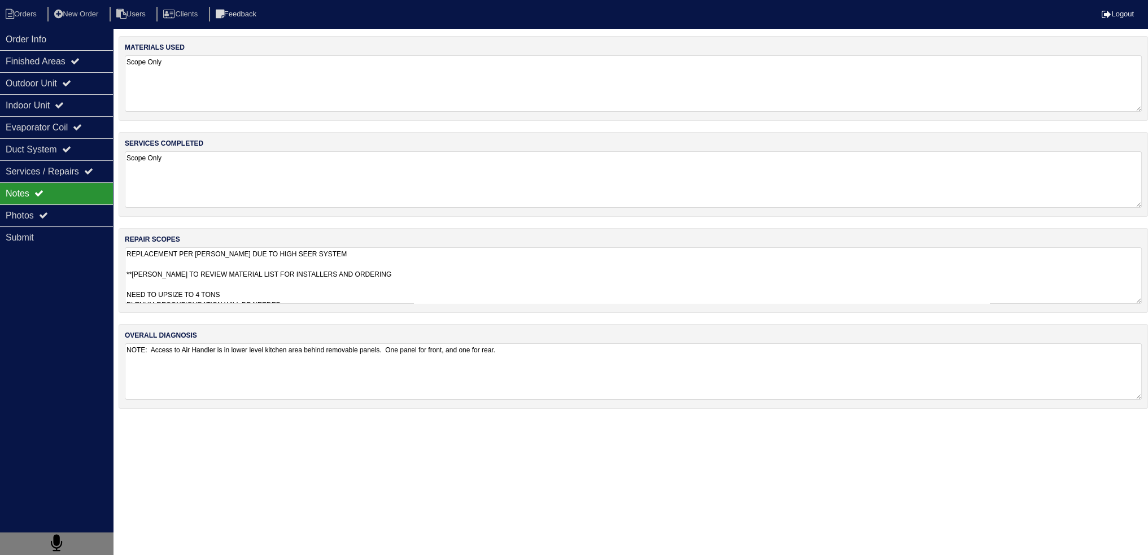
scroll to position [0, 0]
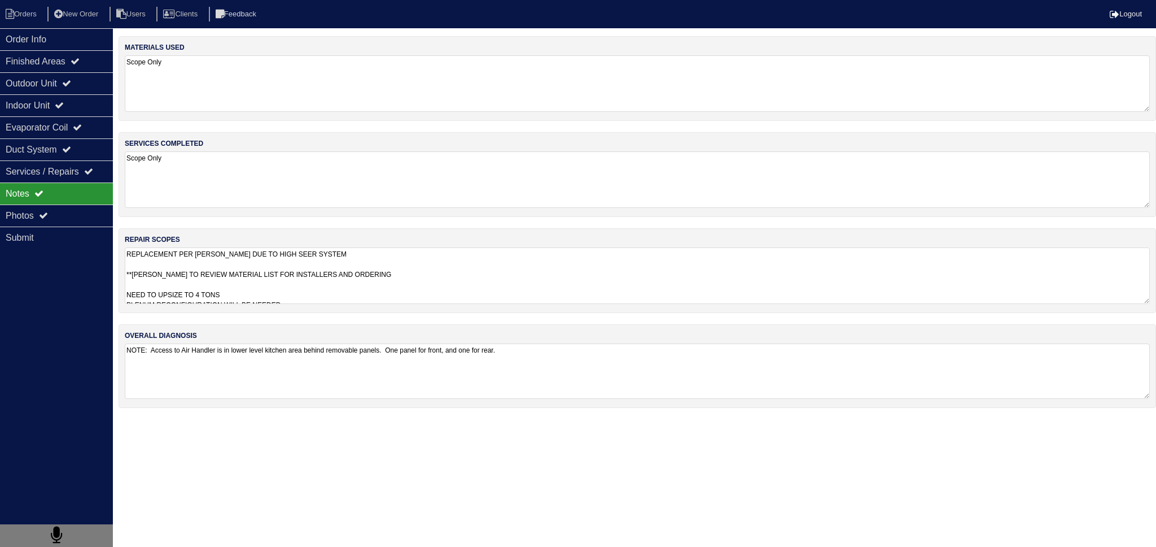
click at [348, 384] on textarea "NOTE: Access to Air Handler is in lower level kitchen area behind removable pan…" at bounding box center [637, 370] width 1025 height 55
click at [336, 272] on textarea "REPLACEMENT PER [PERSON_NAME] DUE TO HIGH SEER SYSTEM **[PERSON_NAME] TO REVIEW…" at bounding box center [637, 275] width 1025 height 56
click at [64, 212] on div "Photos" at bounding box center [56, 215] width 113 height 22
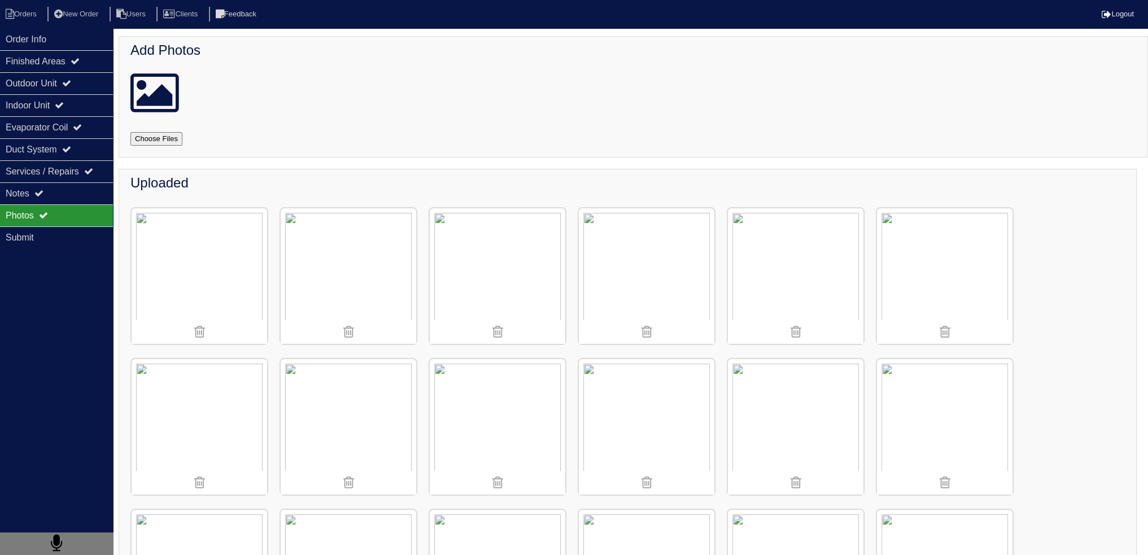
click at [645, 254] on img at bounding box center [647, 276] width 136 height 136
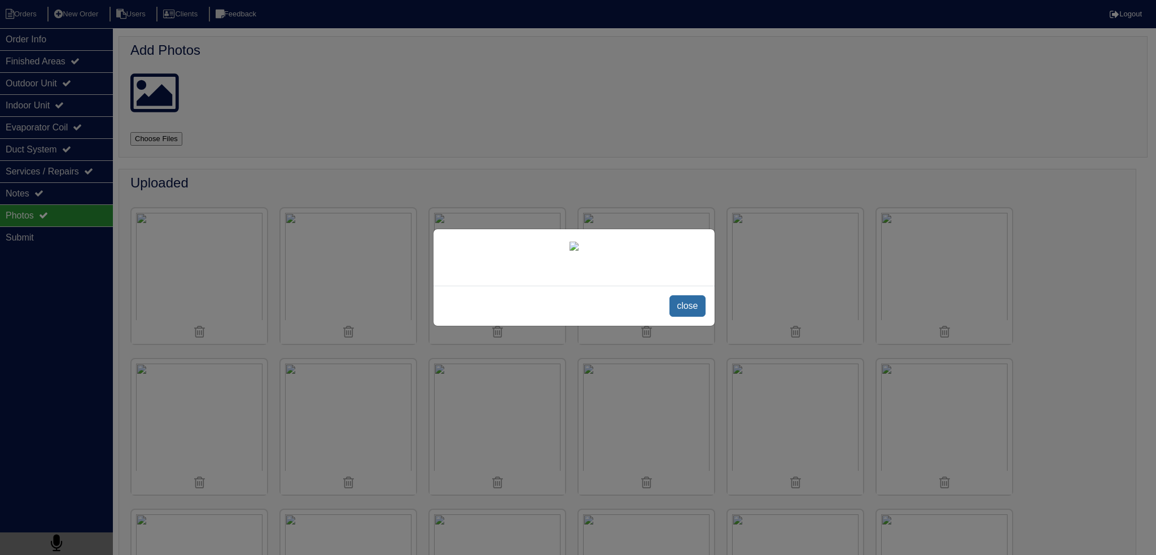
click at [685, 317] on span "close" at bounding box center [688, 305] width 36 height 21
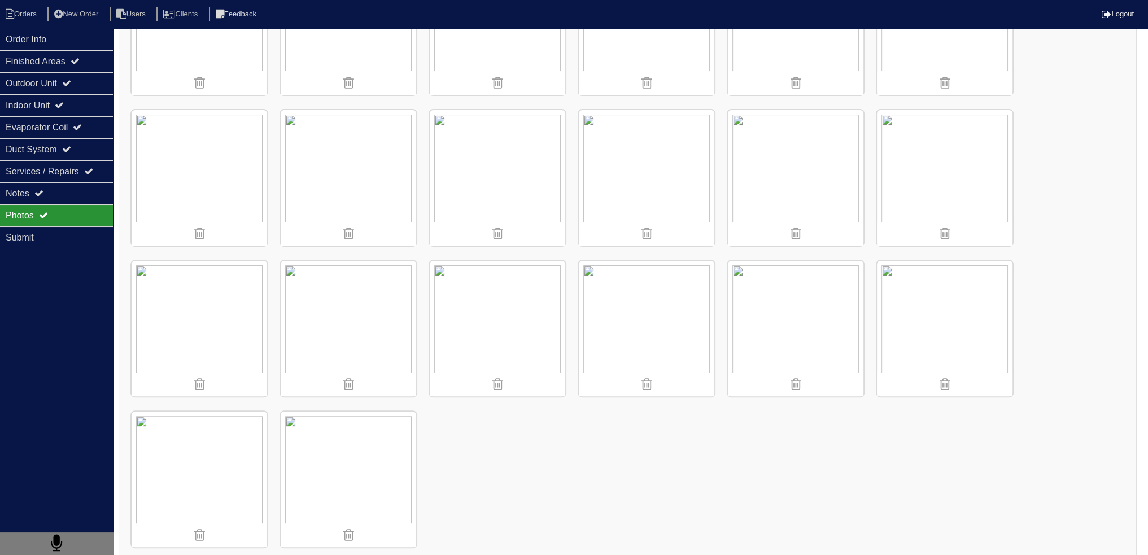
scroll to position [413, 0]
click at [592, 442] on div "Uploaded" at bounding box center [628, 152] width 1018 height 793
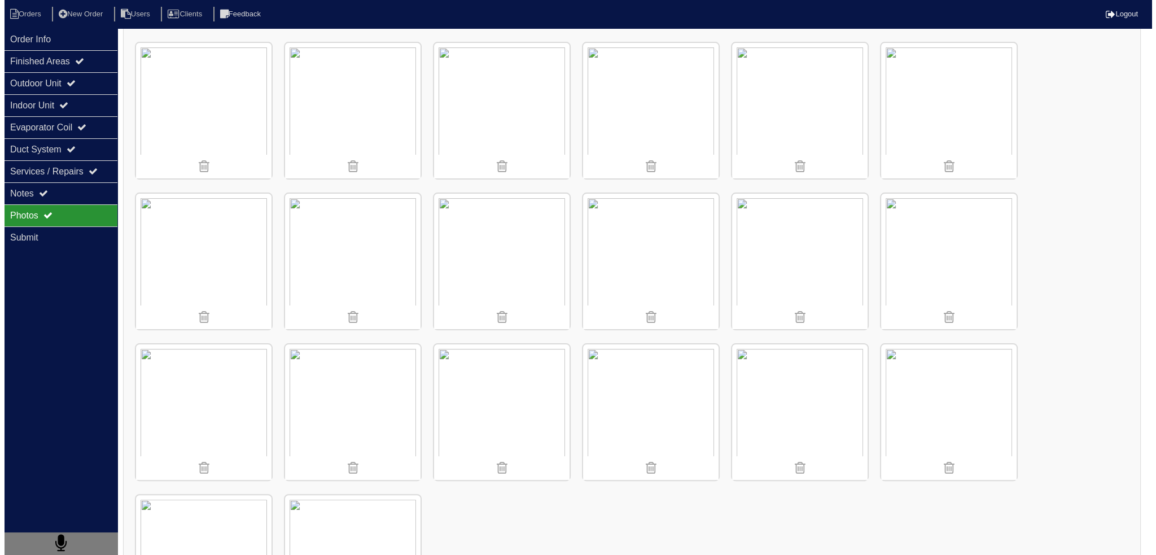
scroll to position [131, 0]
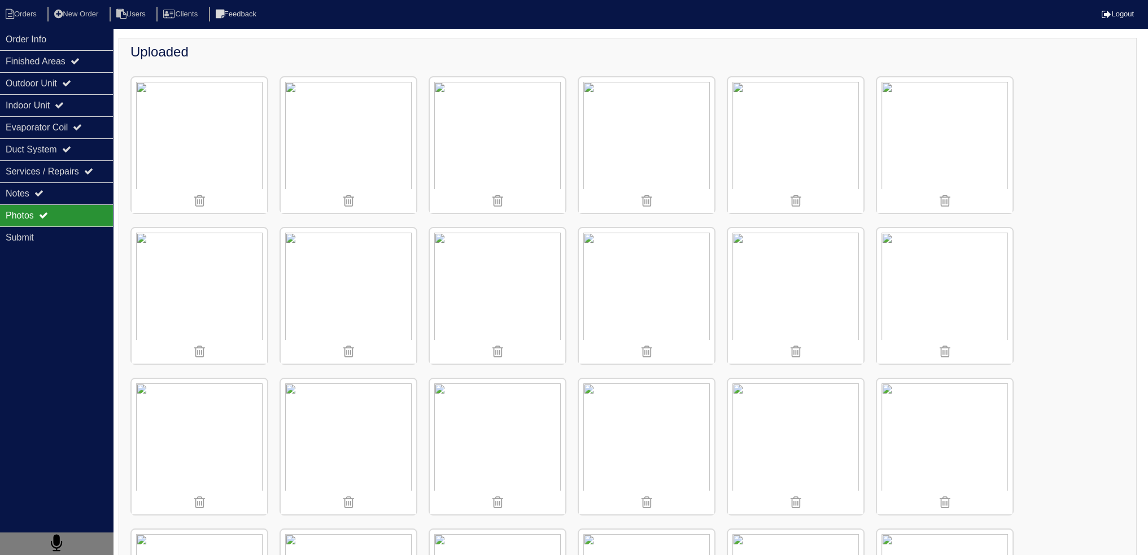
click at [950, 298] on img at bounding box center [945, 296] width 136 height 136
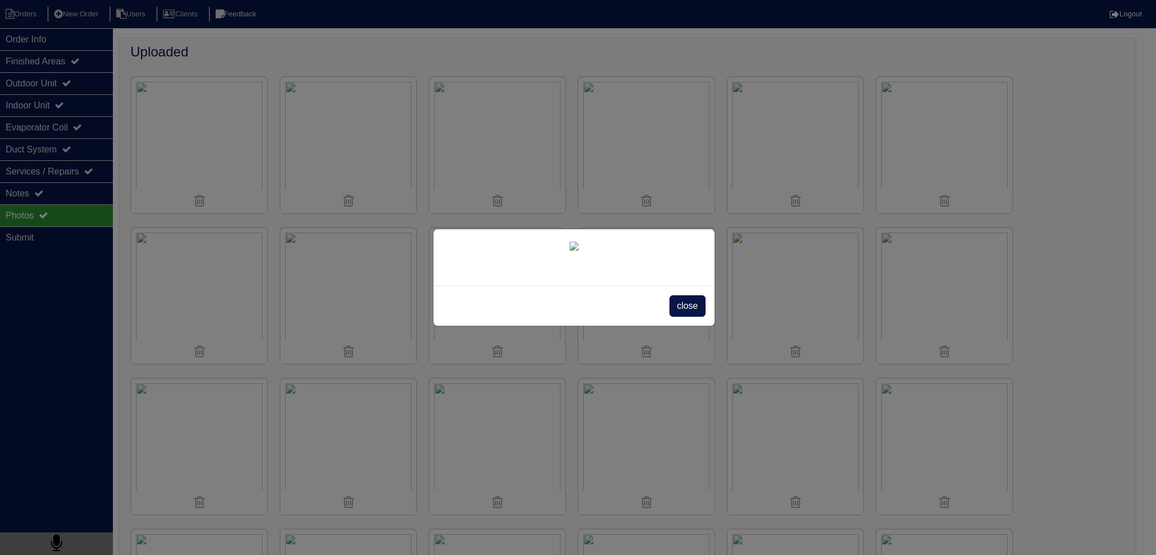
scroll to position [99, 0]
click at [678, 326] on div "close" at bounding box center [574, 306] width 281 height 40
click at [678, 317] on span "close" at bounding box center [688, 305] width 36 height 21
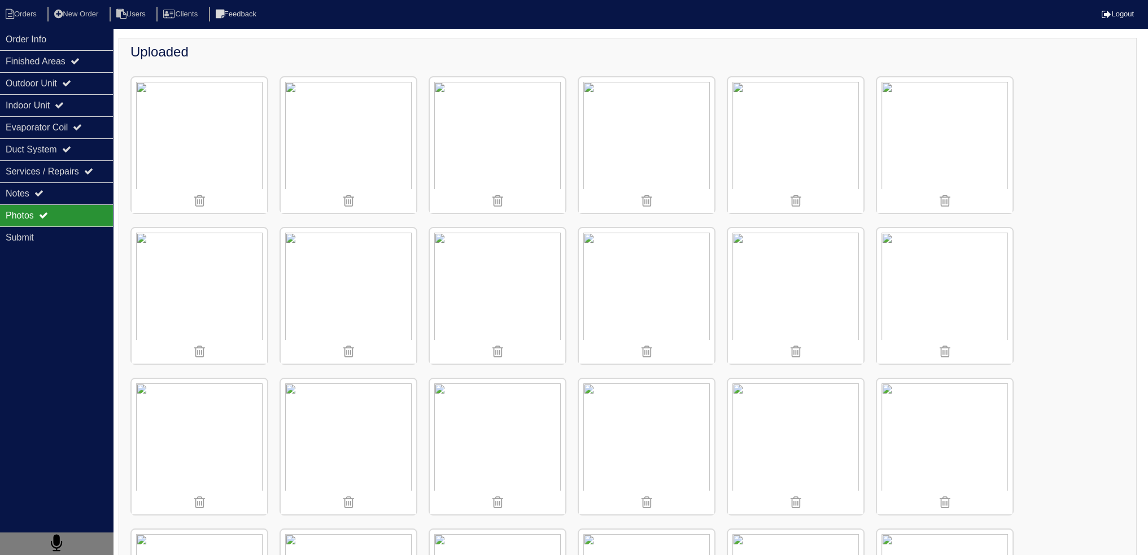
click at [664, 228] on img at bounding box center [647, 296] width 136 height 136
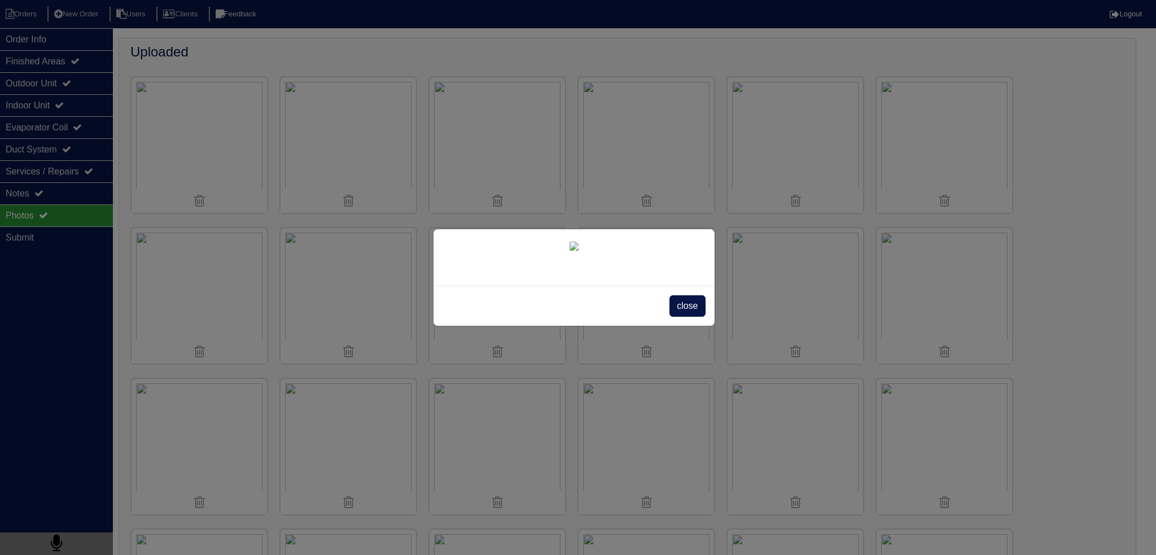
scroll to position [99, 0]
click at [684, 317] on span "close" at bounding box center [688, 305] width 36 height 21
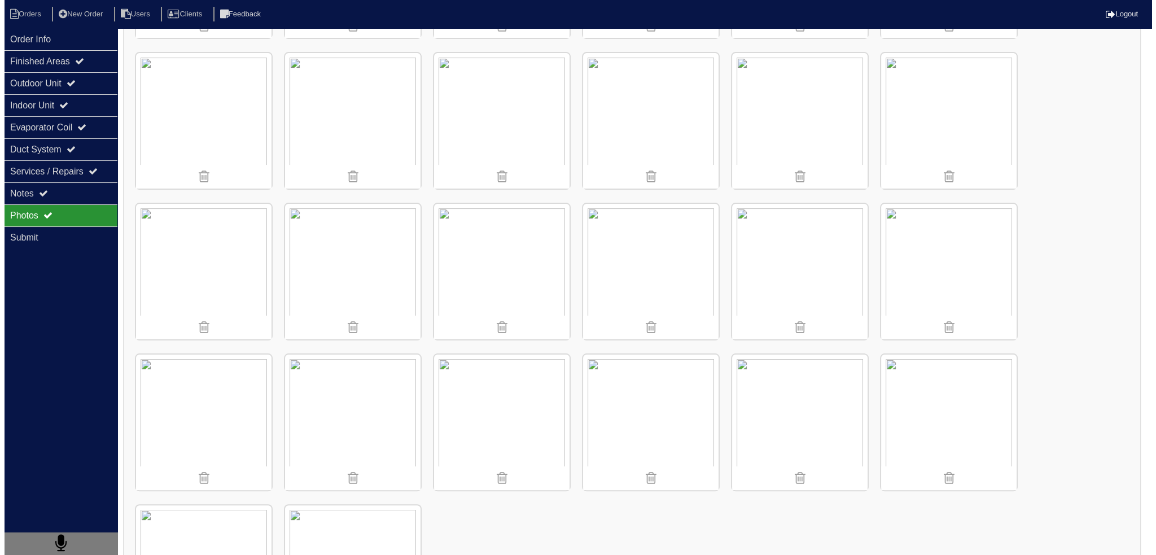
scroll to position [187, 0]
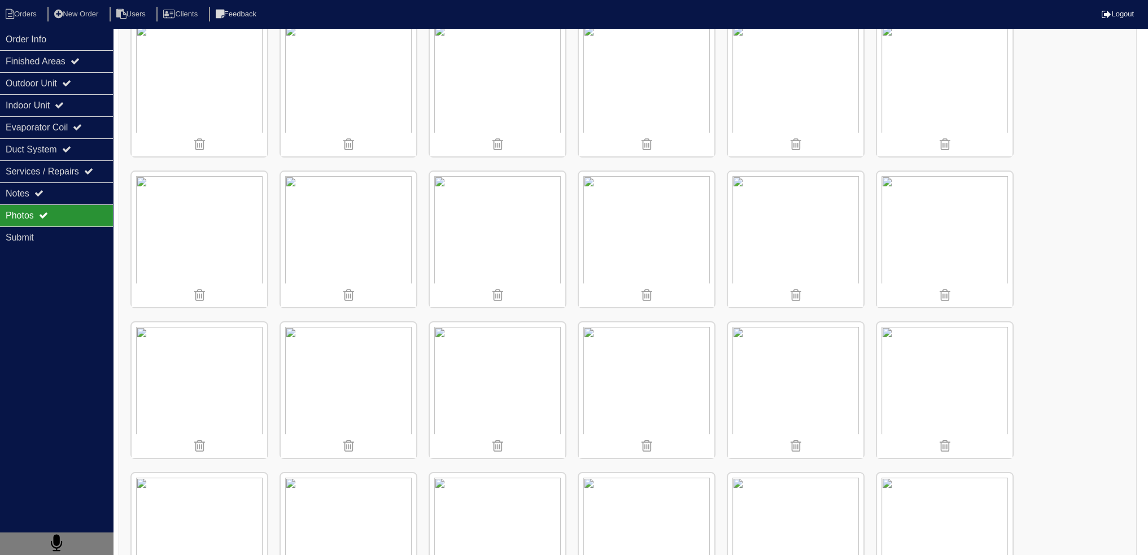
click at [953, 197] on img at bounding box center [945, 240] width 136 height 136
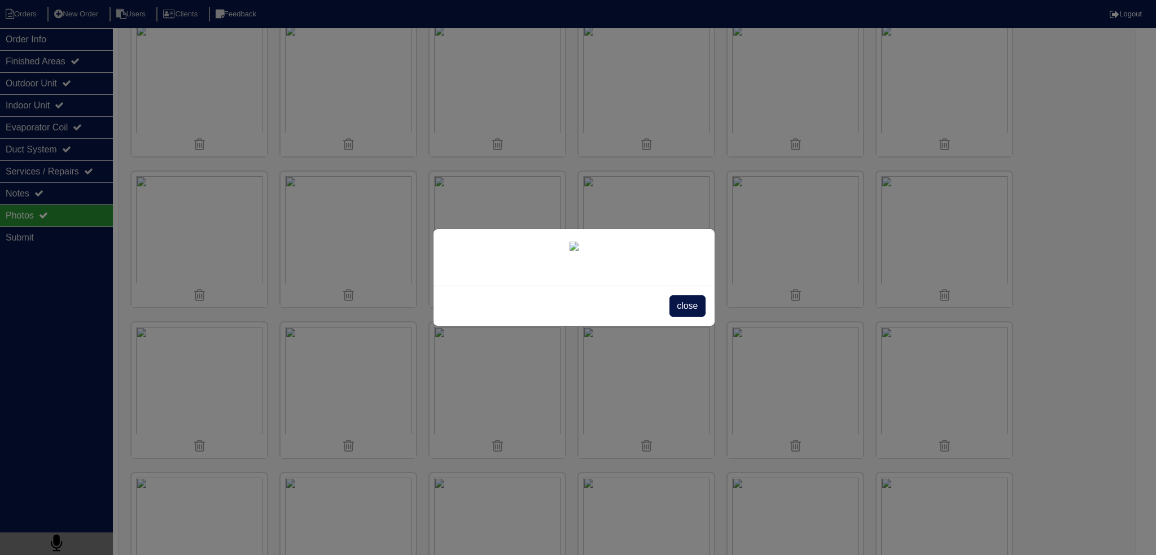
scroll to position [99, 0]
click at [683, 317] on span "close" at bounding box center [688, 305] width 36 height 21
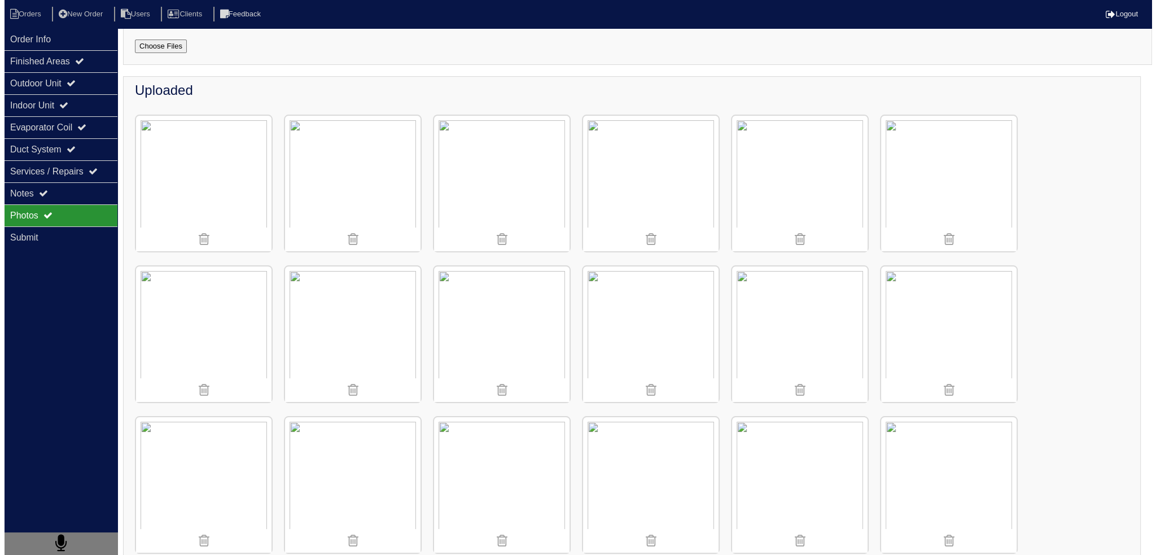
scroll to position [75, 0]
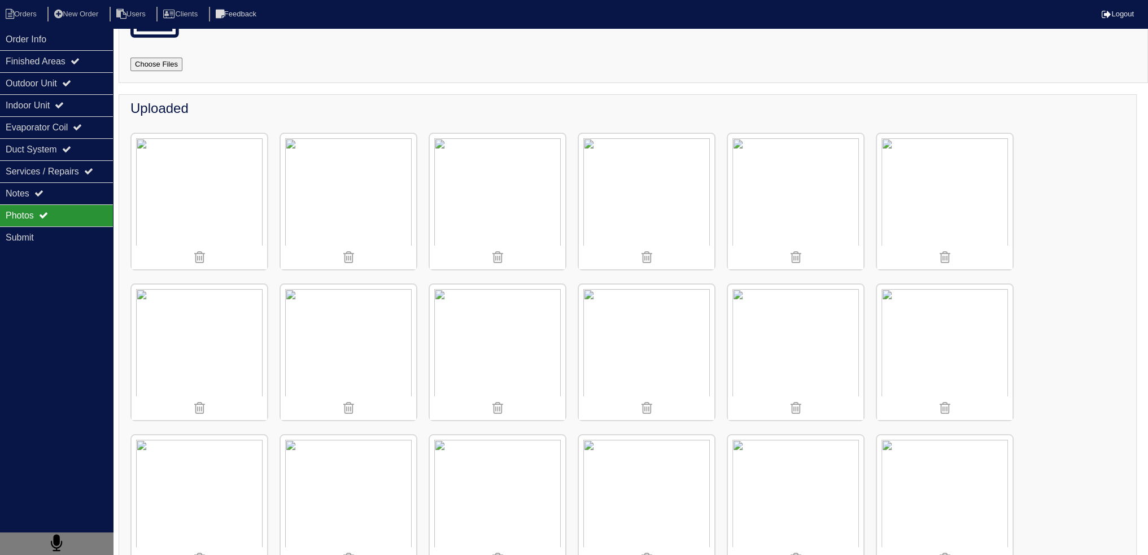
click at [212, 194] on img at bounding box center [200, 202] width 136 height 136
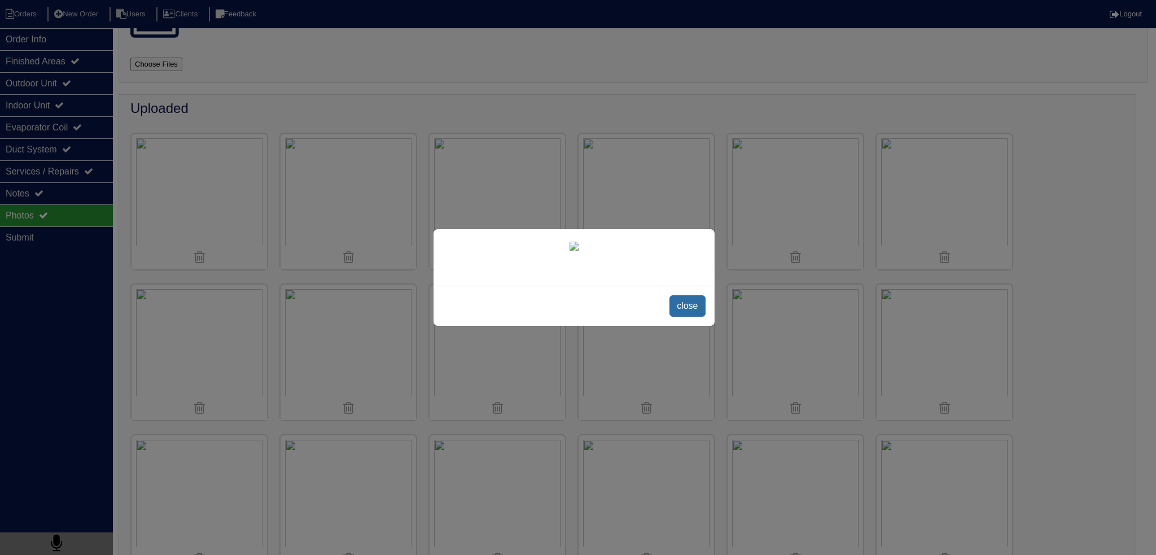
click at [696, 317] on span "close" at bounding box center [688, 305] width 36 height 21
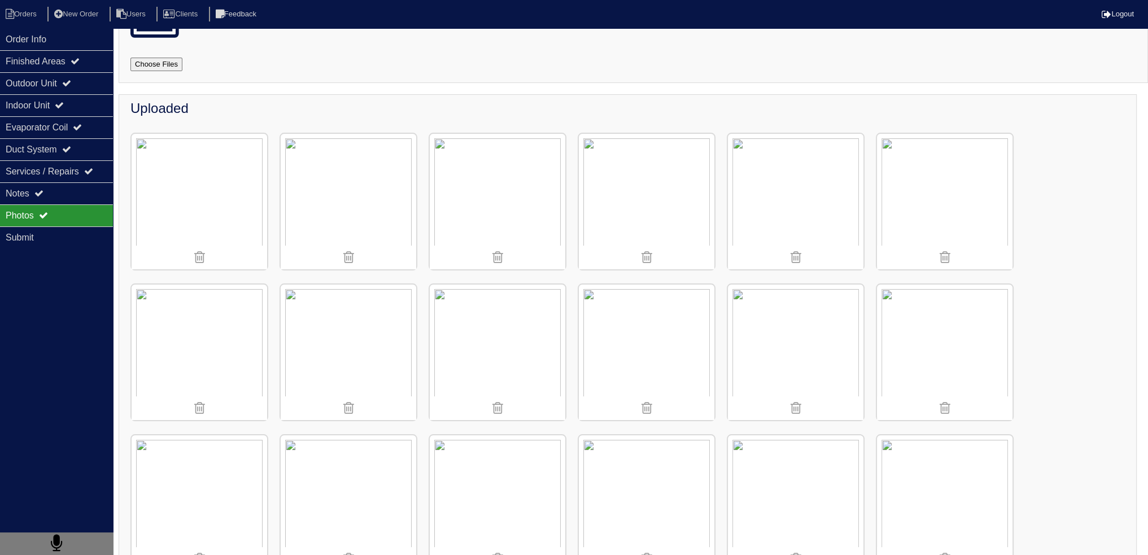
click at [945, 343] on img at bounding box center [945, 353] width 136 height 136
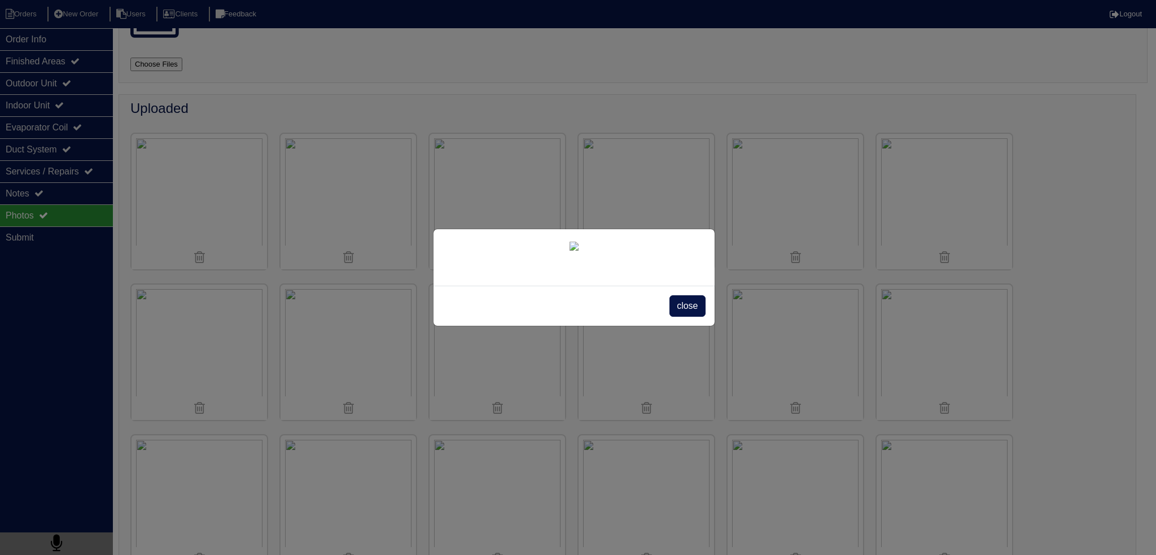
scroll to position [99, 0]
click at [684, 317] on span "close" at bounding box center [688, 305] width 36 height 21
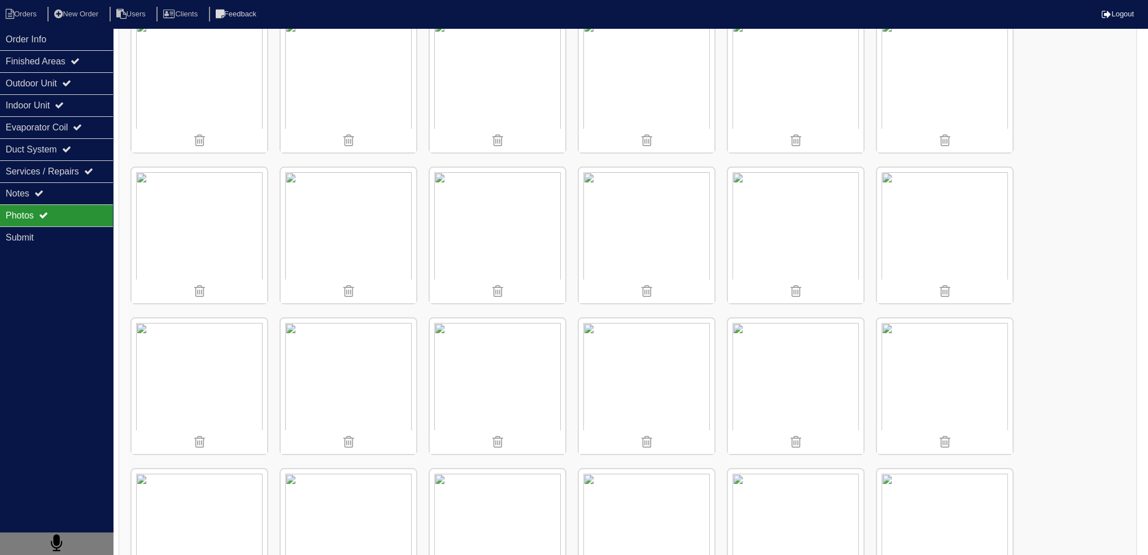
scroll to position [357, 0]
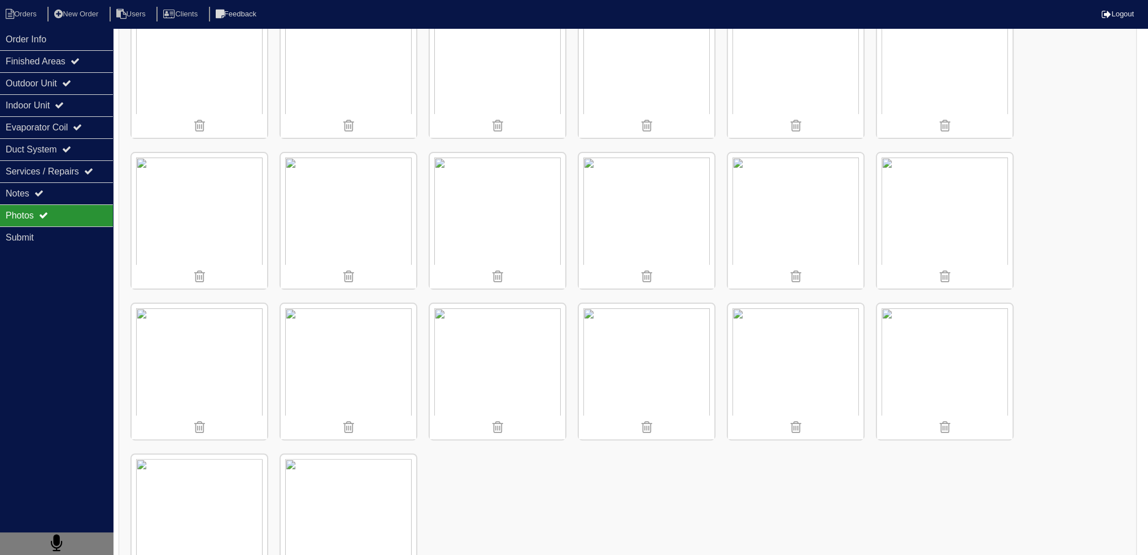
click at [194, 351] on img at bounding box center [200, 372] width 136 height 136
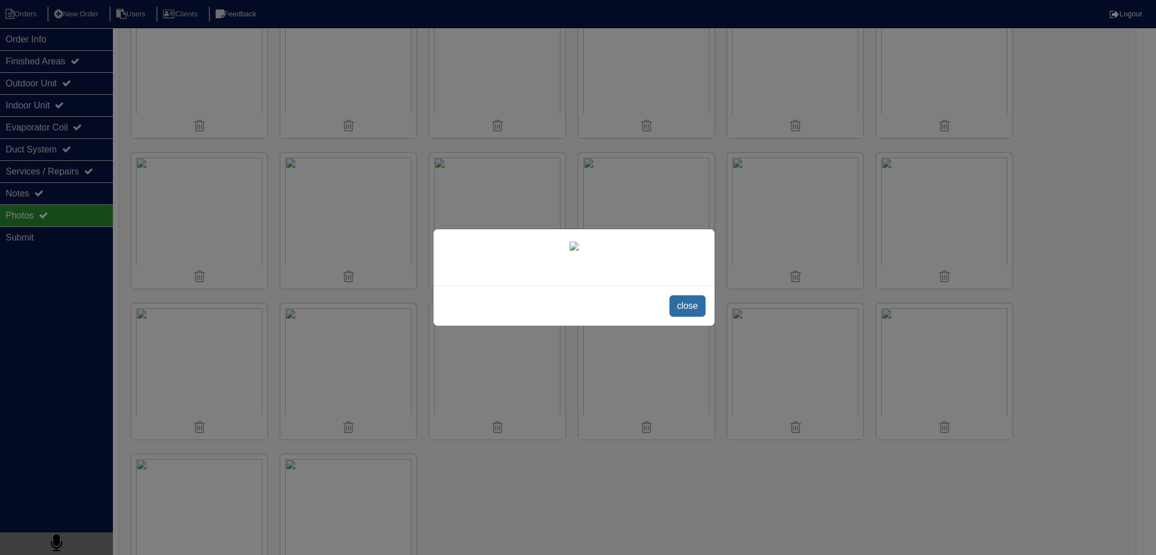
click at [693, 300] on span "close" at bounding box center [688, 305] width 36 height 21
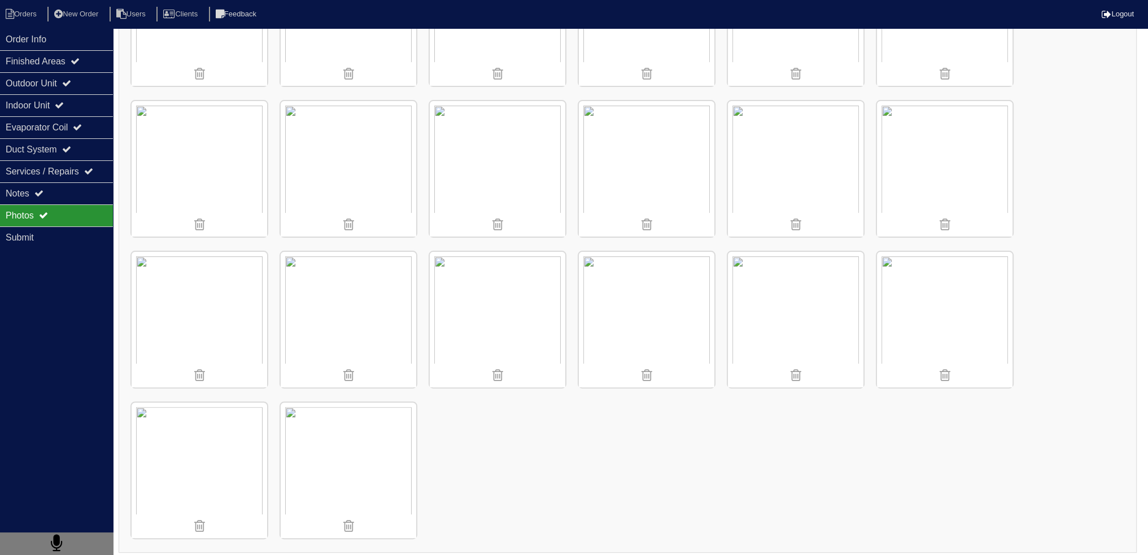
scroll to position [413, 0]
click at [219, 449] on img at bounding box center [200, 466] width 136 height 136
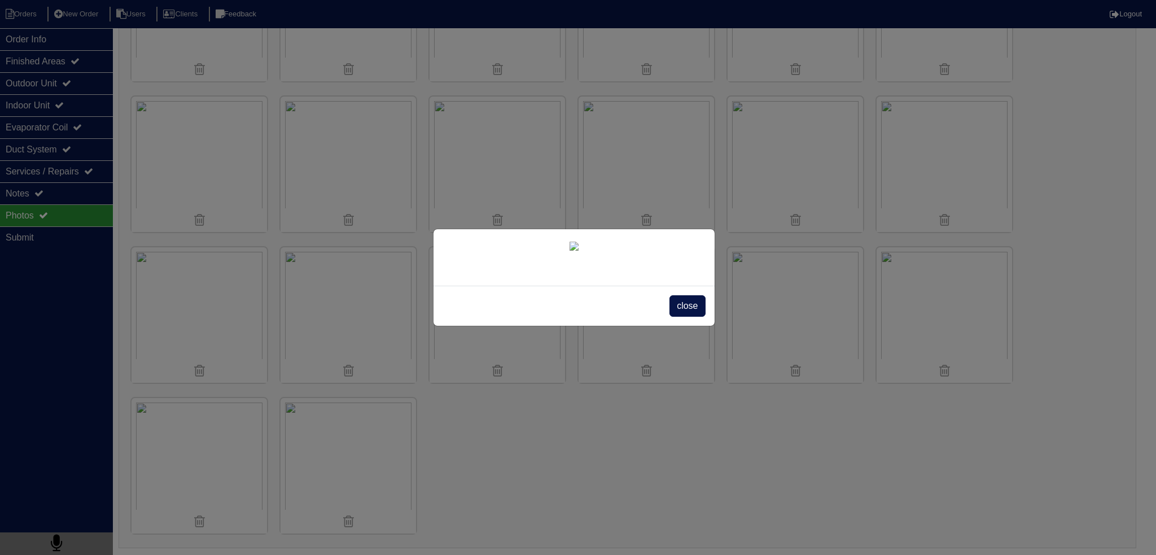
click at [692, 286] on div at bounding box center [574, 257] width 281 height 56
click at [689, 311] on span "close" at bounding box center [688, 305] width 36 height 21
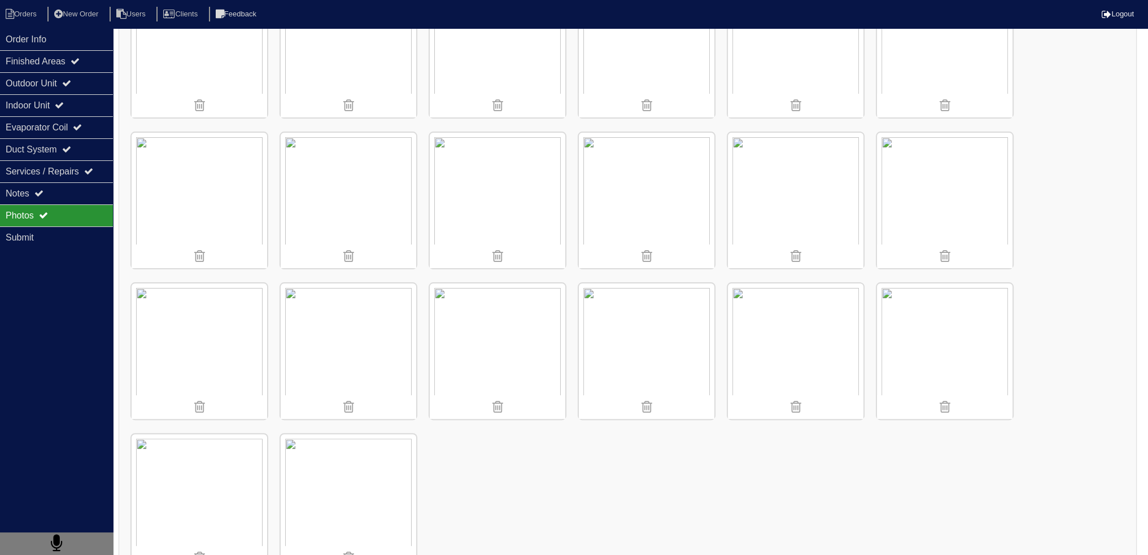
scroll to position [244, 0]
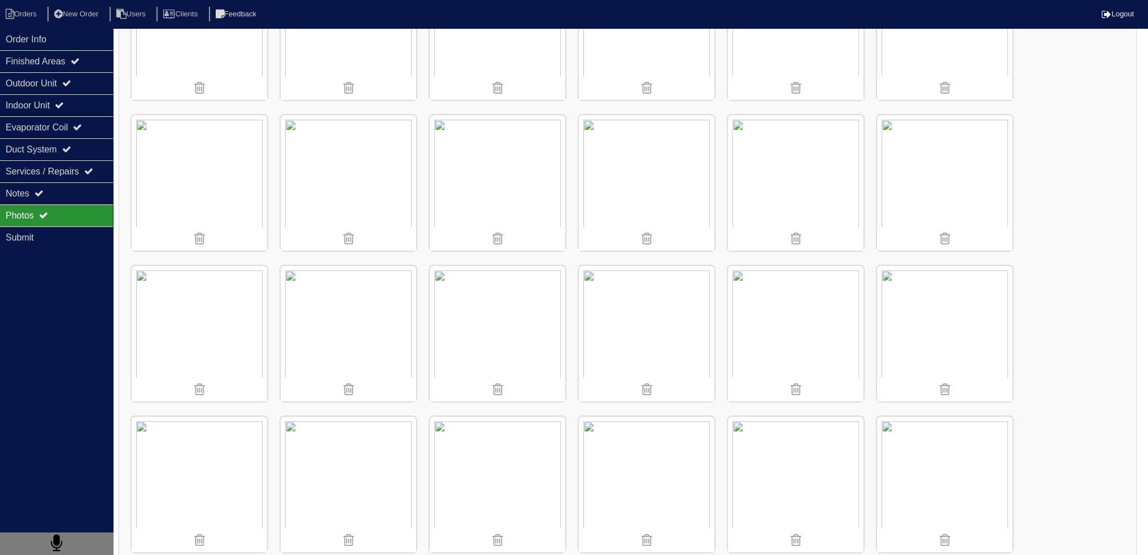
click at [965, 257] on div "Uploaded" at bounding box center [628, 321] width 1018 height 793
click at [944, 278] on img at bounding box center [945, 334] width 136 height 136
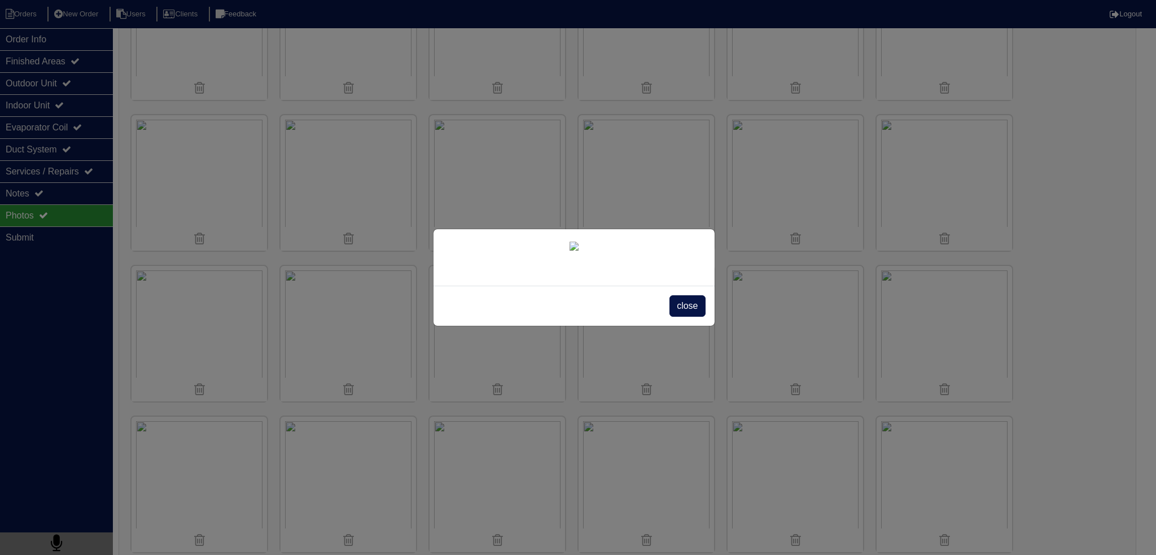
click at [688, 317] on div "close" at bounding box center [574, 306] width 281 height 40
click at [682, 305] on span "close" at bounding box center [688, 305] width 36 height 21
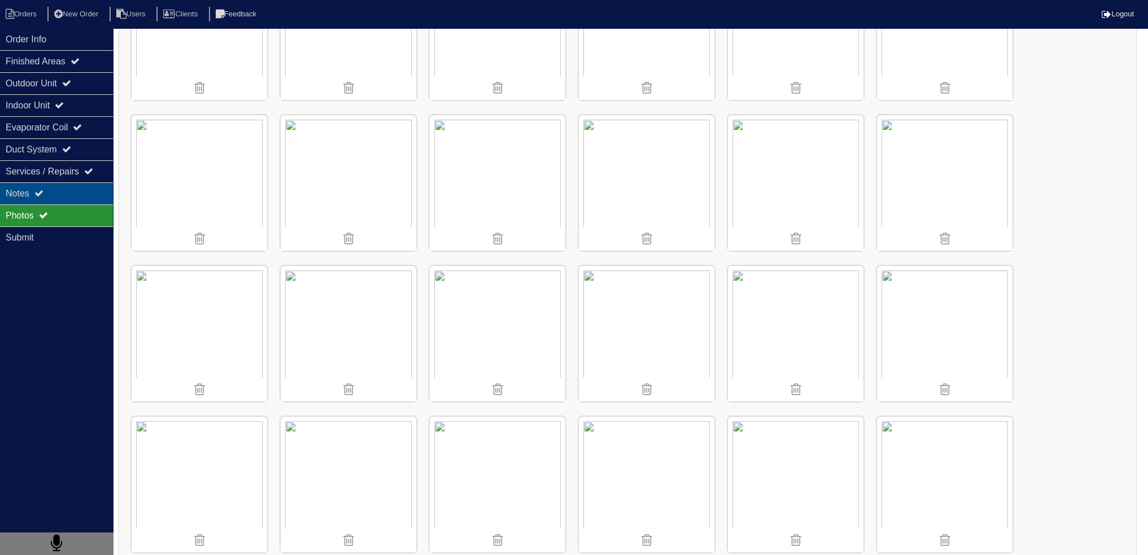
click at [58, 201] on div "Notes" at bounding box center [56, 193] width 113 height 22
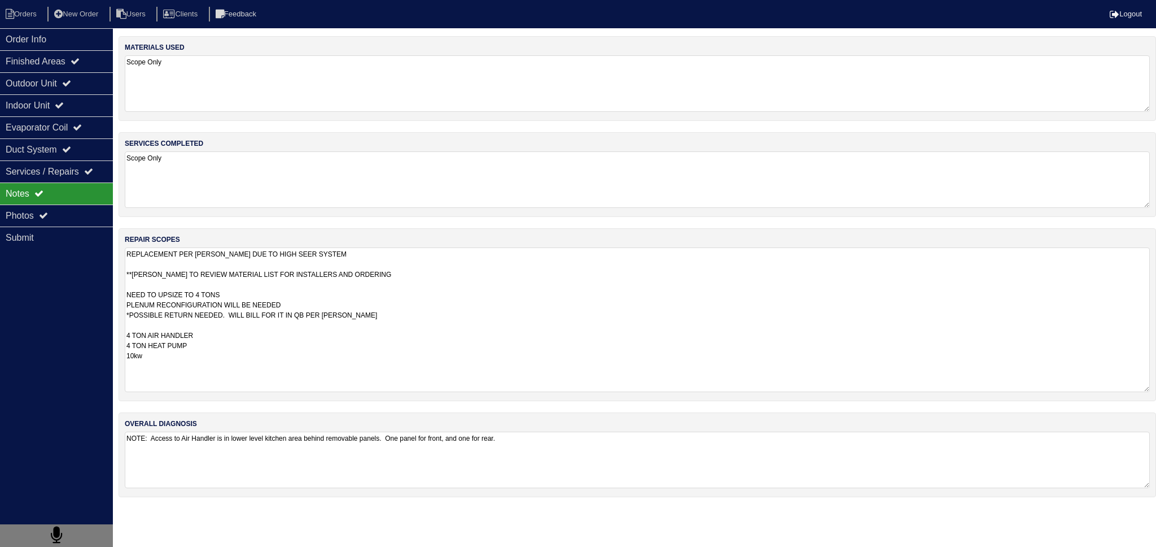
click at [215, 269] on textarea "REPLACEMENT PER [PERSON_NAME] DUE TO HIGH SEER SYSTEM **[PERSON_NAME] TO REVIEW…" at bounding box center [637, 319] width 1025 height 145
click at [317, 364] on textarea "REPLACEMENT PER [PERSON_NAME] DUE TO HIGH SEER SYSTEM **[PERSON_NAME] TO REVIEW…" at bounding box center [637, 319] width 1025 height 145
click at [272, 363] on textarea "REPLACEMENT PER [PERSON_NAME] DUE TO HIGH SEER SYSTEM **[PERSON_NAME] TO REVIEW…" at bounding box center [637, 319] width 1025 height 145
click at [11, 205] on div "Photos" at bounding box center [56, 215] width 113 height 22
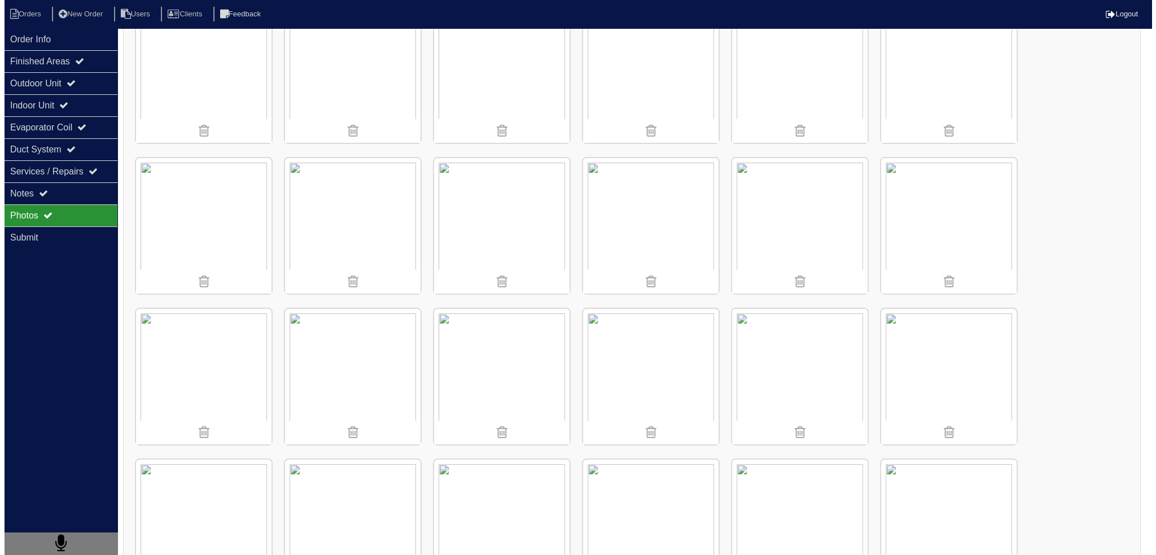
scroll to position [187, 0]
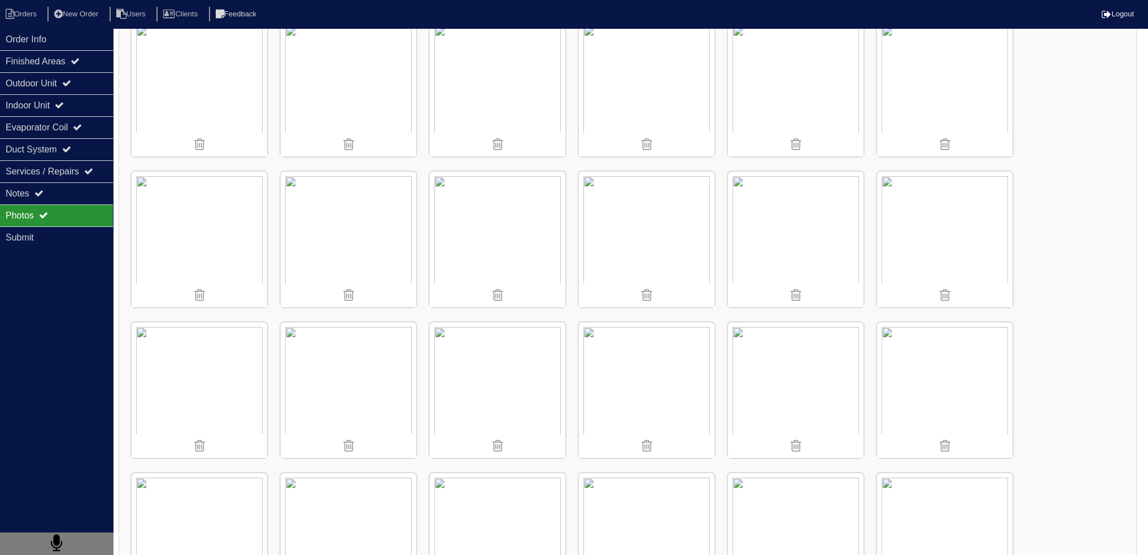
click at [923, 229] on img at bounding box center [945, 240] width 136 height 136
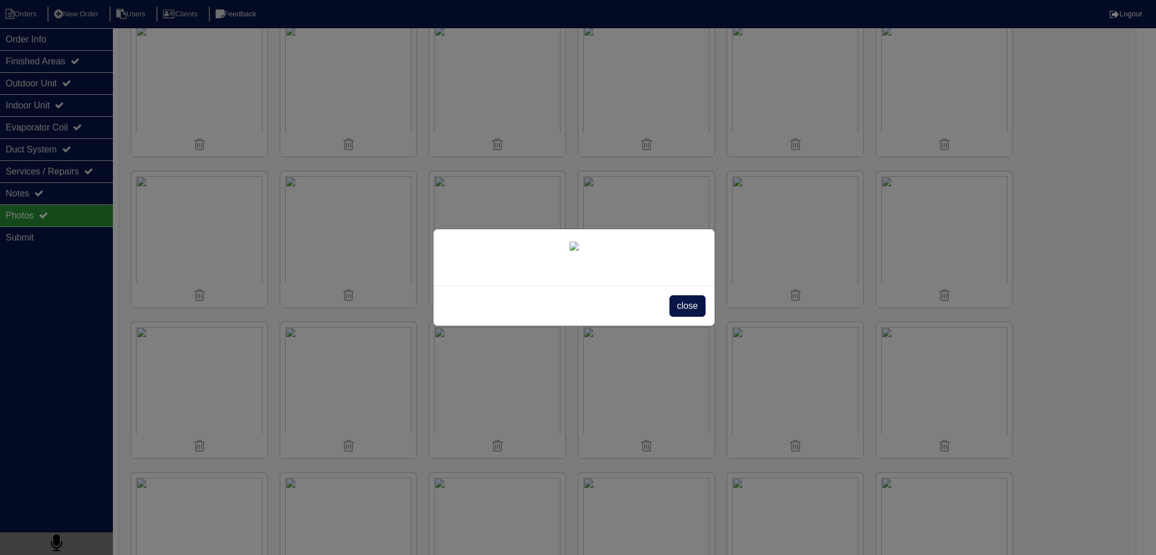
click at [147, 177] on div "close" at bounding box center [578, 277] width 1156 height 555
click at [684, 317] on span "close" at bounding box center [688, 305] width 36 height 21
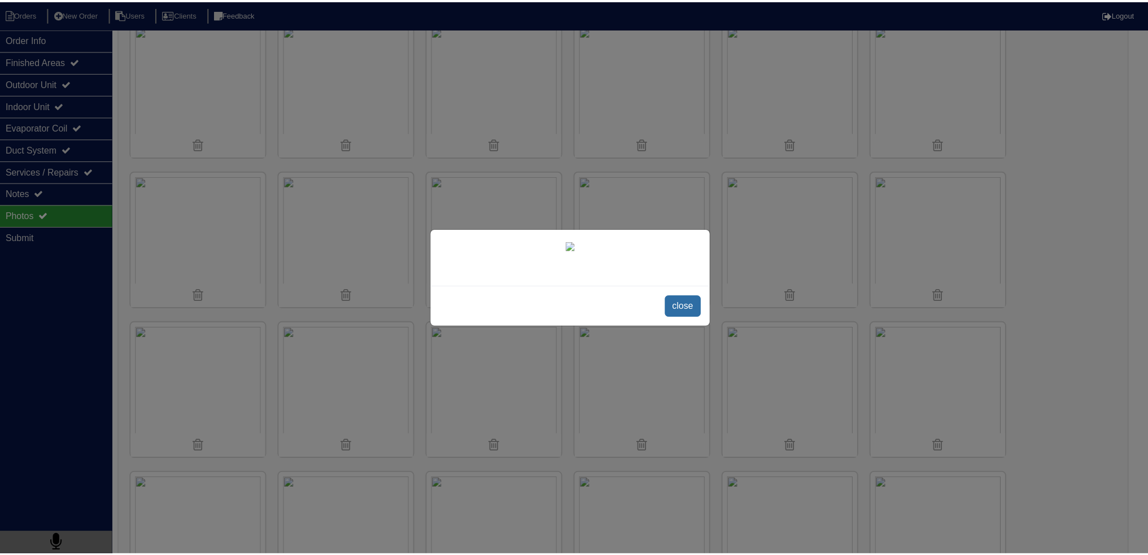
scroll to position [0, 0]
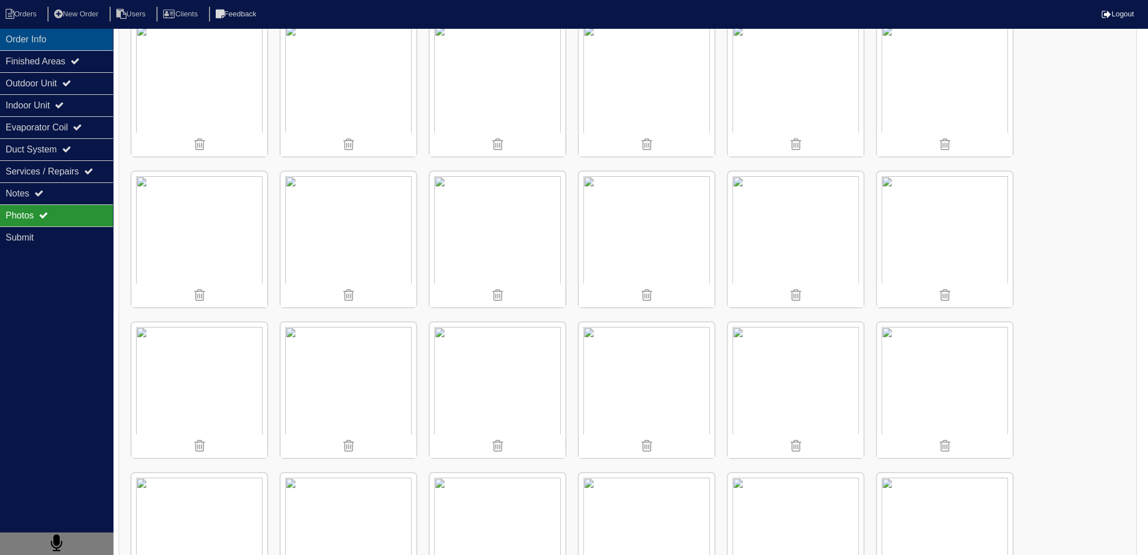
click at [58, 41] on div "Order Info" at bounding box center [56, 39] width 113 height 22
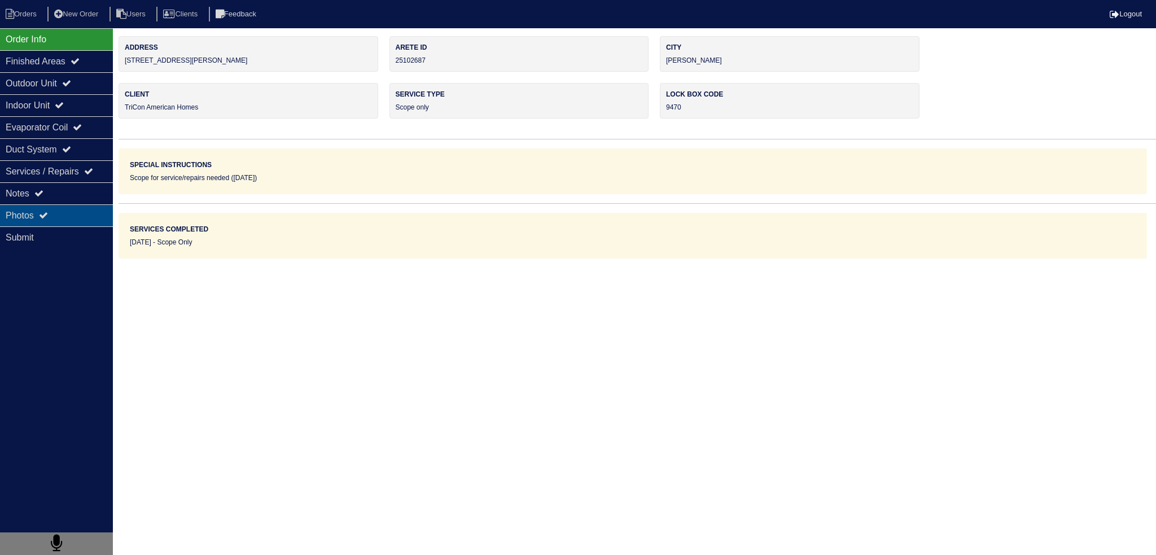
click at [90, 212] on div "Photos" at bounding box center [56, 215] width 113 height 22
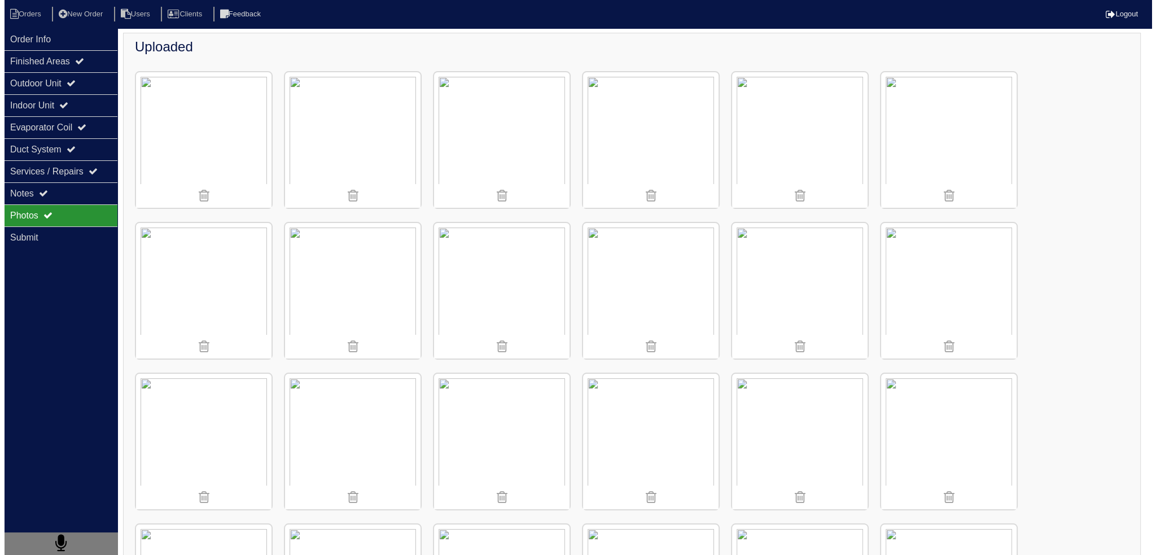
scroll to position [282, 0]
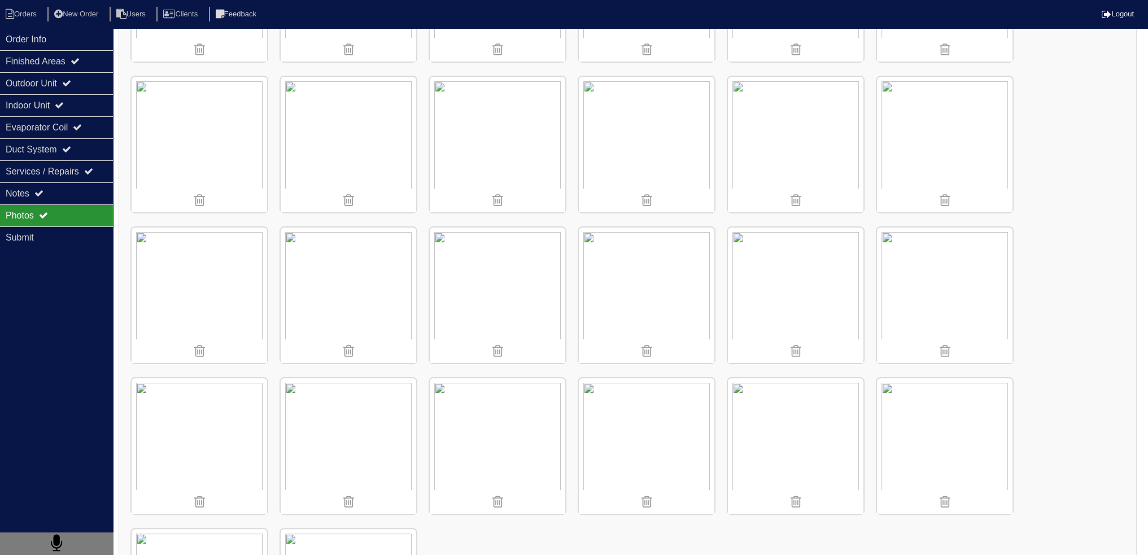
click at [939, 108] on img at bounding box center [945, 145] width 136 height 136
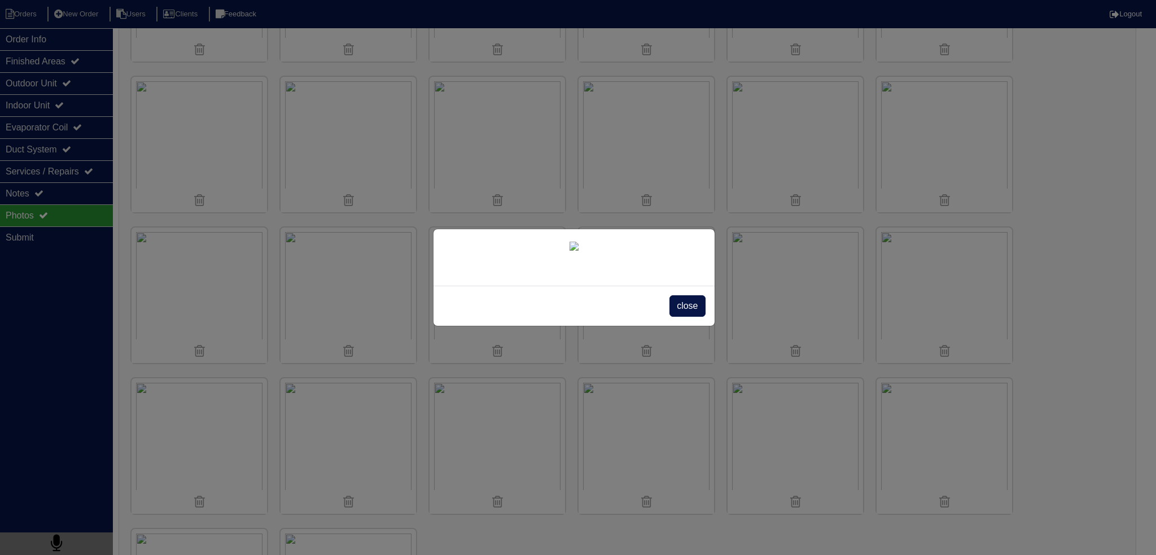
scroll to position [99, 0]
click at [684, 317] on span "close" at bounding box center [688, 305] width 36 height 21
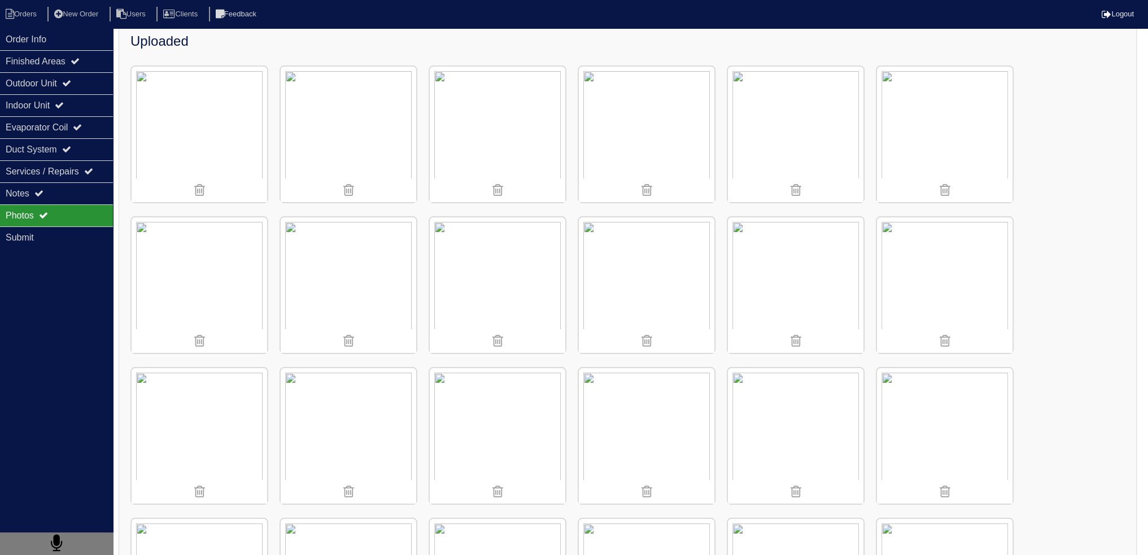
scroll to position [131, 0]
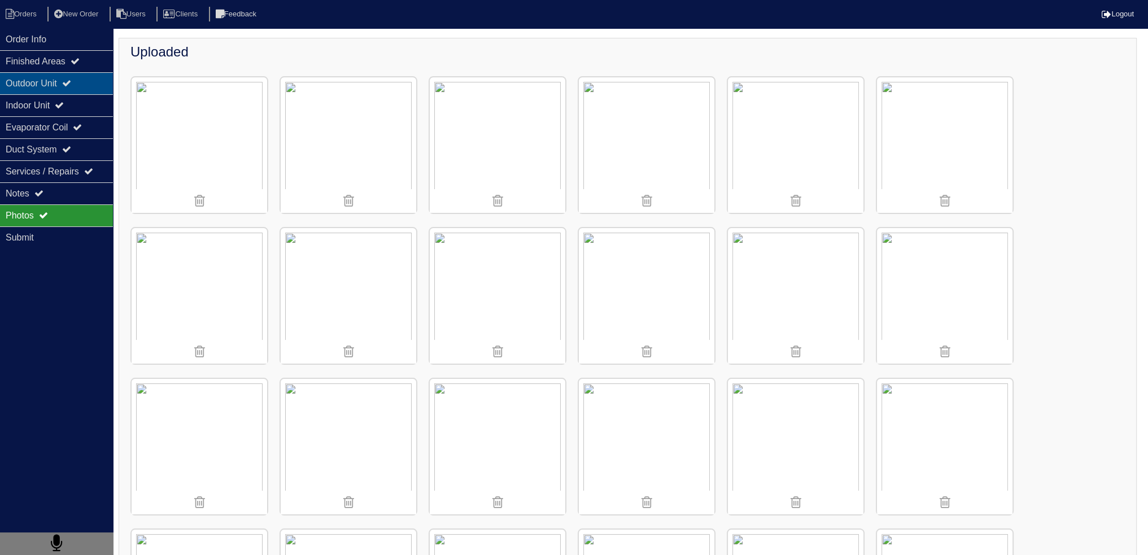
click at [84, 80] on div "Outdoor Unit" at bounding box center [56, 83] width 113 height 22
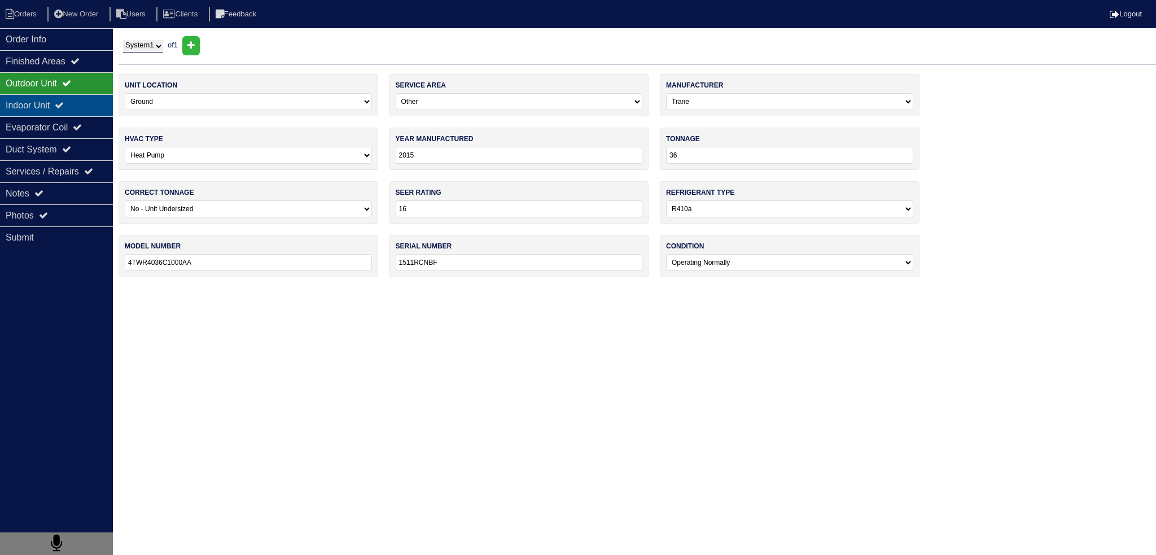
click at [75, 106] on div "Indoor Unit" at bounding box center [56, 105] width 113 height 22
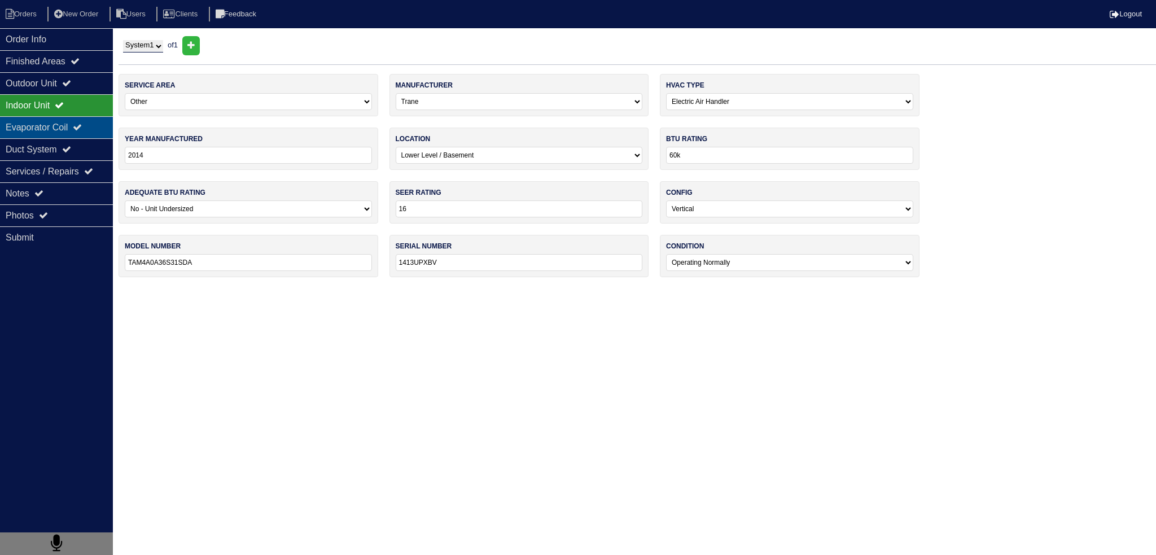
click at [66, 125] on div "Evaporator Coil" at bounding box center [56, 127] width 113 height 22
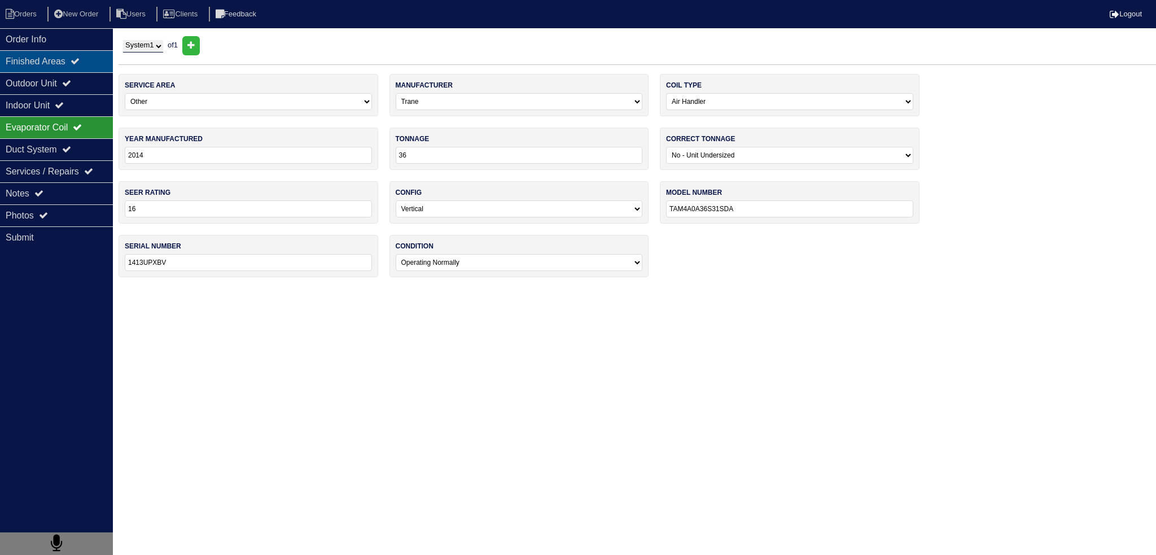
click at [65, 67] on div "Finished Areas" at bounding box center [56, 61] width 113 height 22
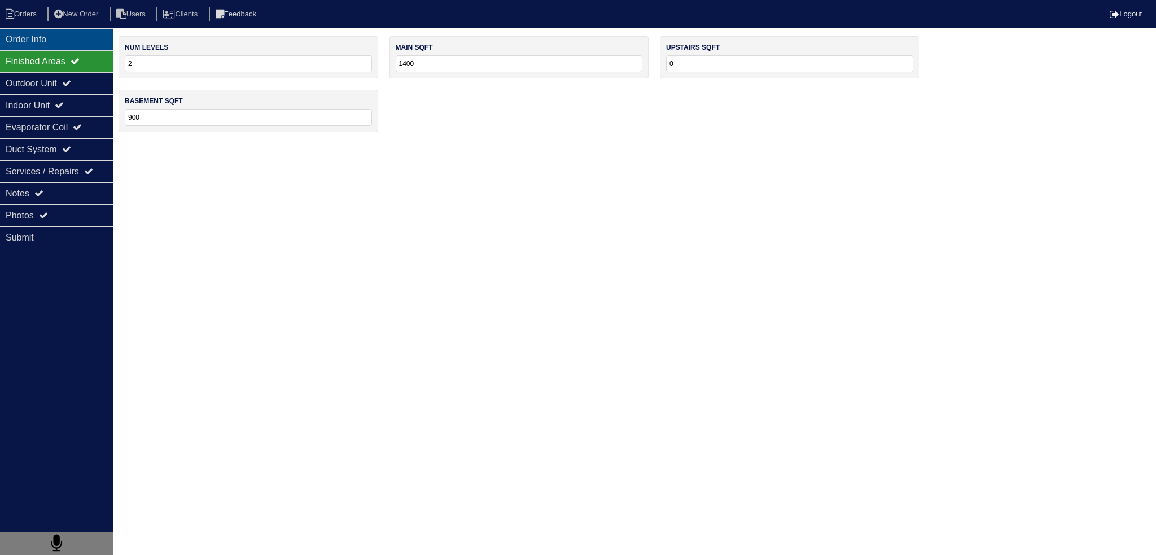
click at [66, 34] on div "Order Info" at bounding box center [56, 39] width 113 height 22
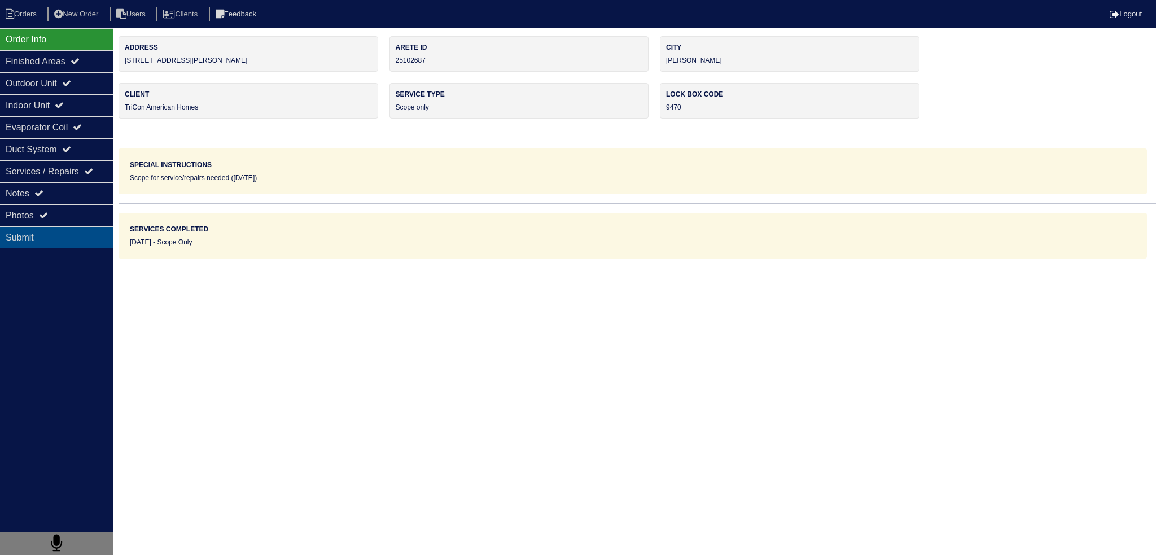
click at [56, 229] on div "Submit" at bounding box center [56, 237] width 113 height 22
click at [56, 218] on div "Photos" at bounding box center [56, 215] width 113 height 22
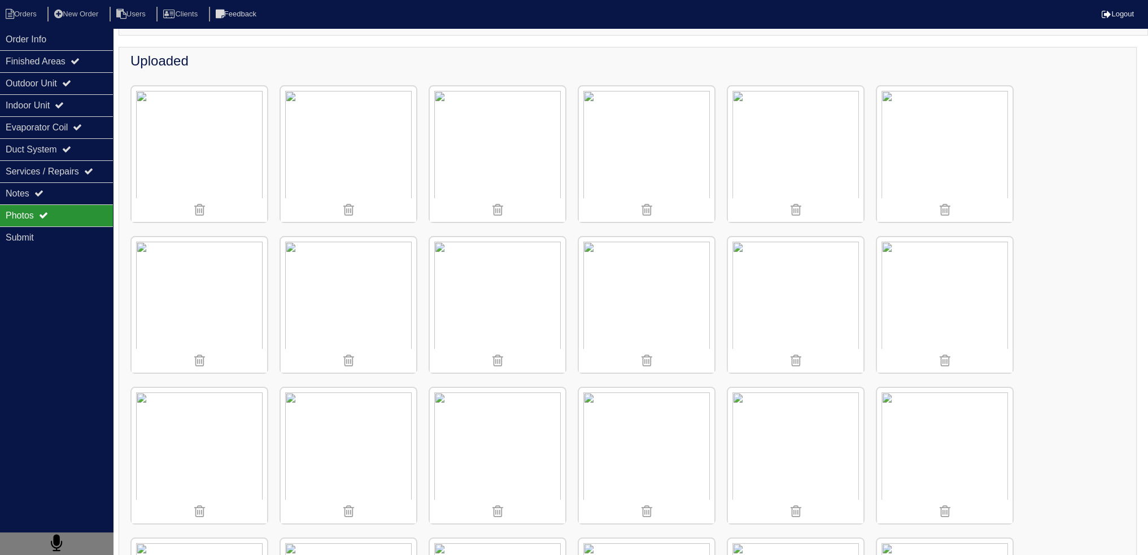
scroll to position [339, 0]
